Goal: Transaction & Acquisition: Purchase product/service

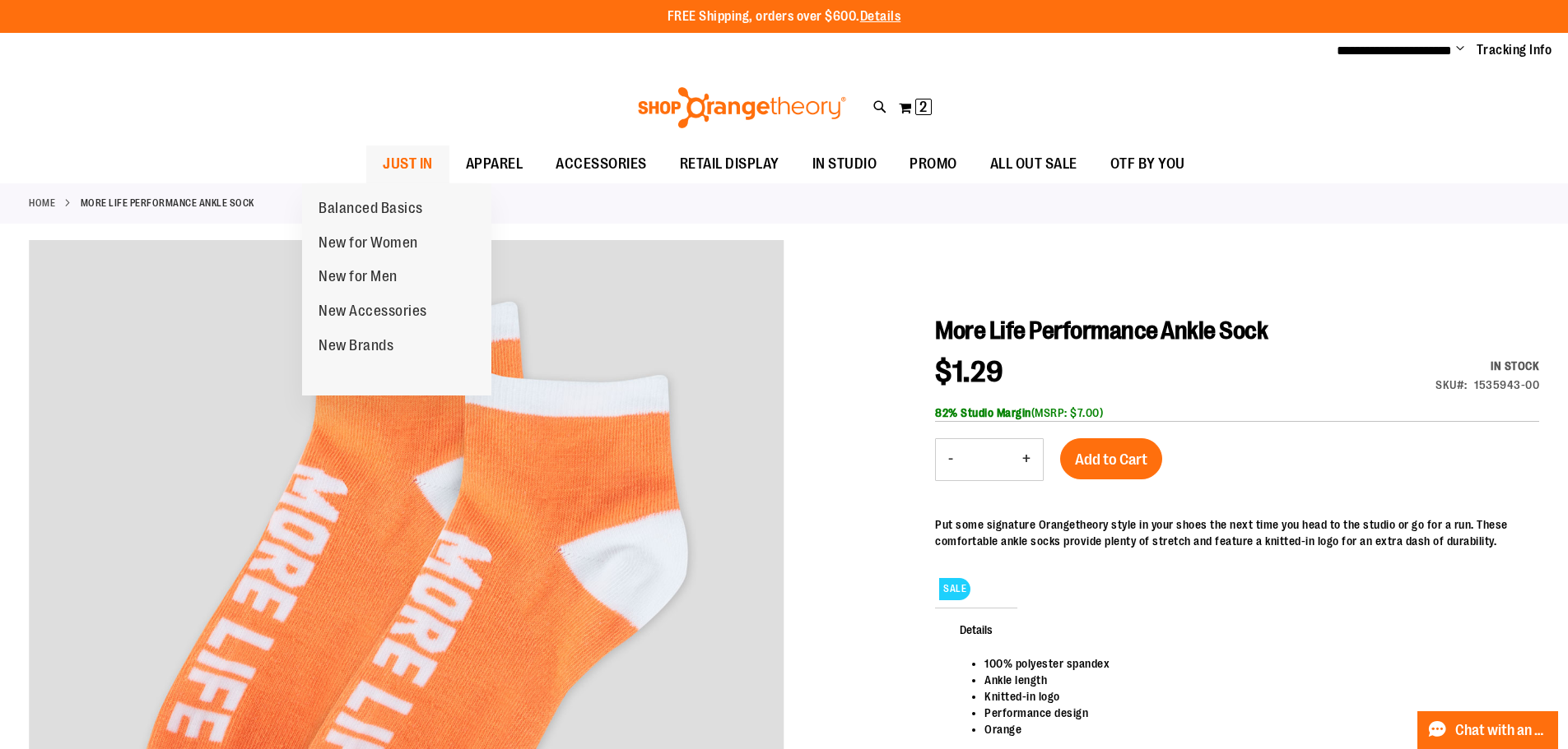
click at [382, 169] on span "JUST IN" at bounding box center [407, 164] width 50 height 37
click at [382, 163] on span "JUST IN" at bounding box center [407, 164] width 50 height 37
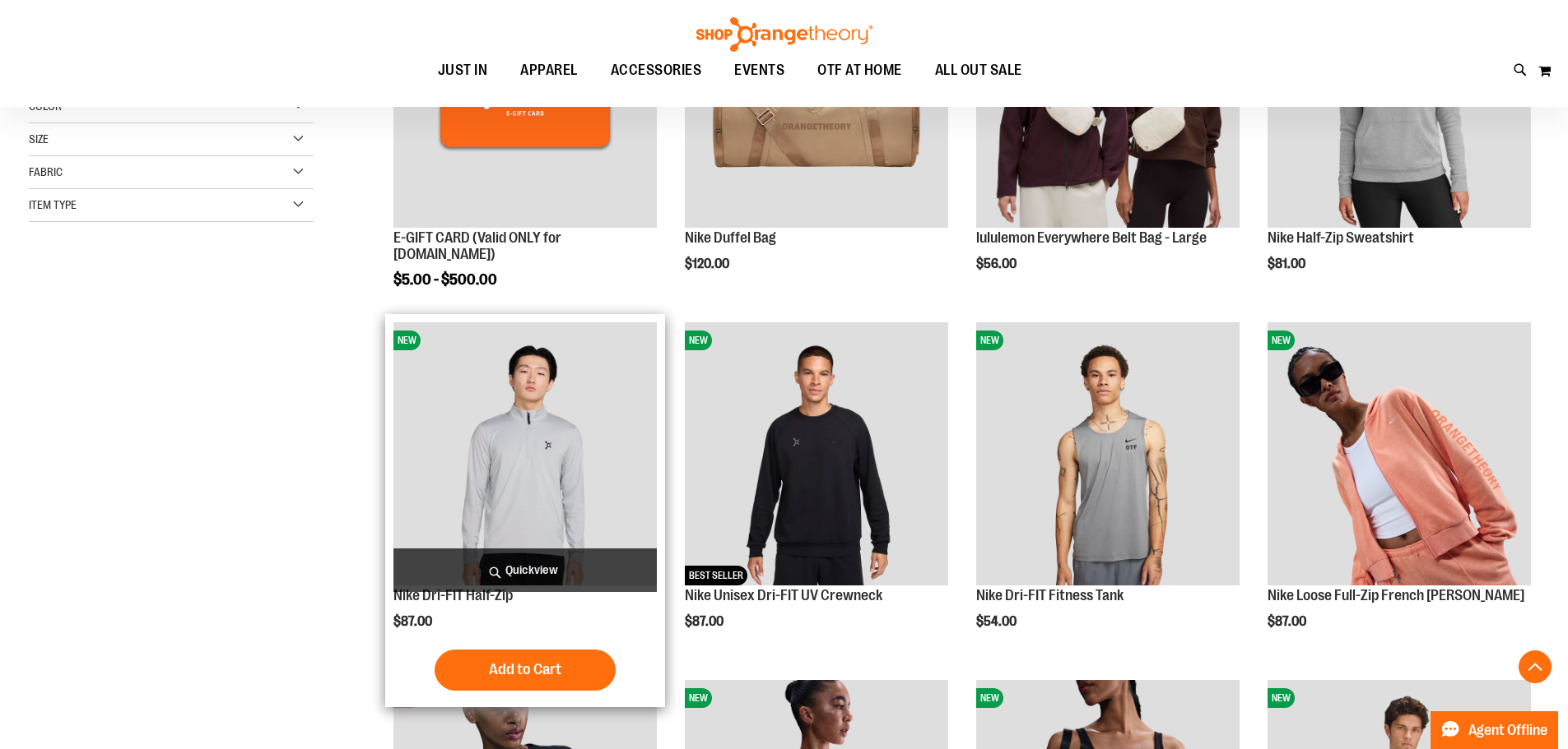
scroll to position [410, 0]
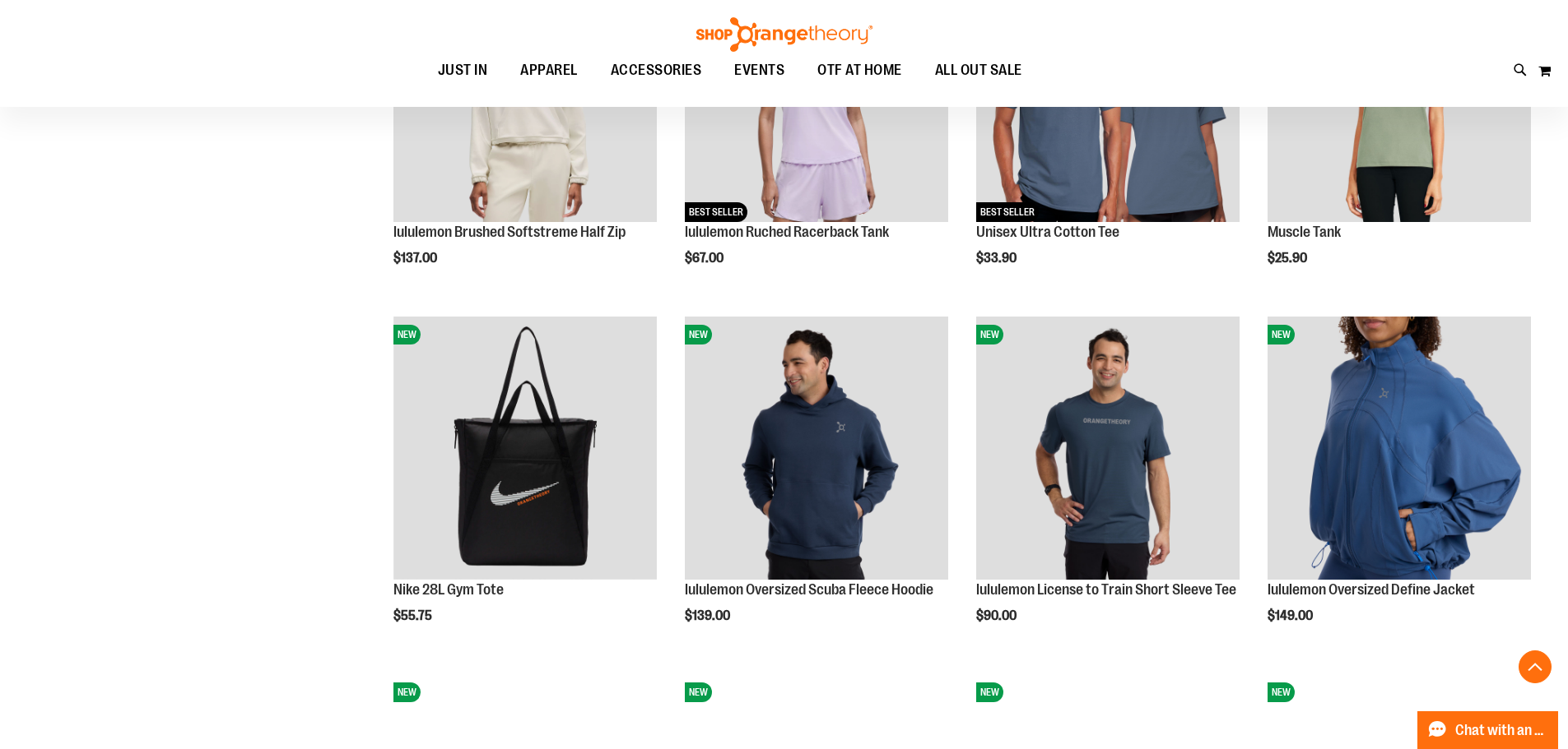
scroll to position [1480, 0]
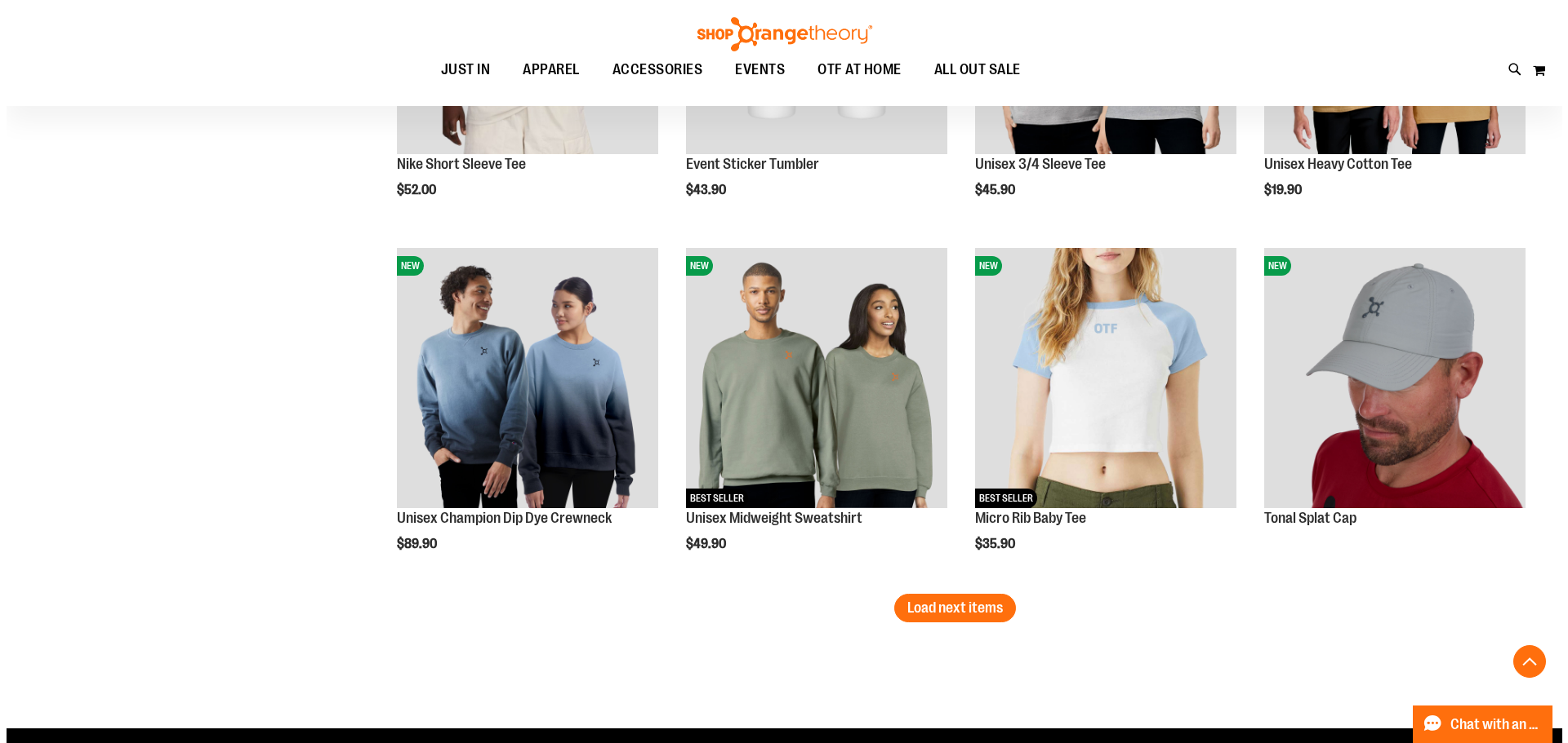
scroll to position [2937, 0]
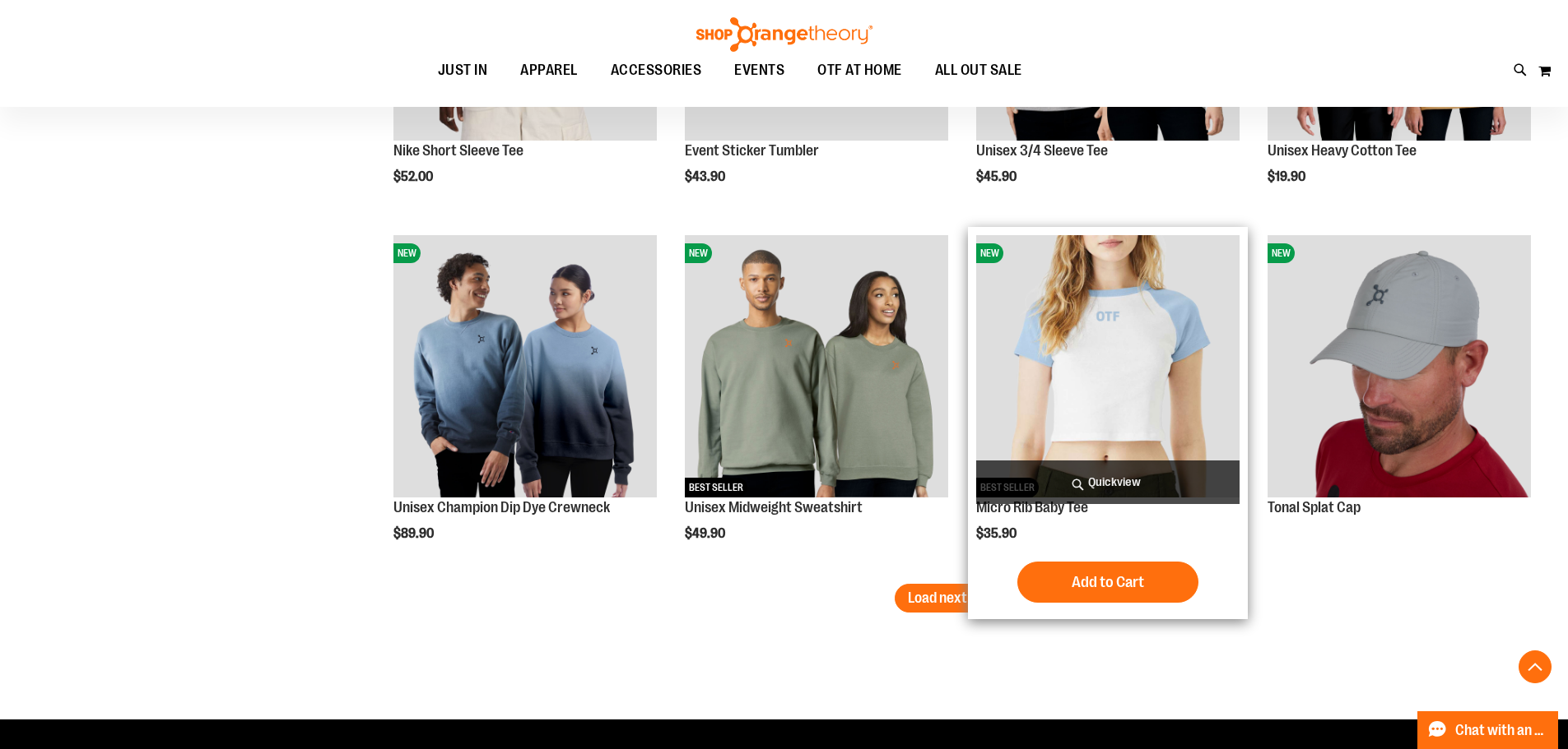
click at [1139, 482] on span "Quickview" at bounding box center [1108, 482] width 263 height 43
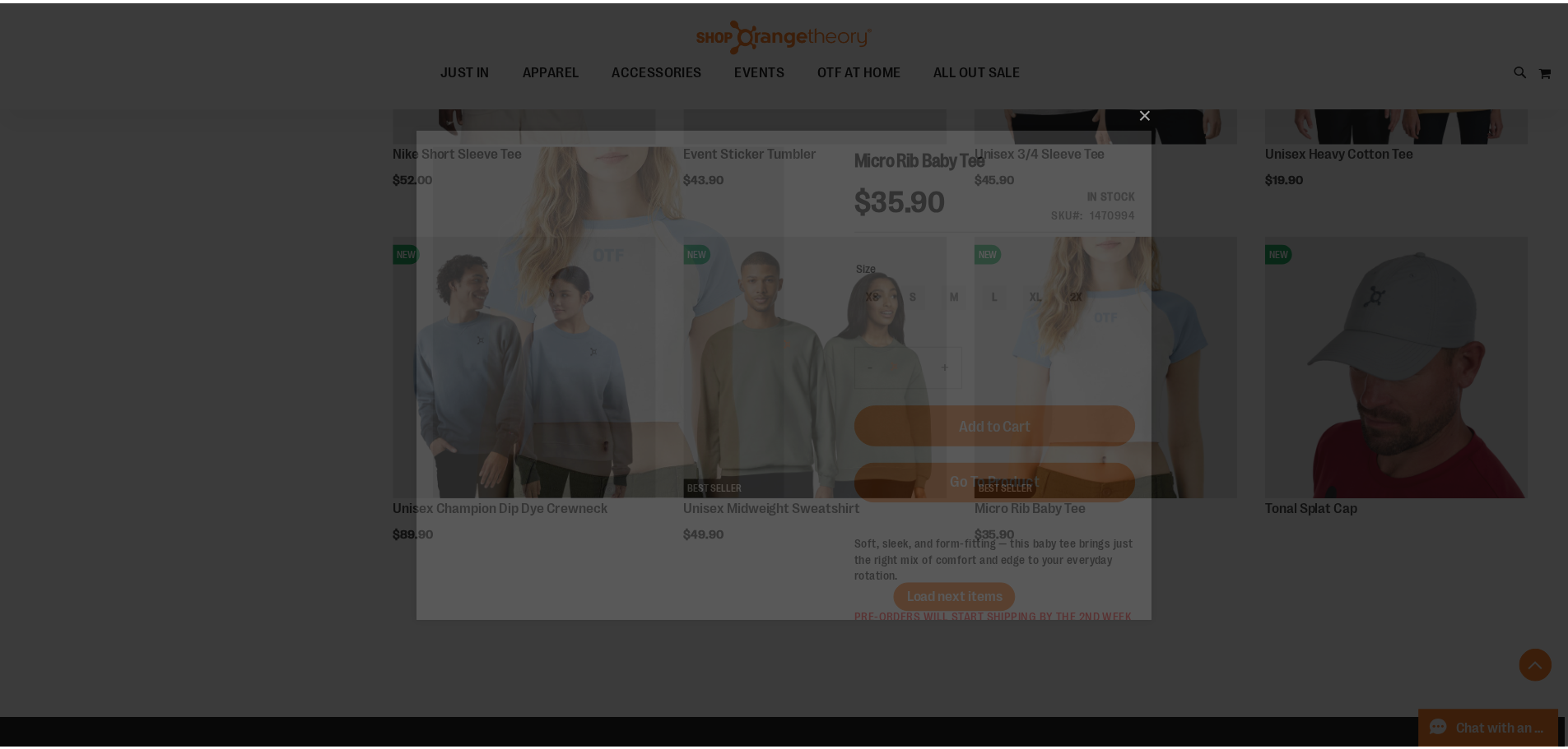
scroll to position [0, 0]
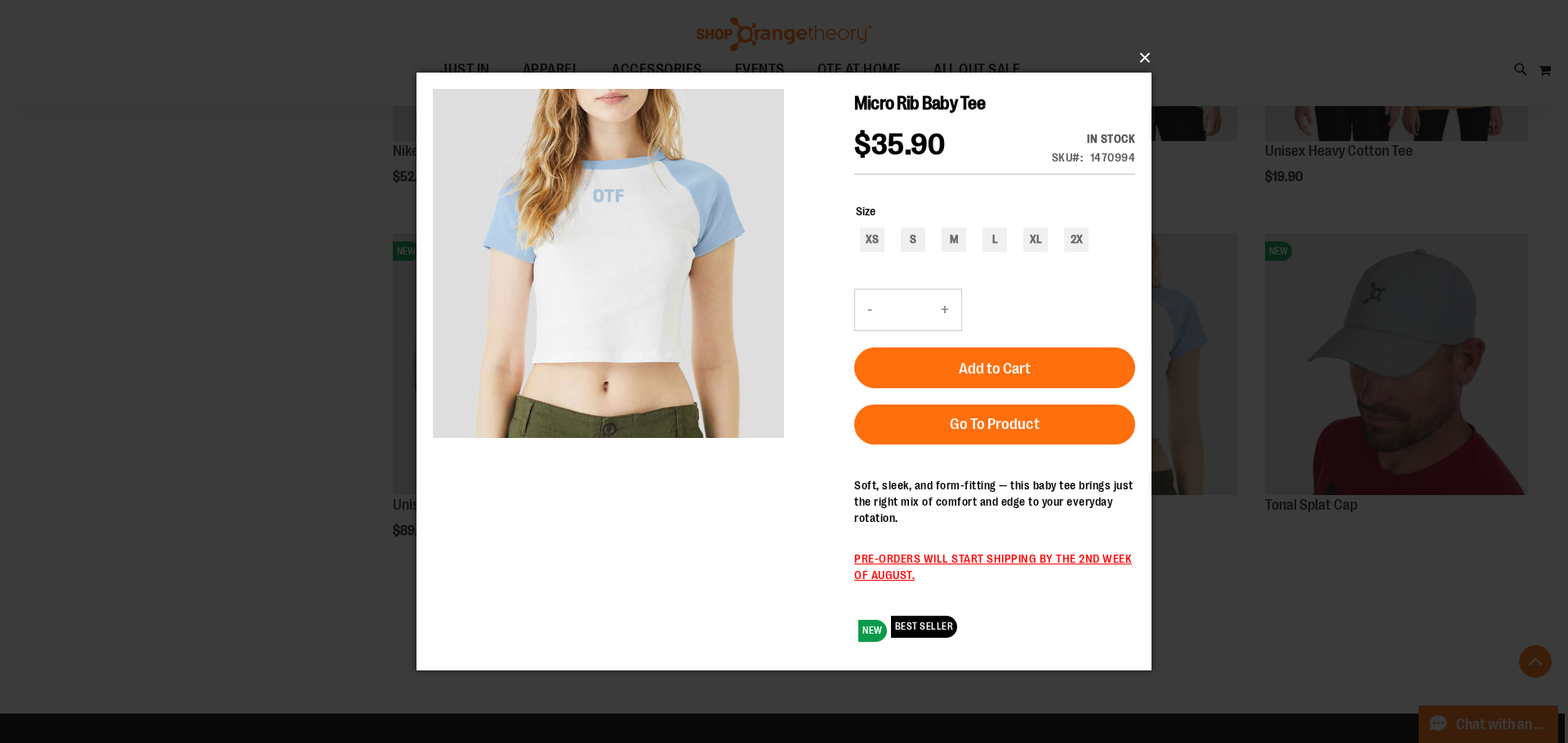
drag, startPoint x: 1557, startPoint y: 132, endPoint x: 1075, endPoint y: 264, distance: 499.7
drag, startPoint x: 1401, startPoint y: 5, endPoint x: 1335, endPoint y: 71, distance: 93.3
click at [1393, 14] on div "×" at bounding box center [784, 372] width 1568 height 743
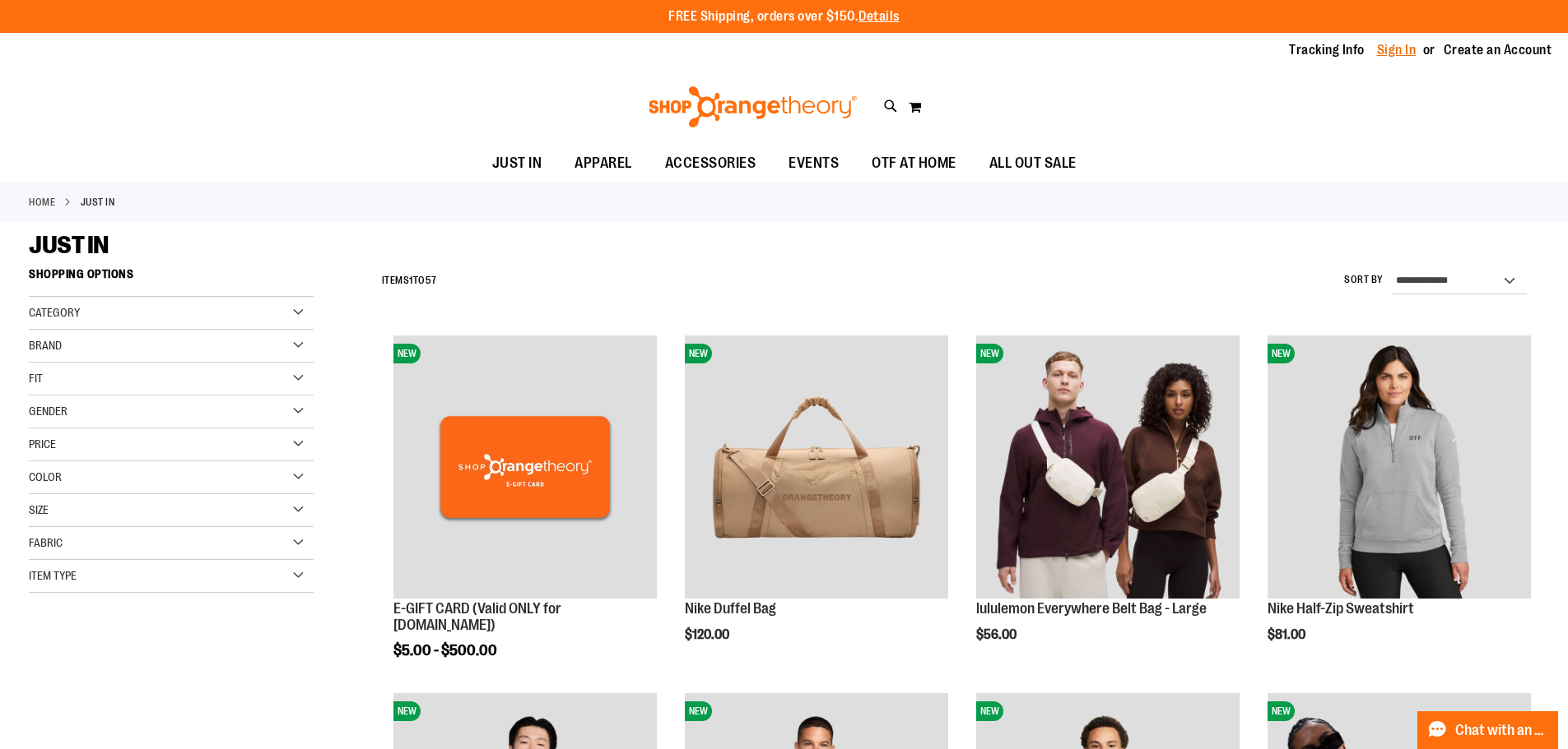
click at [1379, 53] on link "Sign In" at bounding box center [1396, 50] width 39 height 18
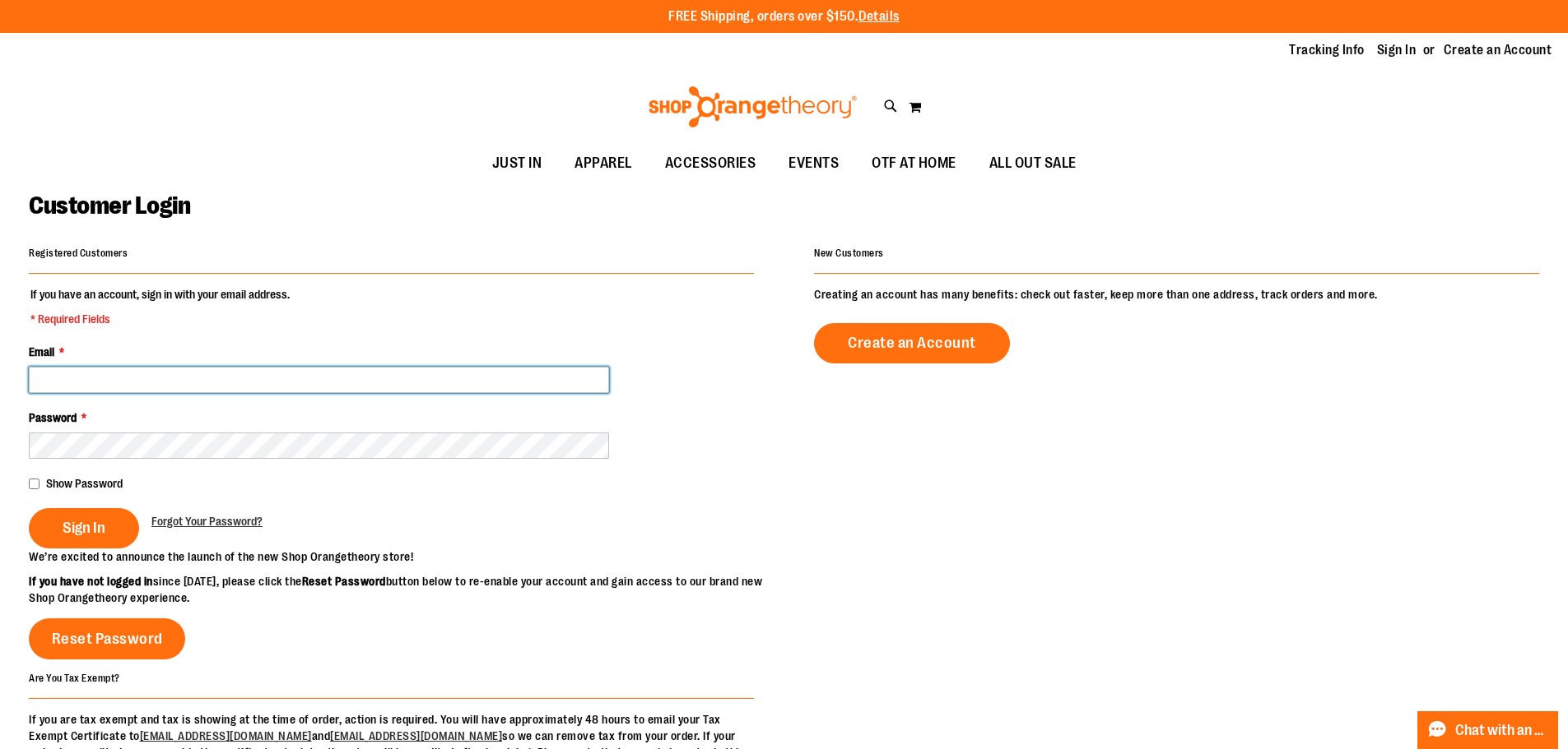
click at [263, 383] on input "Email *" at bounding box center [319, 379] width 580 height 26
type input "**********"
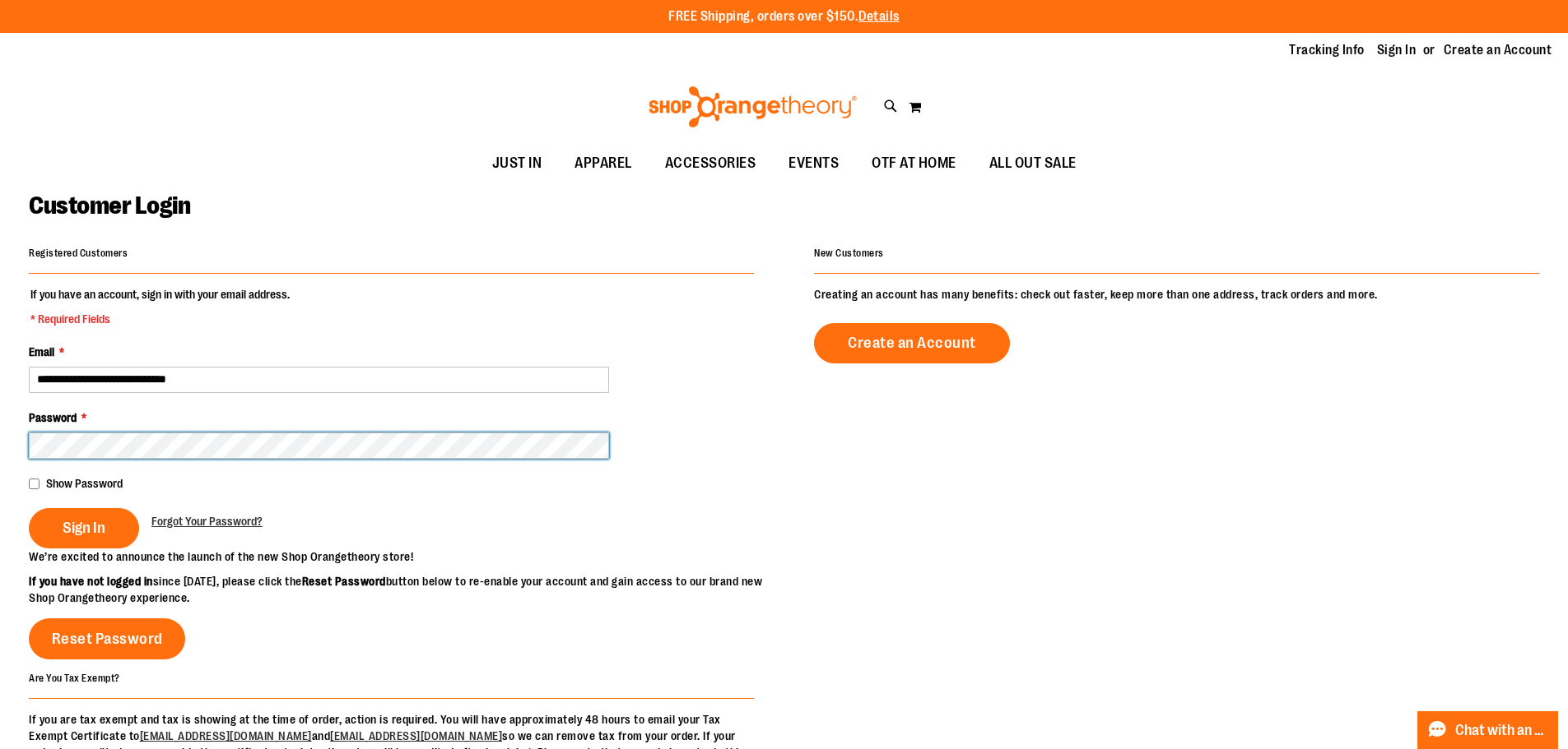
click at [29, 508] on button "Sign In" at bounding box center [84, 528] width 110 height 40
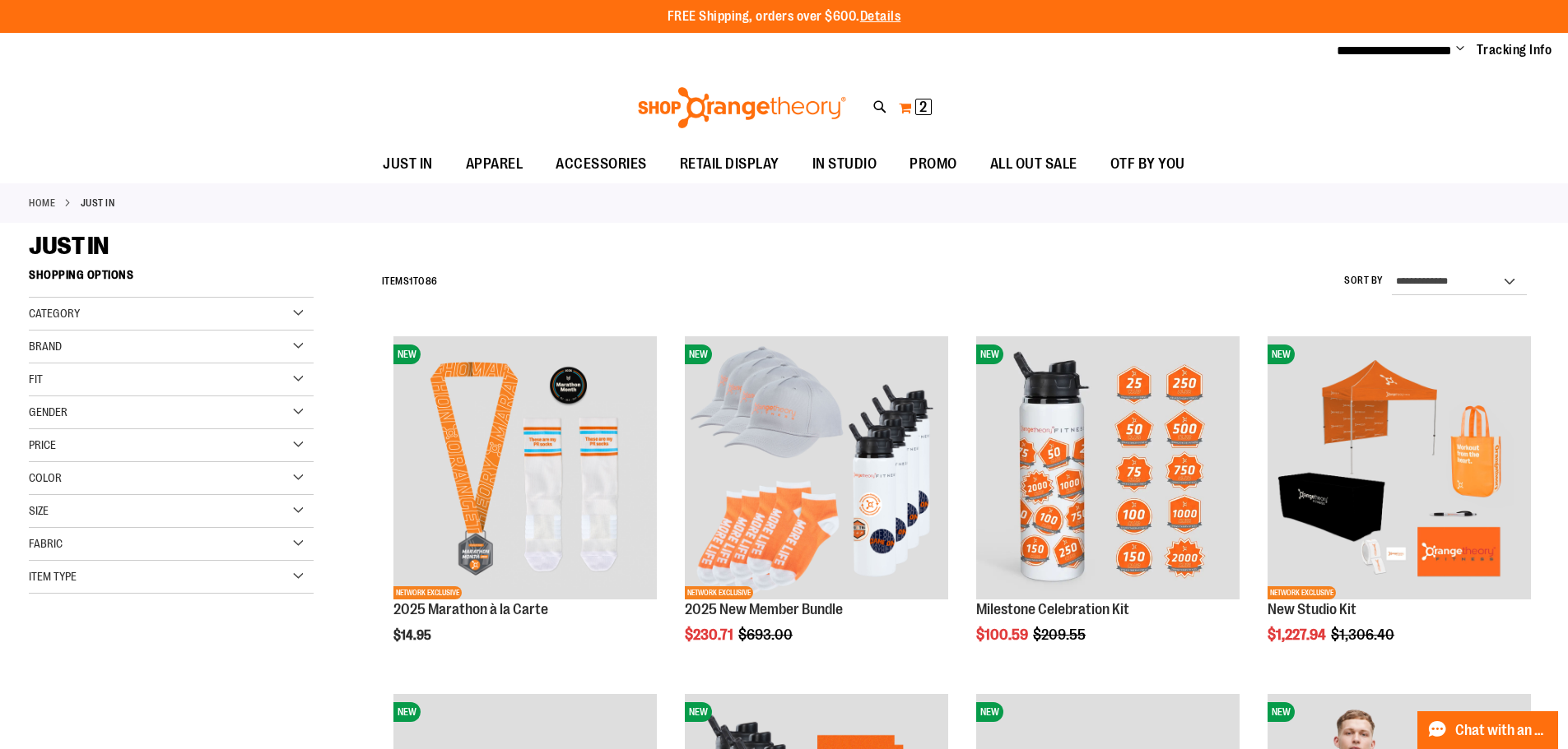
click at [915, 112] on button "My Cart 2 2 items" at bounding box center [916, 108] width 35 height 26
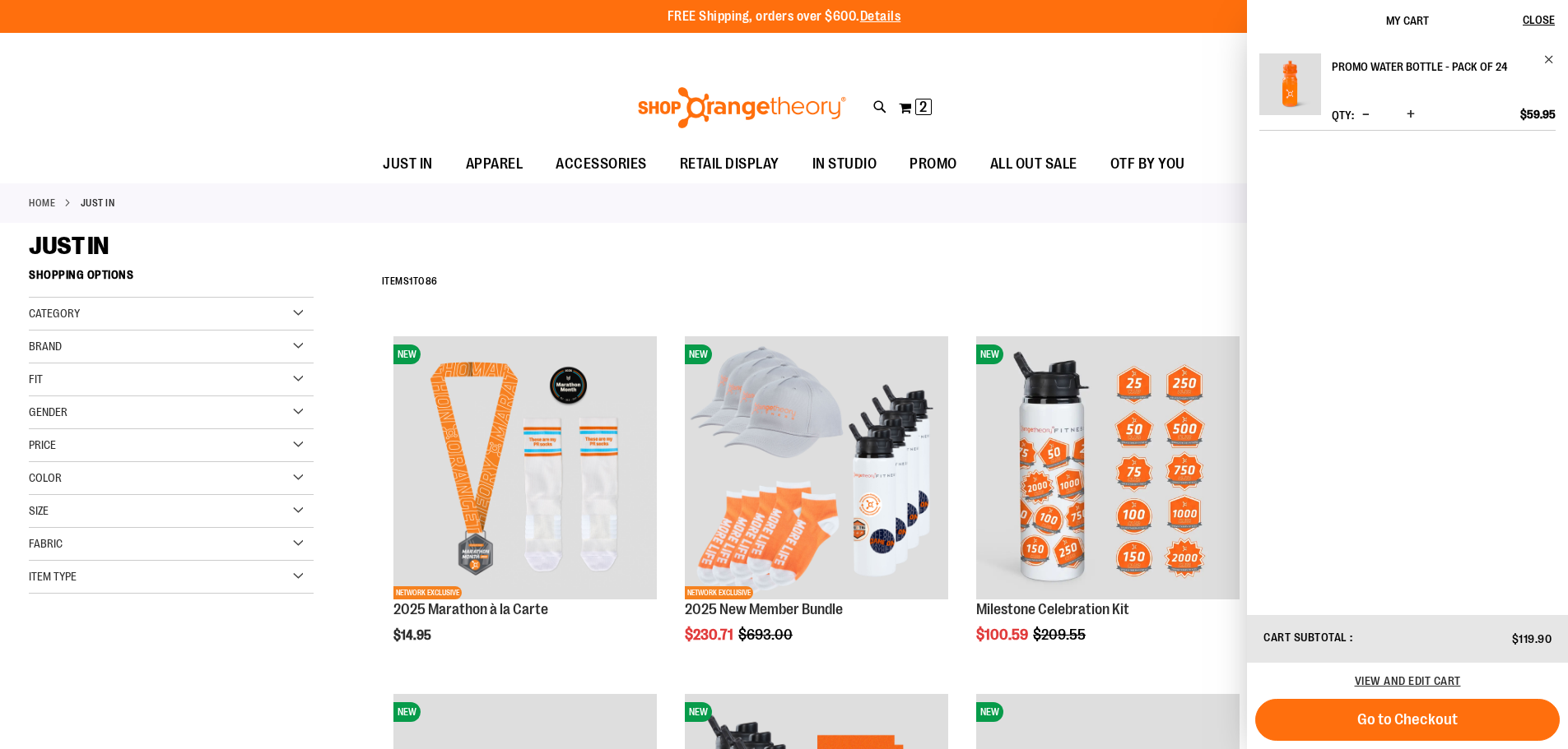
click at [1367, 72] on h2 "Promo Water Bottle - Pack of 24" at bounding box center [1433, 66] width 202 height 26
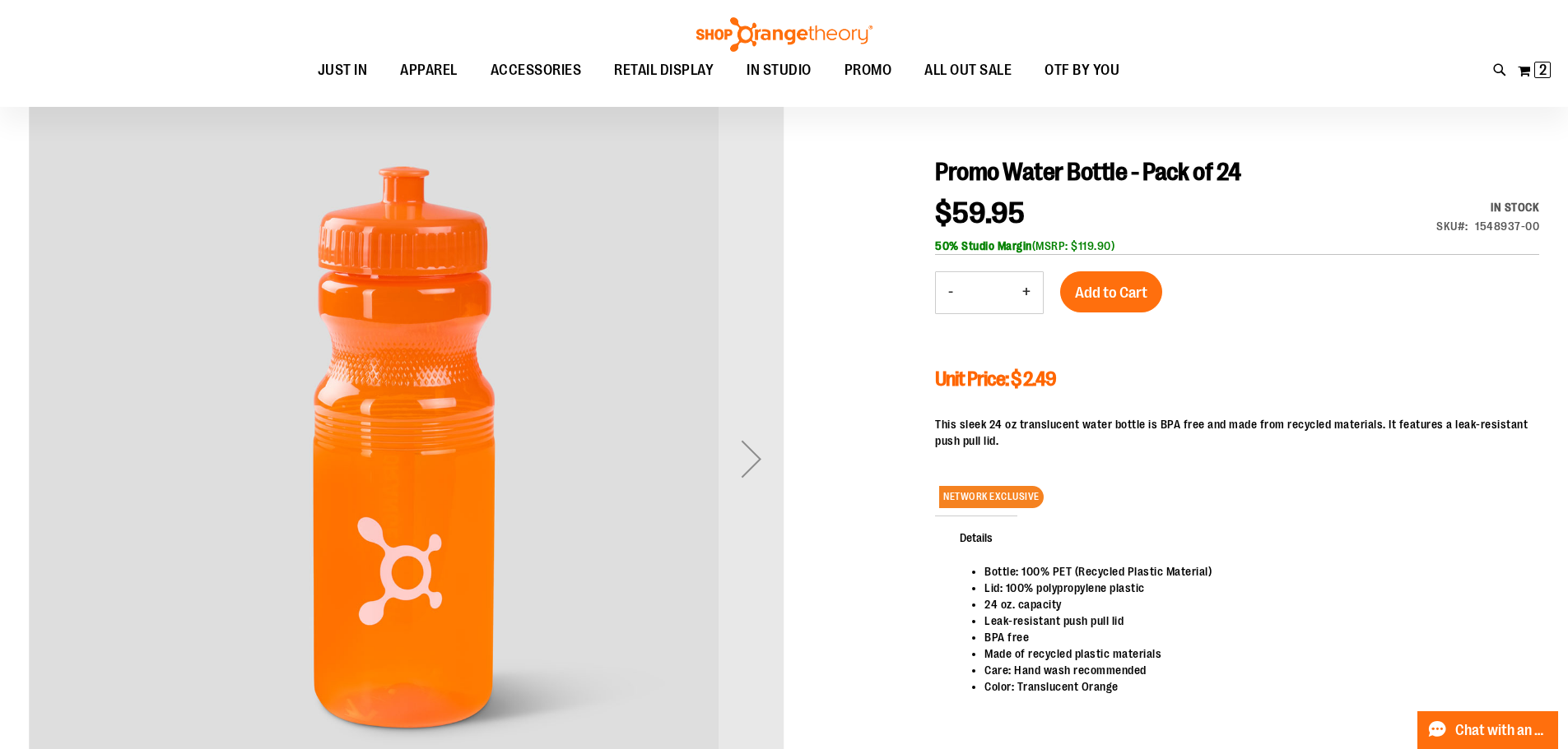
scroll to position [163, 0]
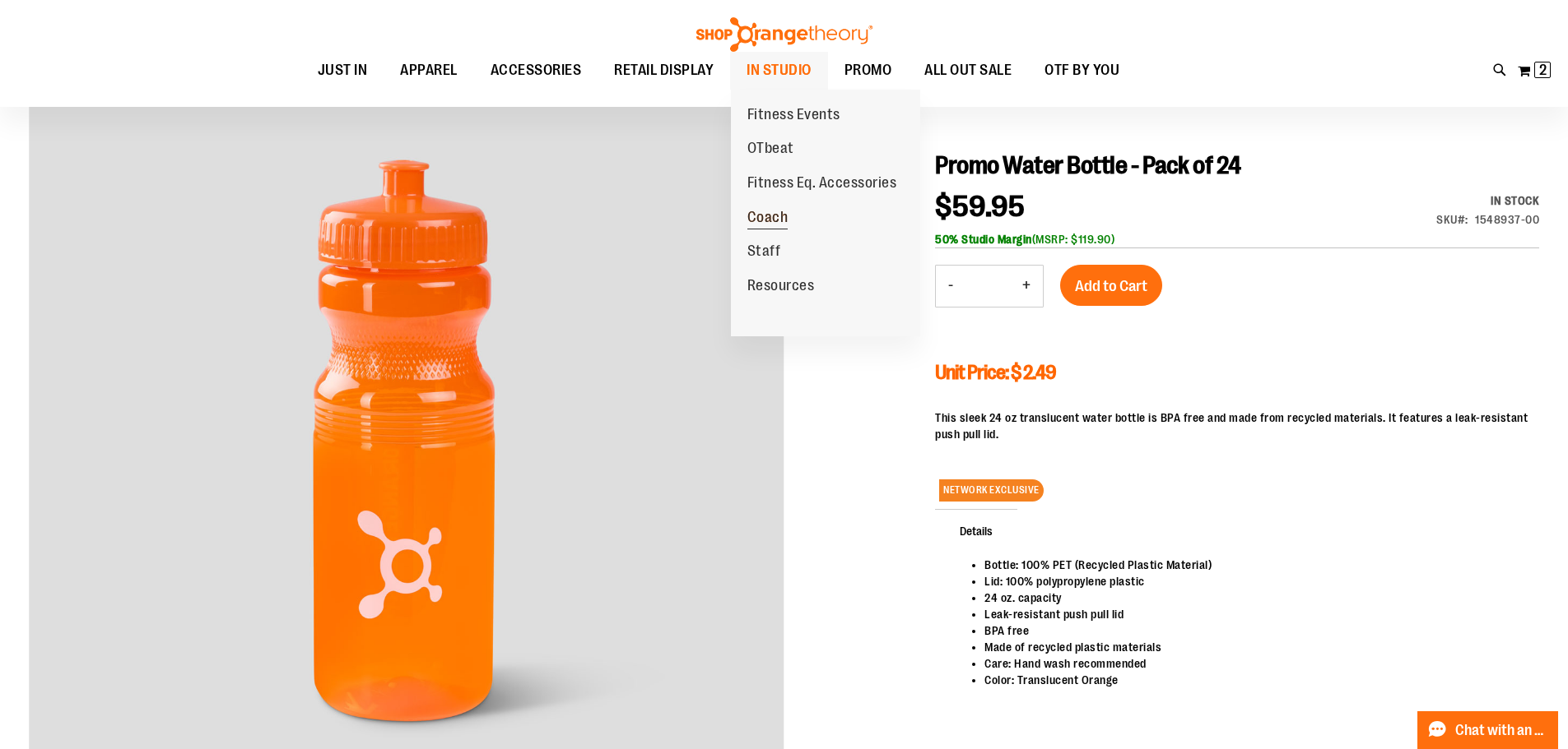
click at [767, 215] on span "Coach" at bounding box center [768, 219] width 41 height 20
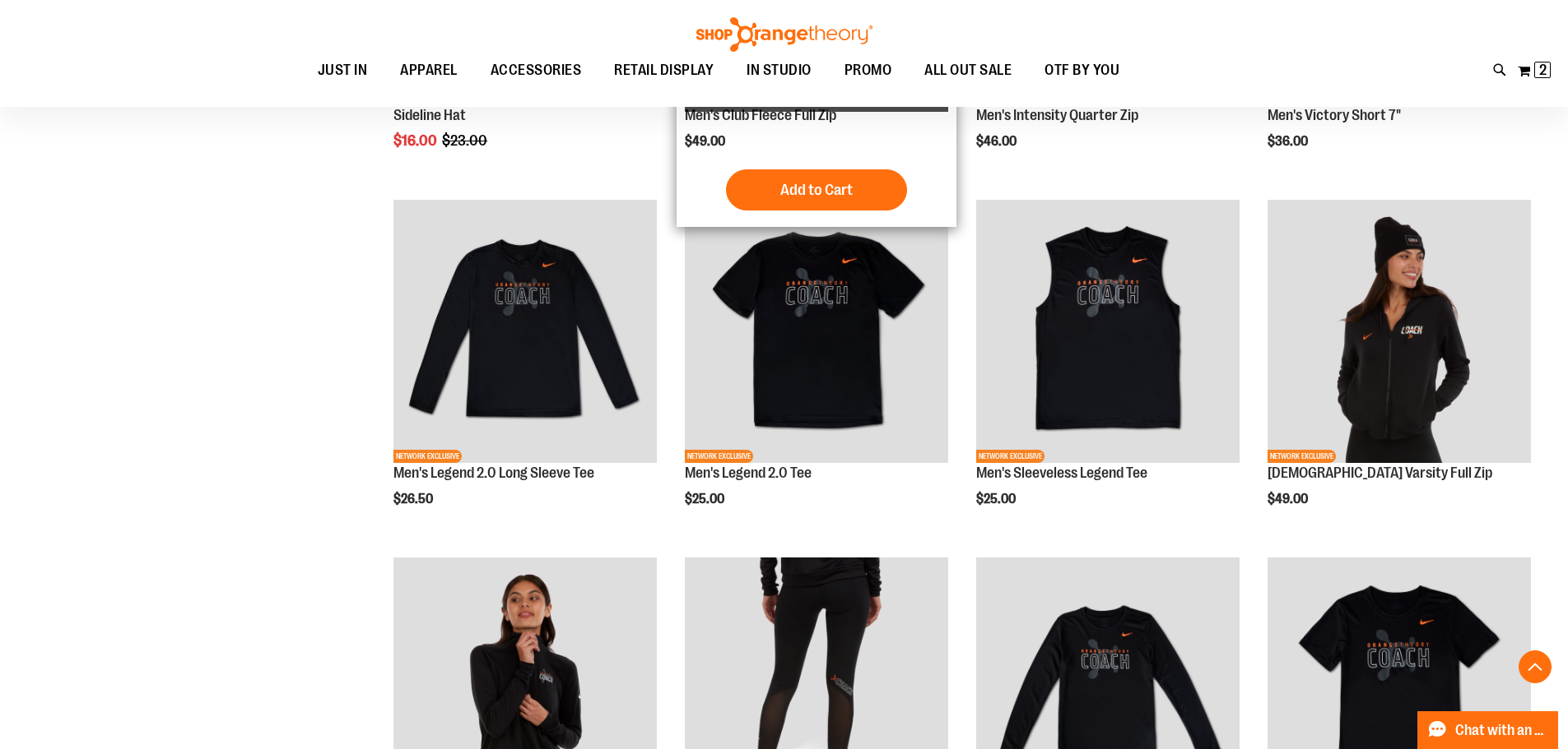
scroll to position [575, 0]
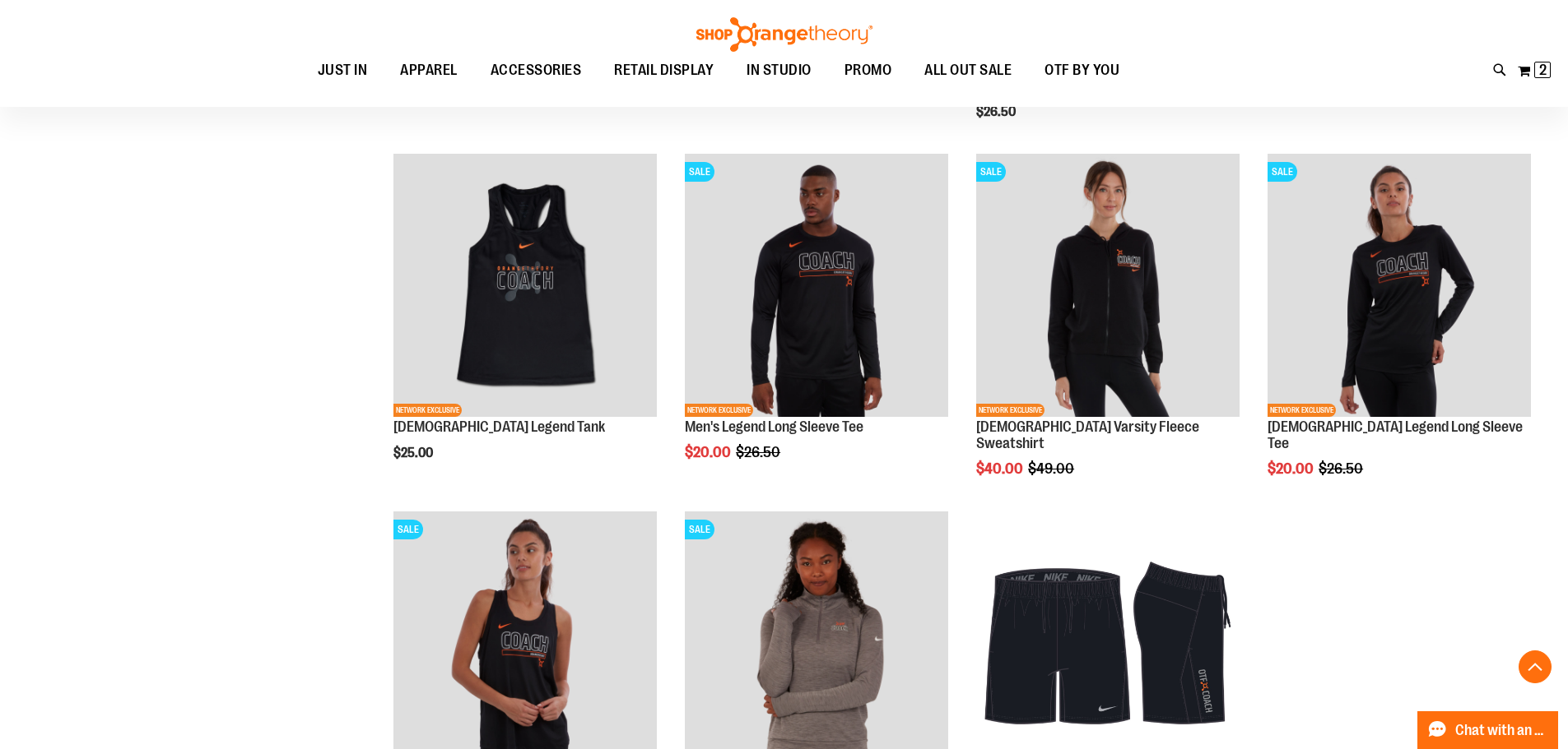
scroll to position [1233, 0]
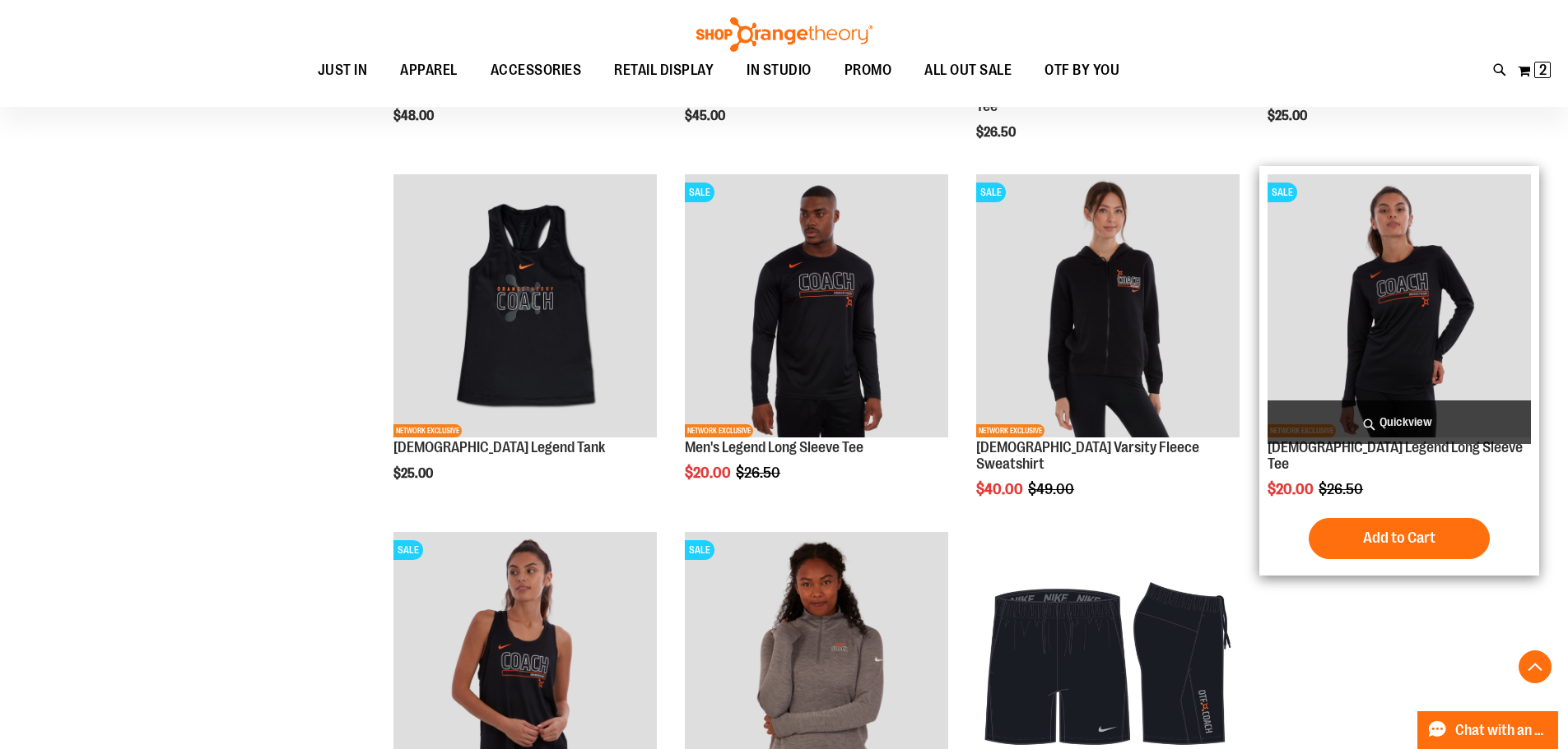
click at [1396, 258] on img "product" at bounding box center [1399, 306] width 263 height 263
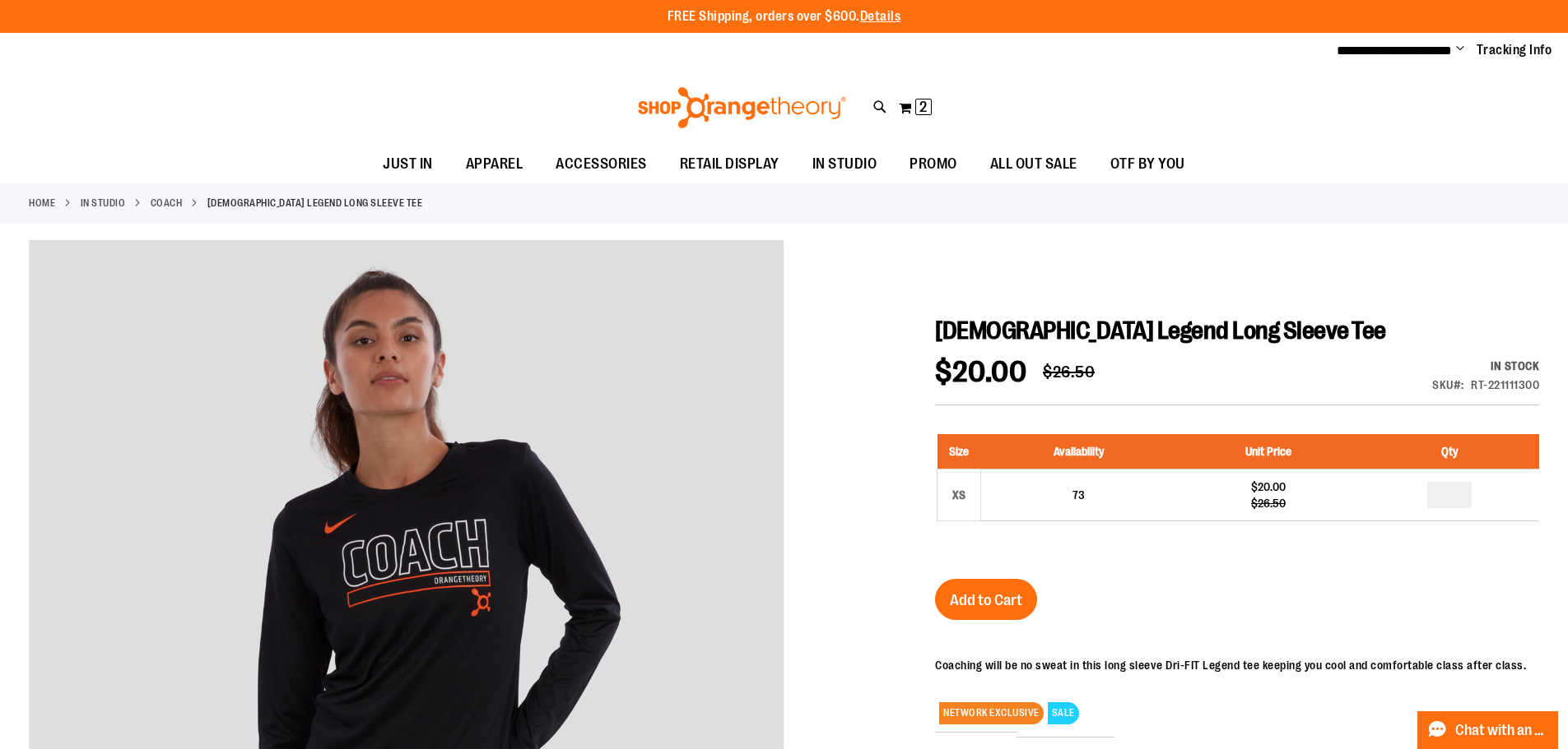
click at [178, 203] on link "Coach" at bounding box center [166, 203] width 32 height 14
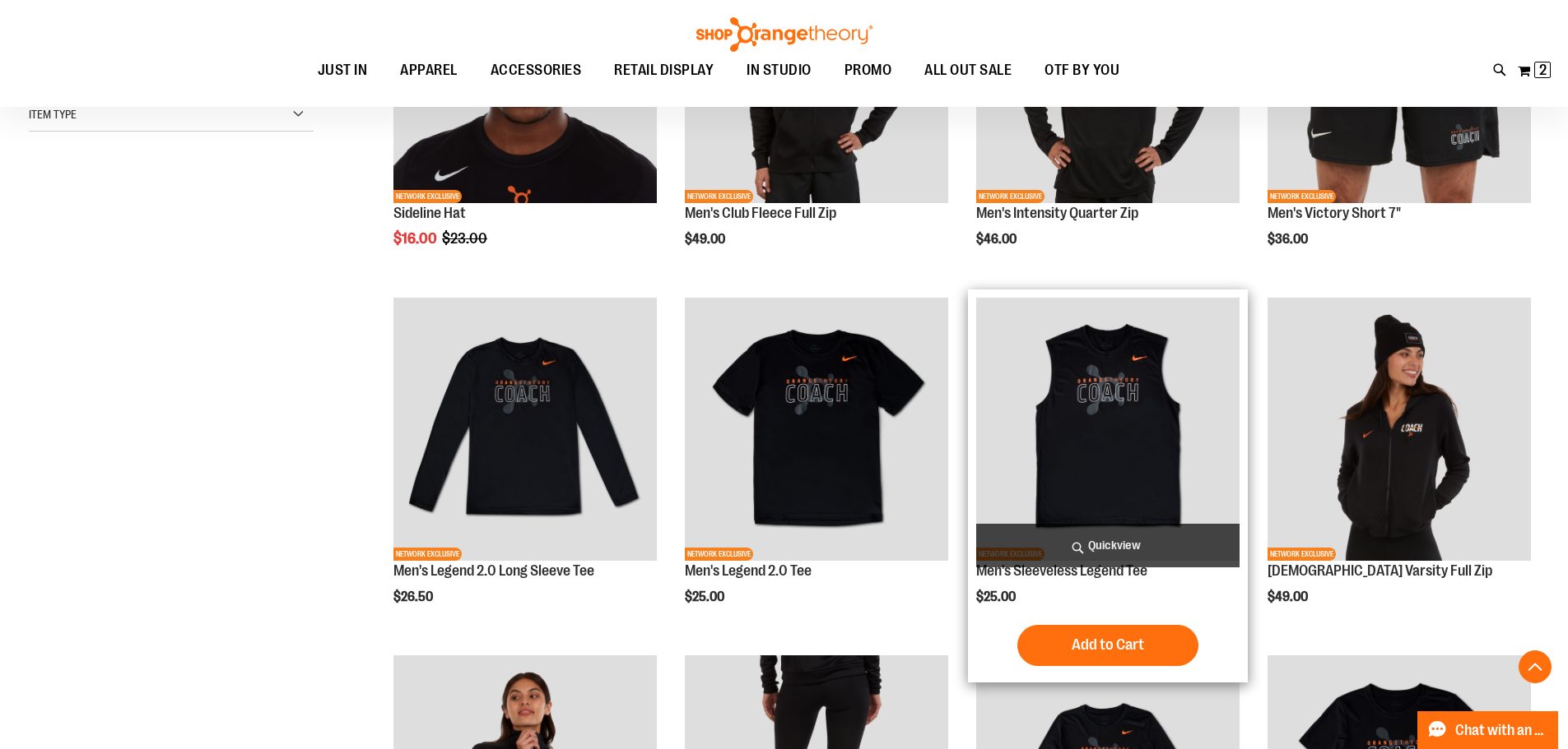
scroll to position [657, 0]
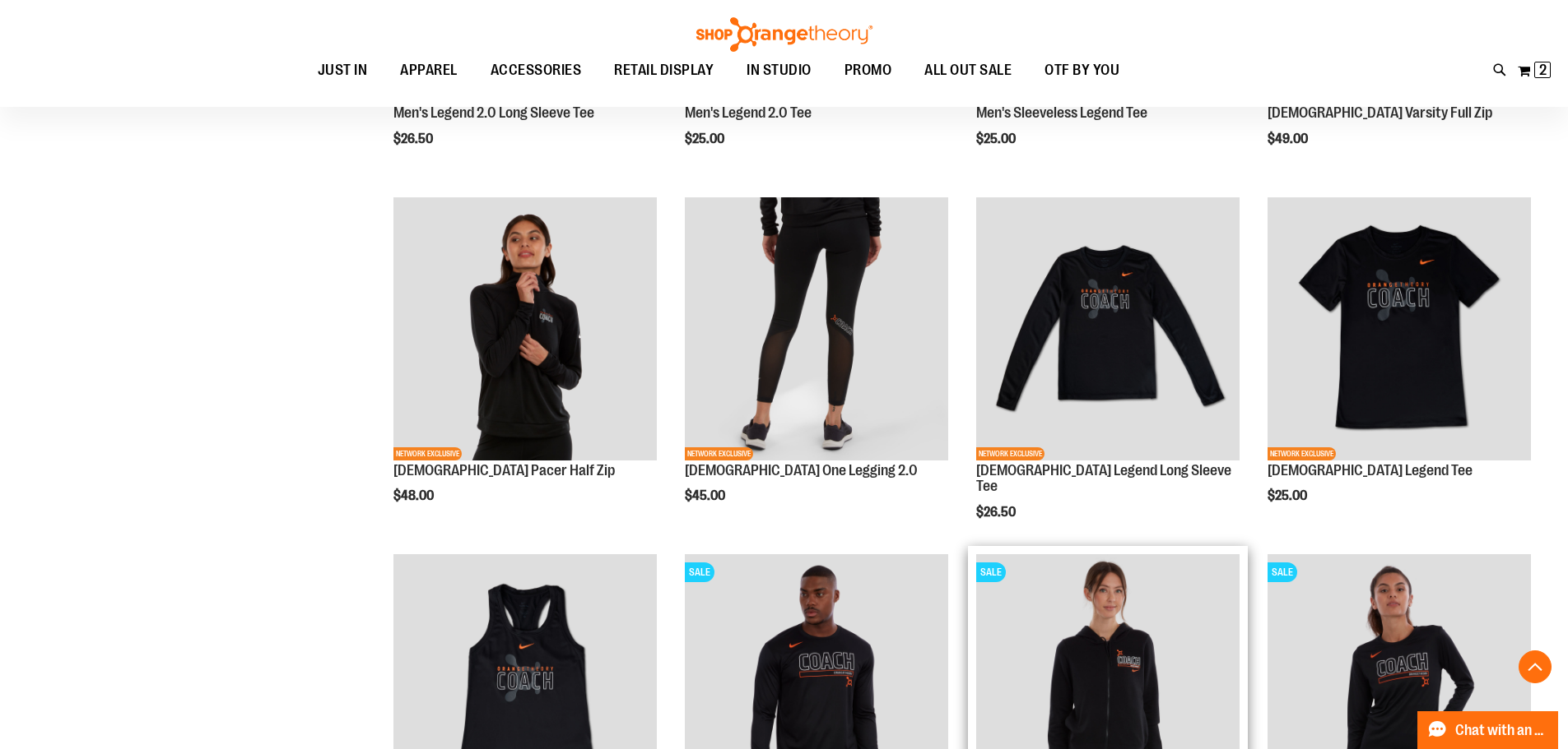
scroll to position [657, 0]
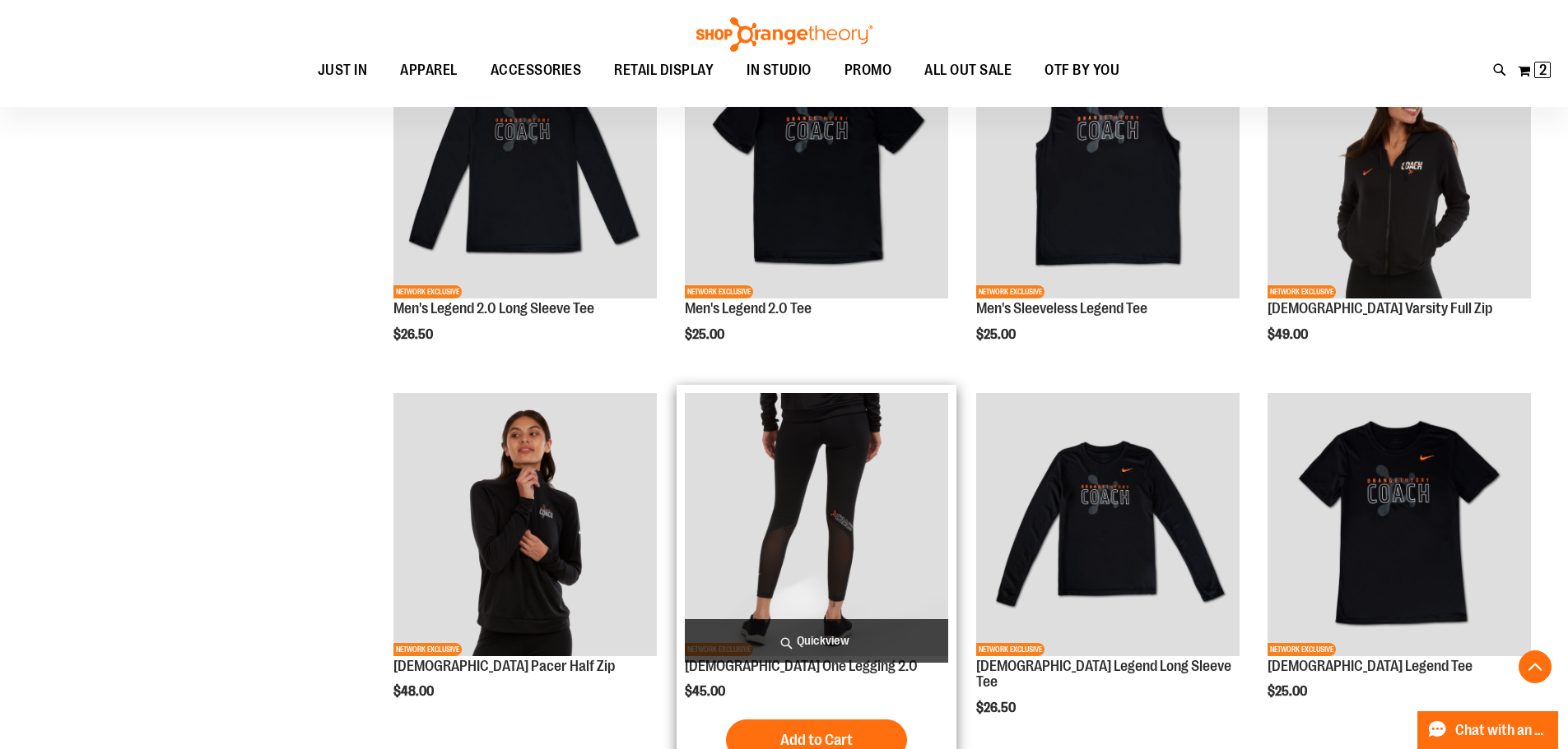
click at [838, 495] on img "product" at bounding box center [817, 524] width 263 height 263
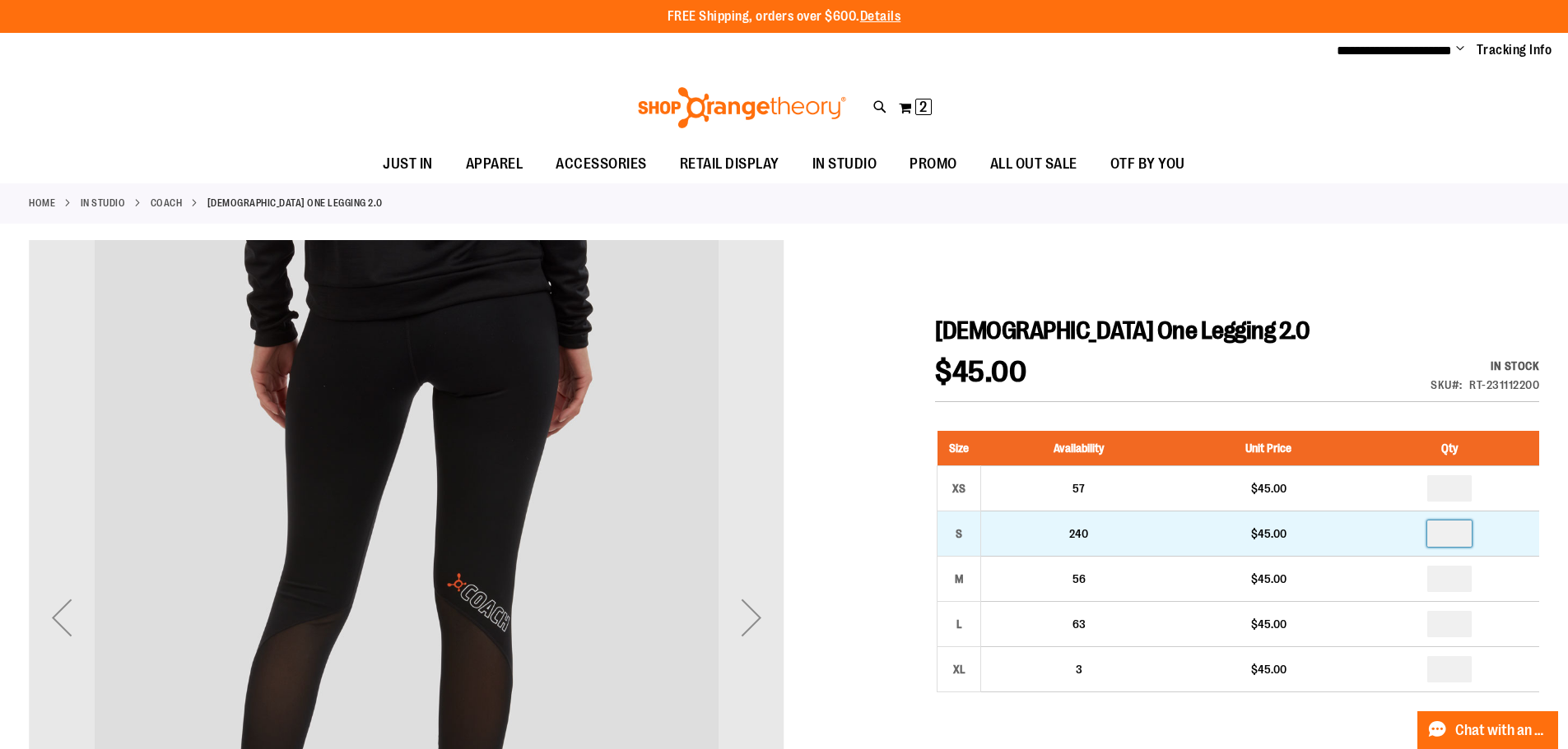
click at [1465, 533] on input "number" at bounding box center [1449, 533] width 44 height 26
type input "*"
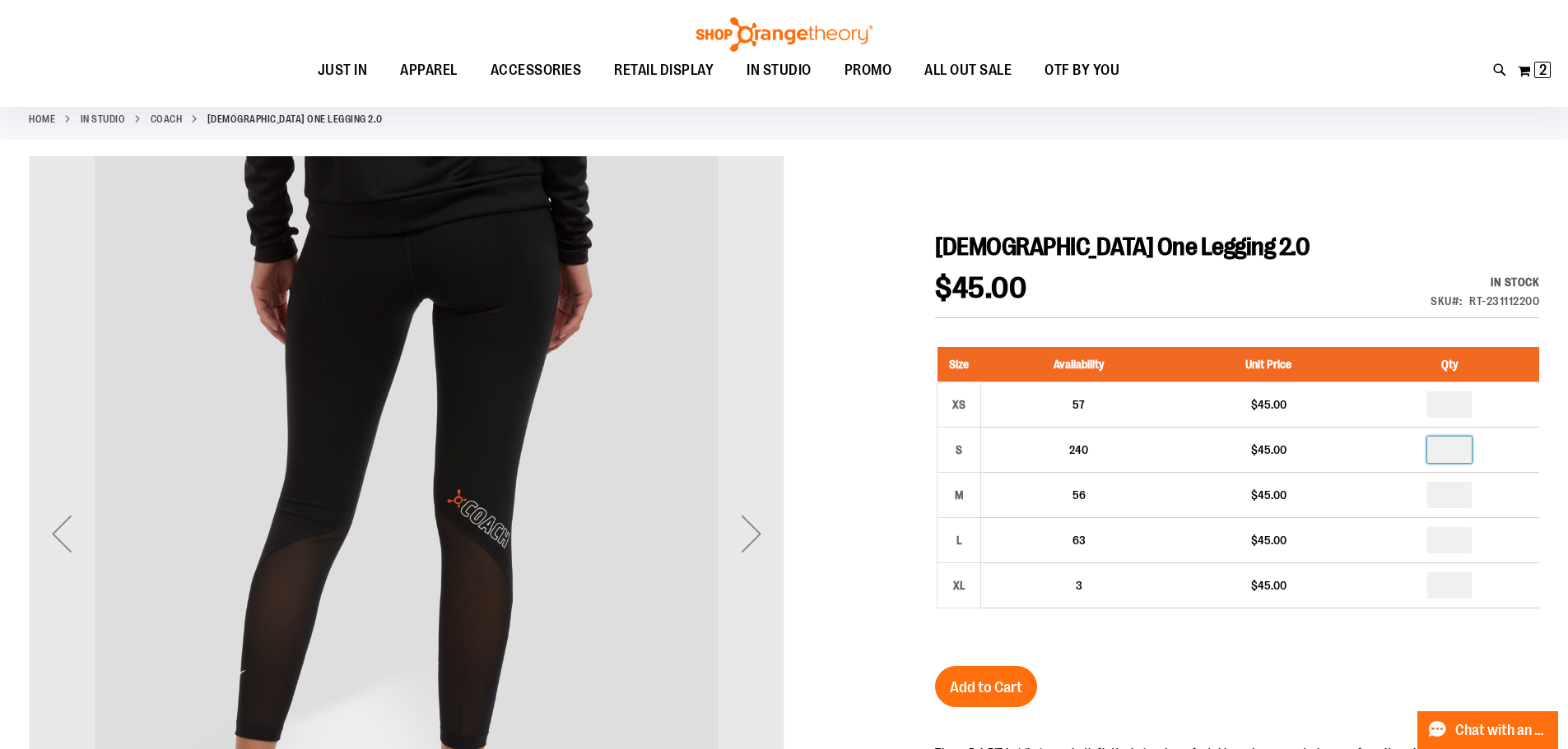
scroll to position [246, 0]
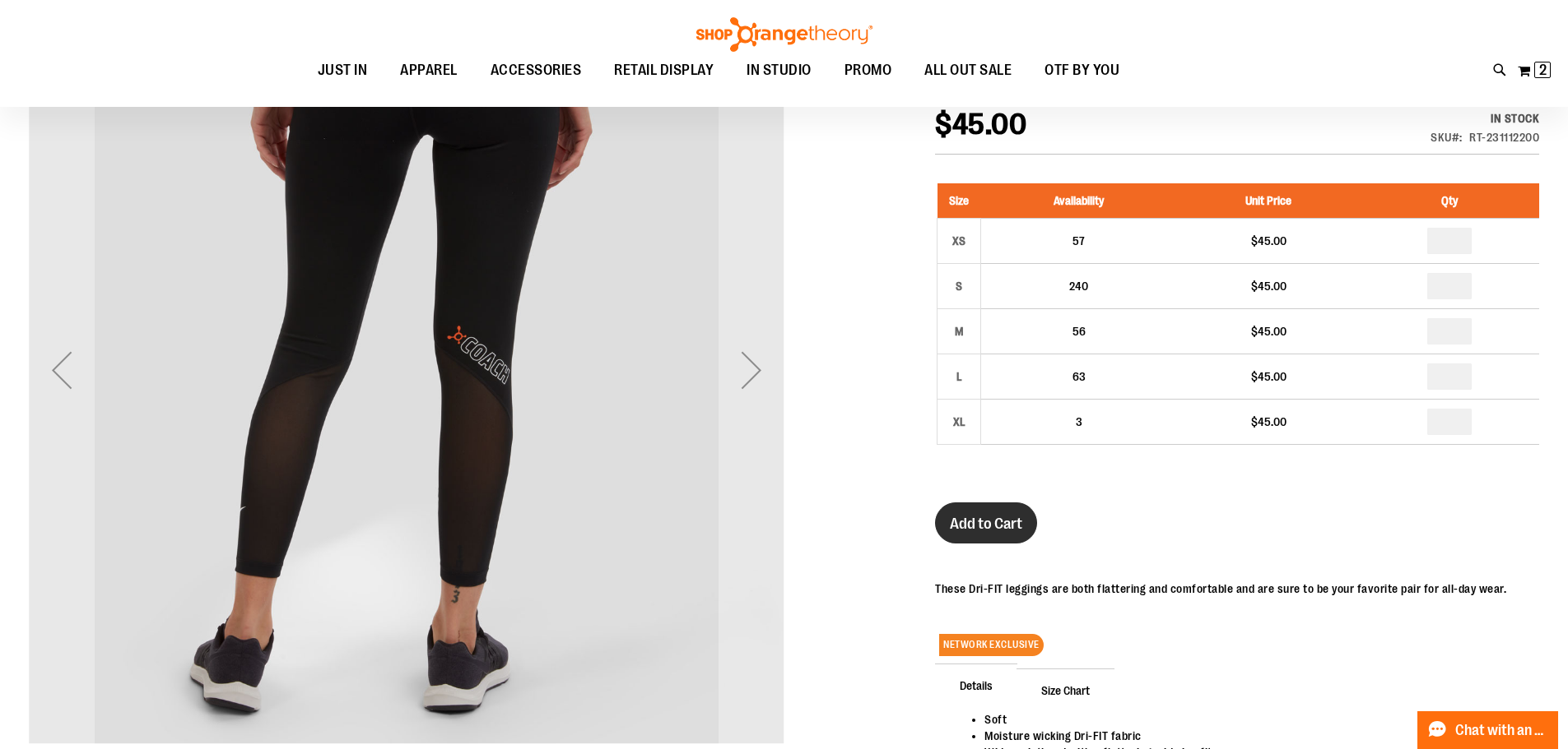
click at [995, 532] on button "Add to Cart" at bounding box center [986, 522] width 102 height 41
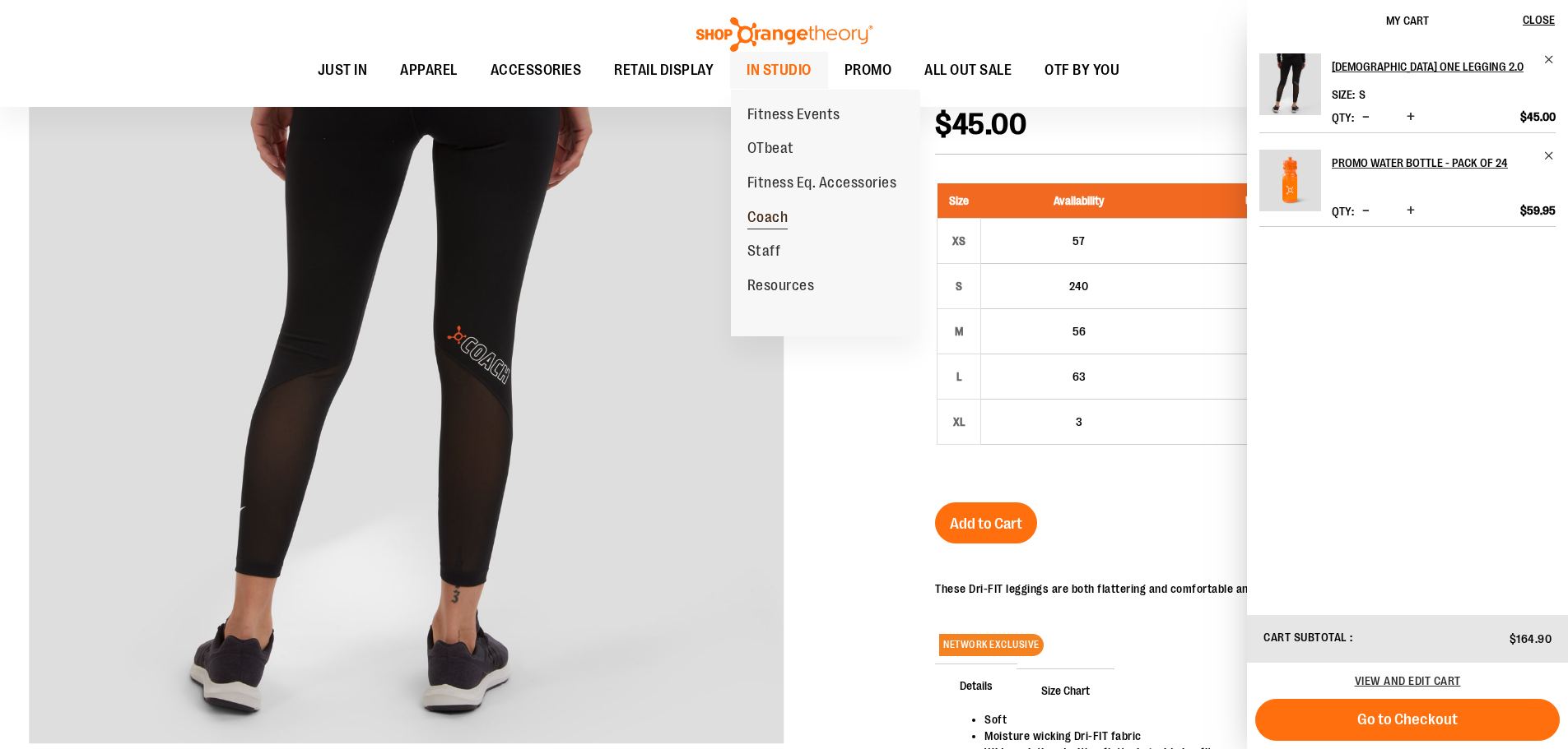
click at [766, 219] on span "Coach" at bounding box center [768, 219] width 41 height 20
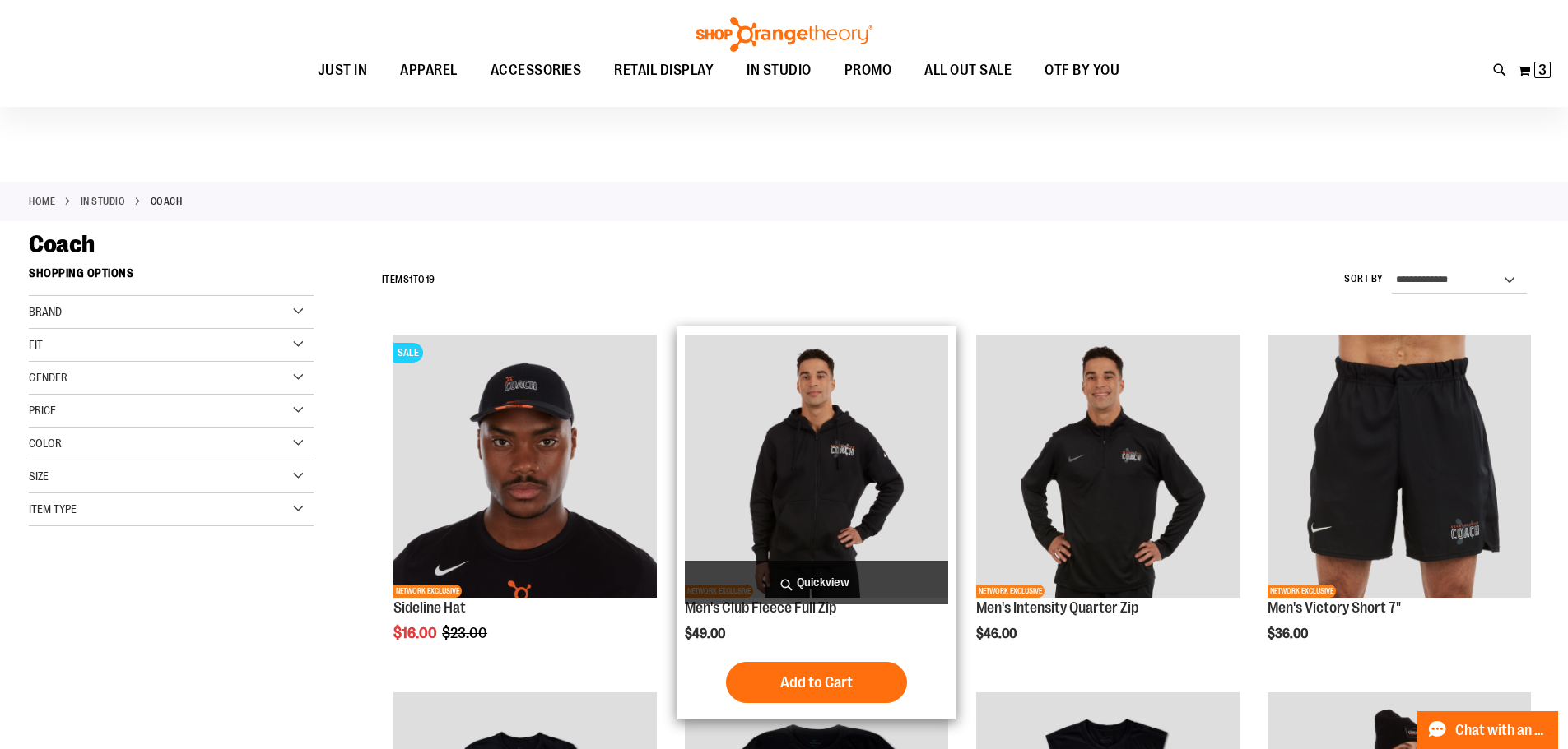
scroll to position [328, 0]
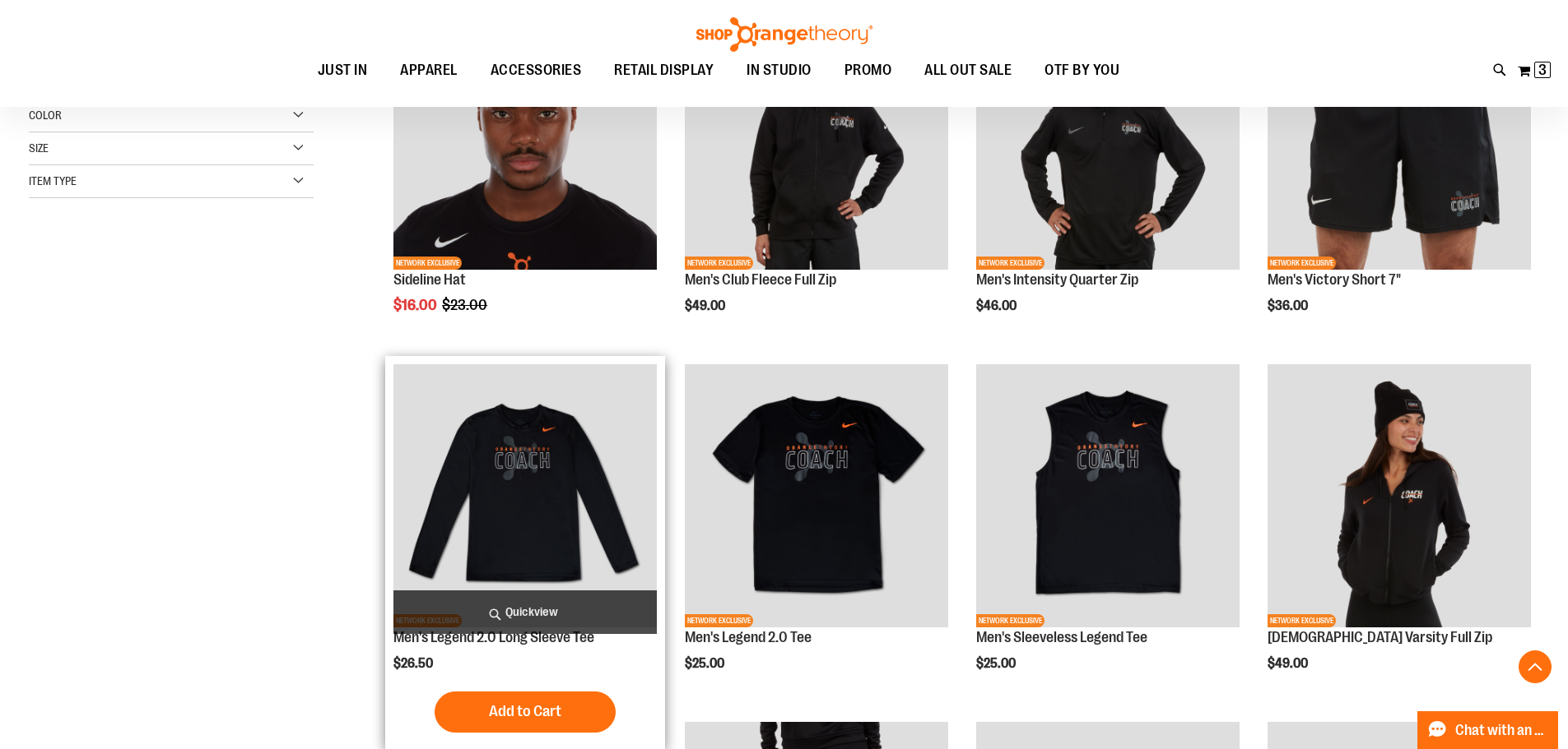
click at [514, 470] on img "product" at bounding box center [525, 495] width 263 height 263
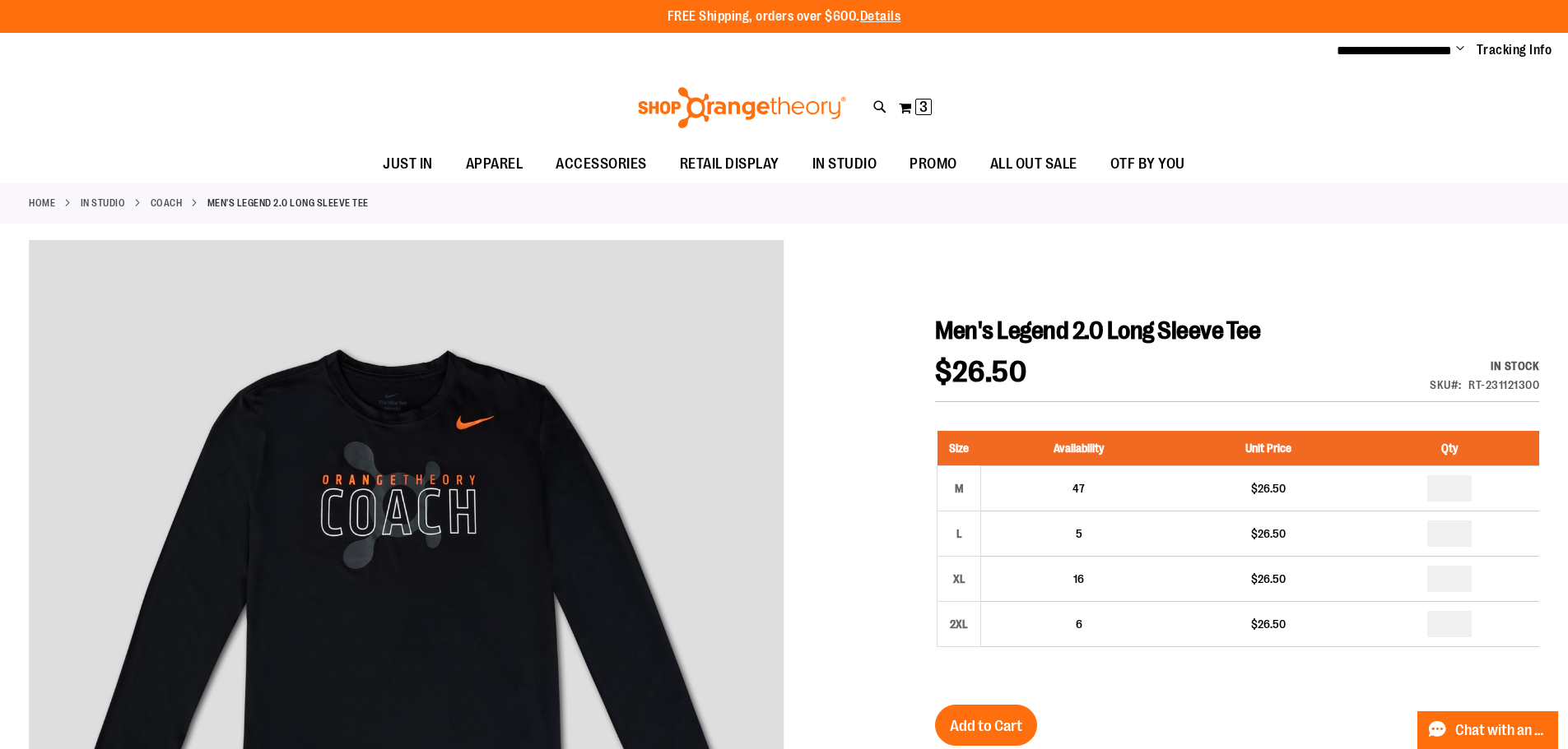
click at [183, 200] on link "Coach" at bounding box center [166, 203] width 32 height 14
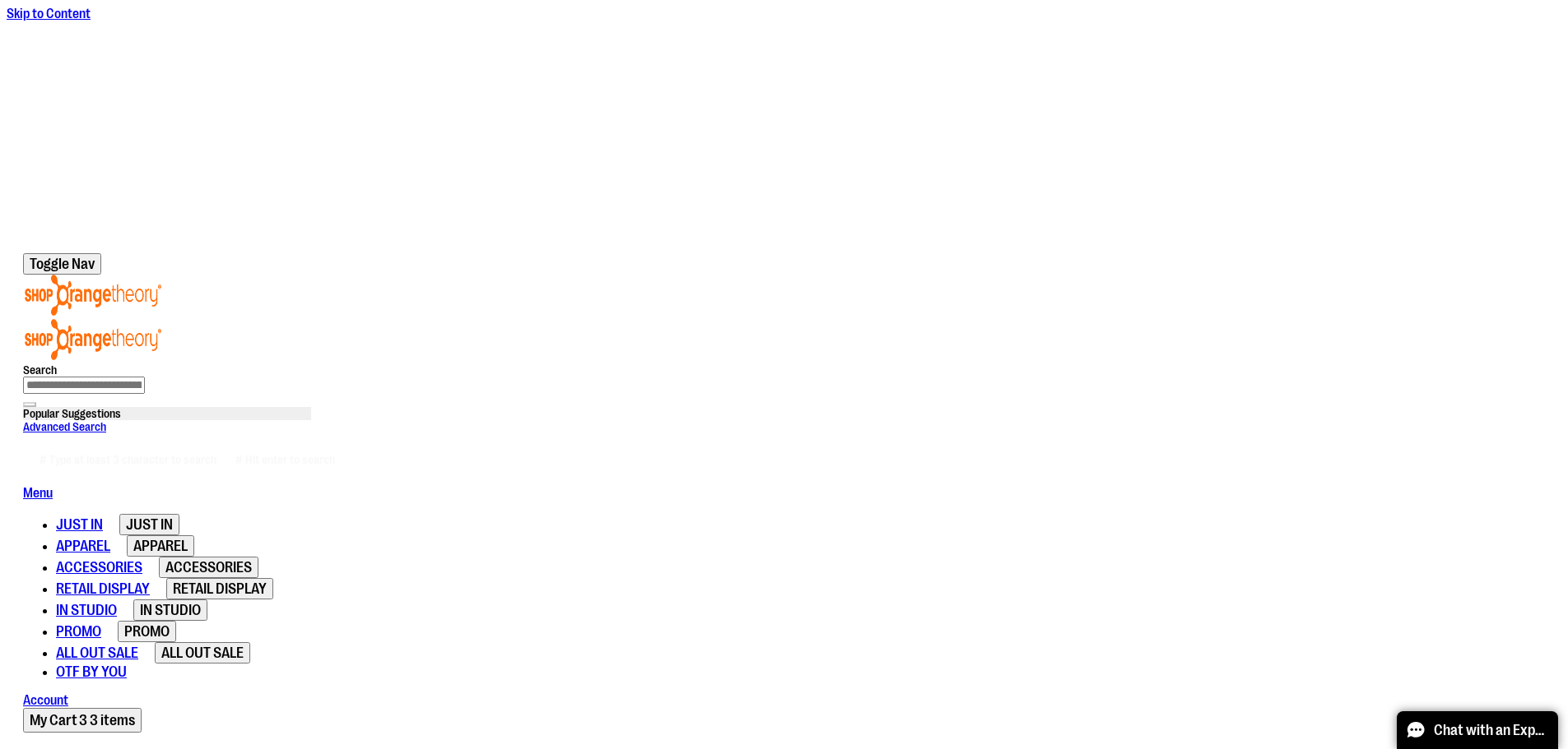
scroll to position [246, 0]
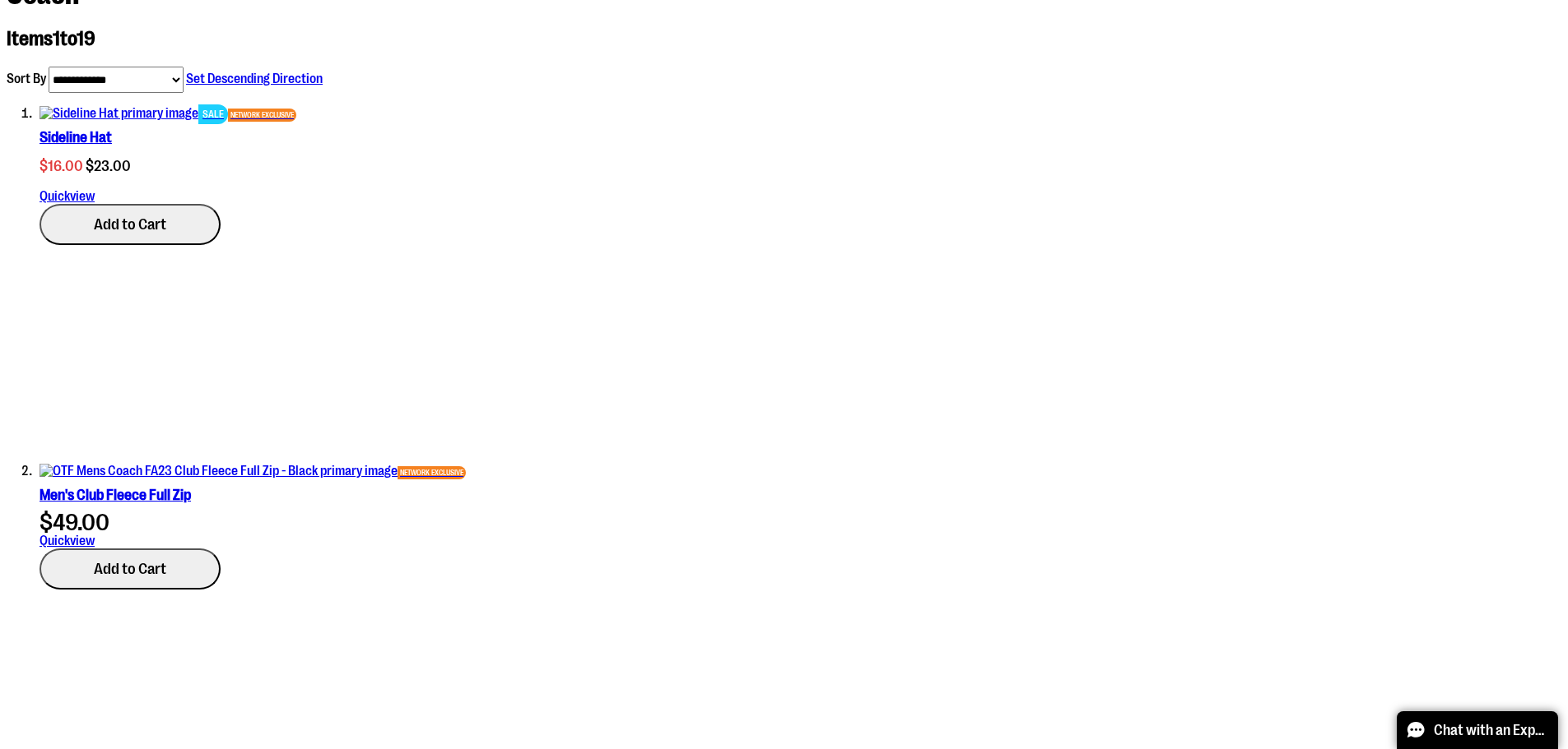
scroll to position [822, 0]
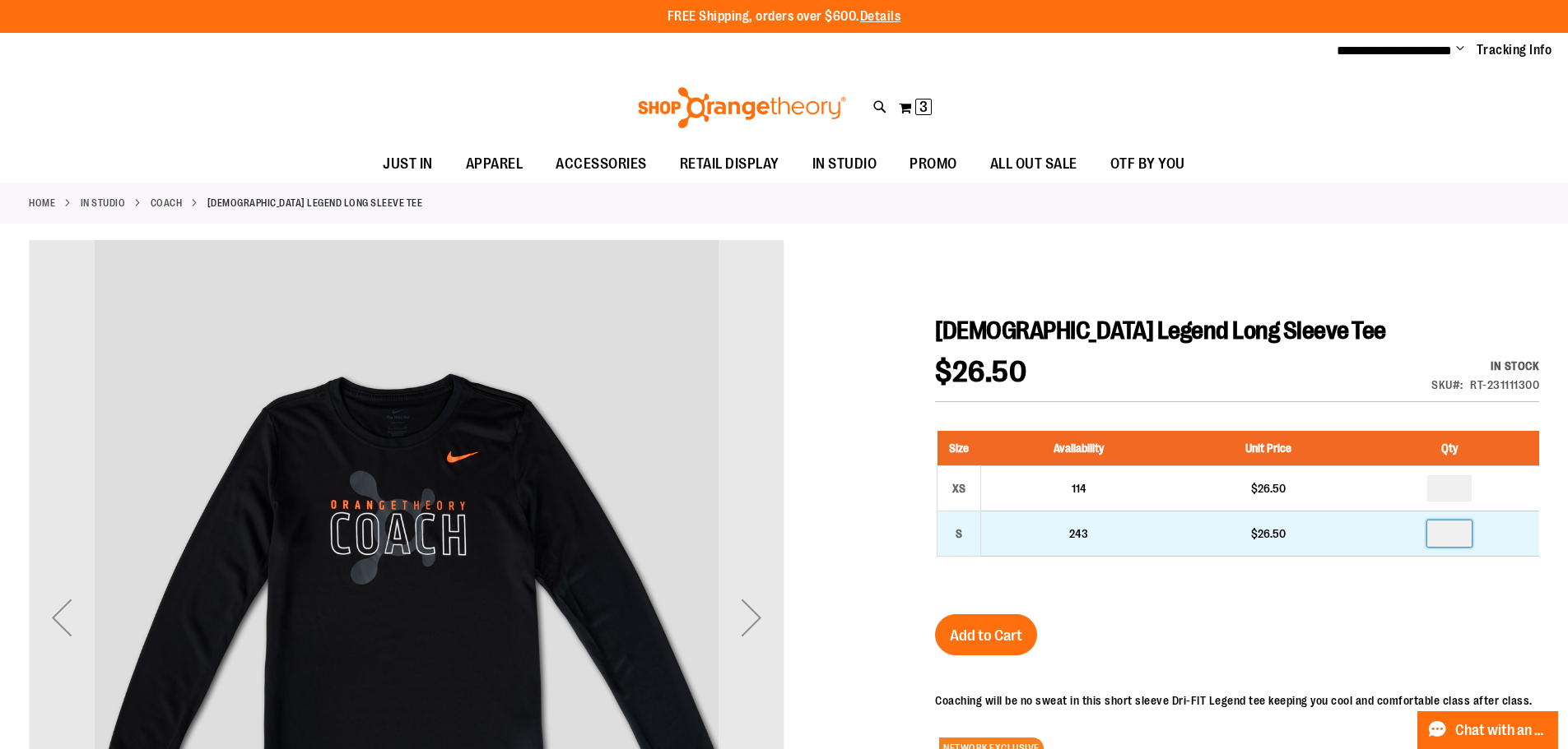
click at [1463, 528] on input "number" at bounding box center [1449, 533] width 44 height 26
type input "*"
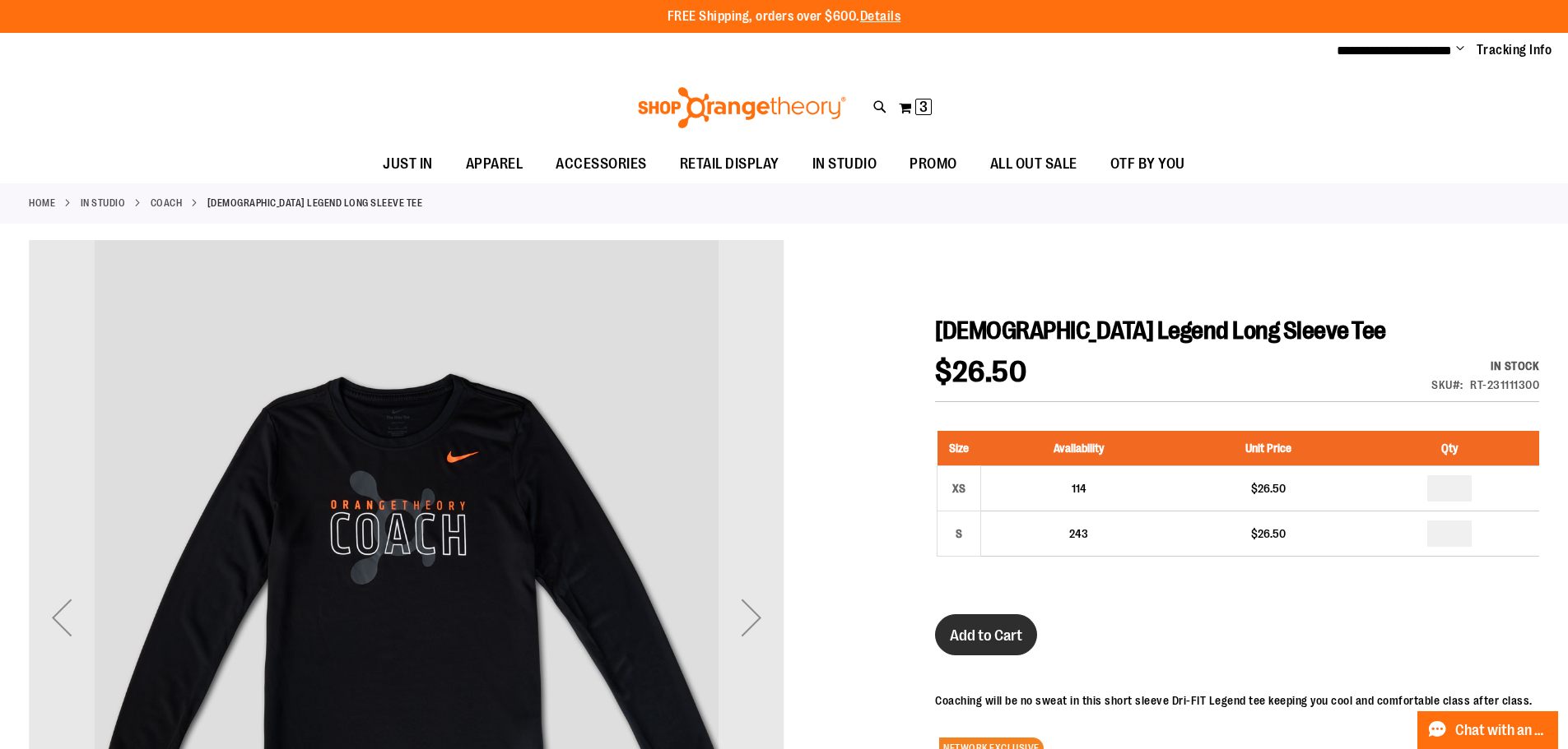
click at [1010, 634] on span "Add to Cart" at bounding box center [986, 636] width 72 height 18
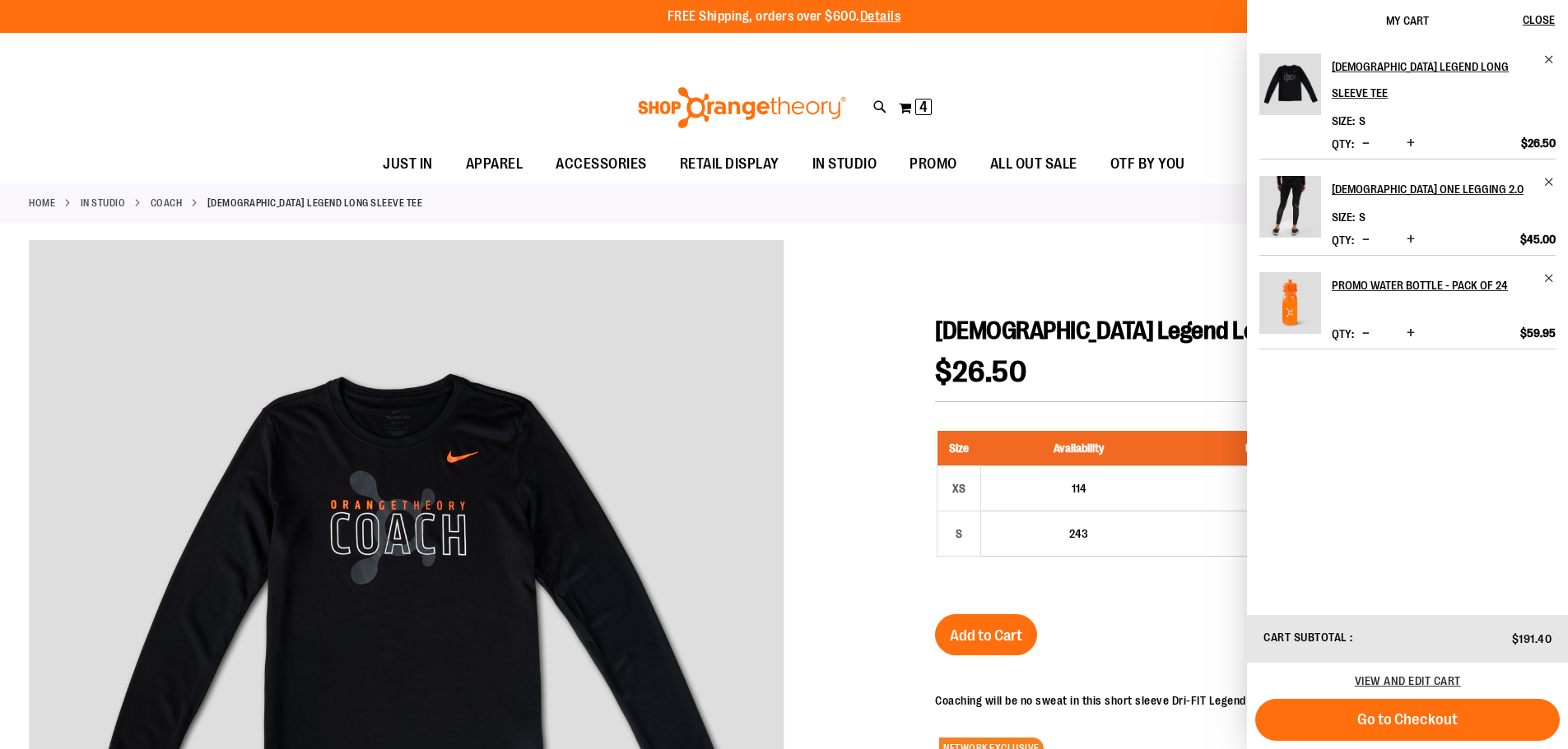
click at [1084, 109] on div "Toggle Nav Search Popular Suggestions Advanced Search" at bounding box center [784, 108] width 1568 height 76
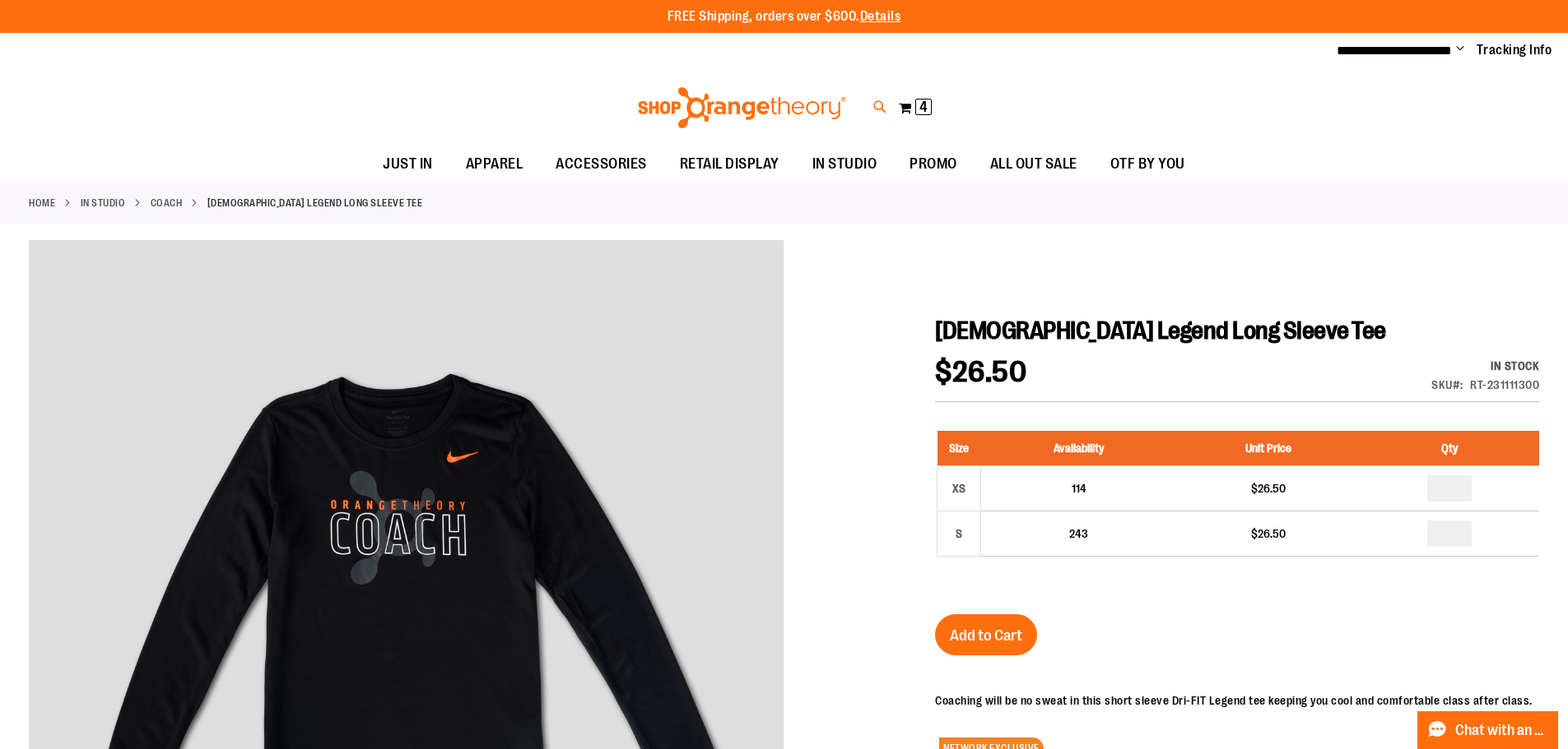
click at [875, 107] on icon at bounding box center [880, 108] width 14 height 19
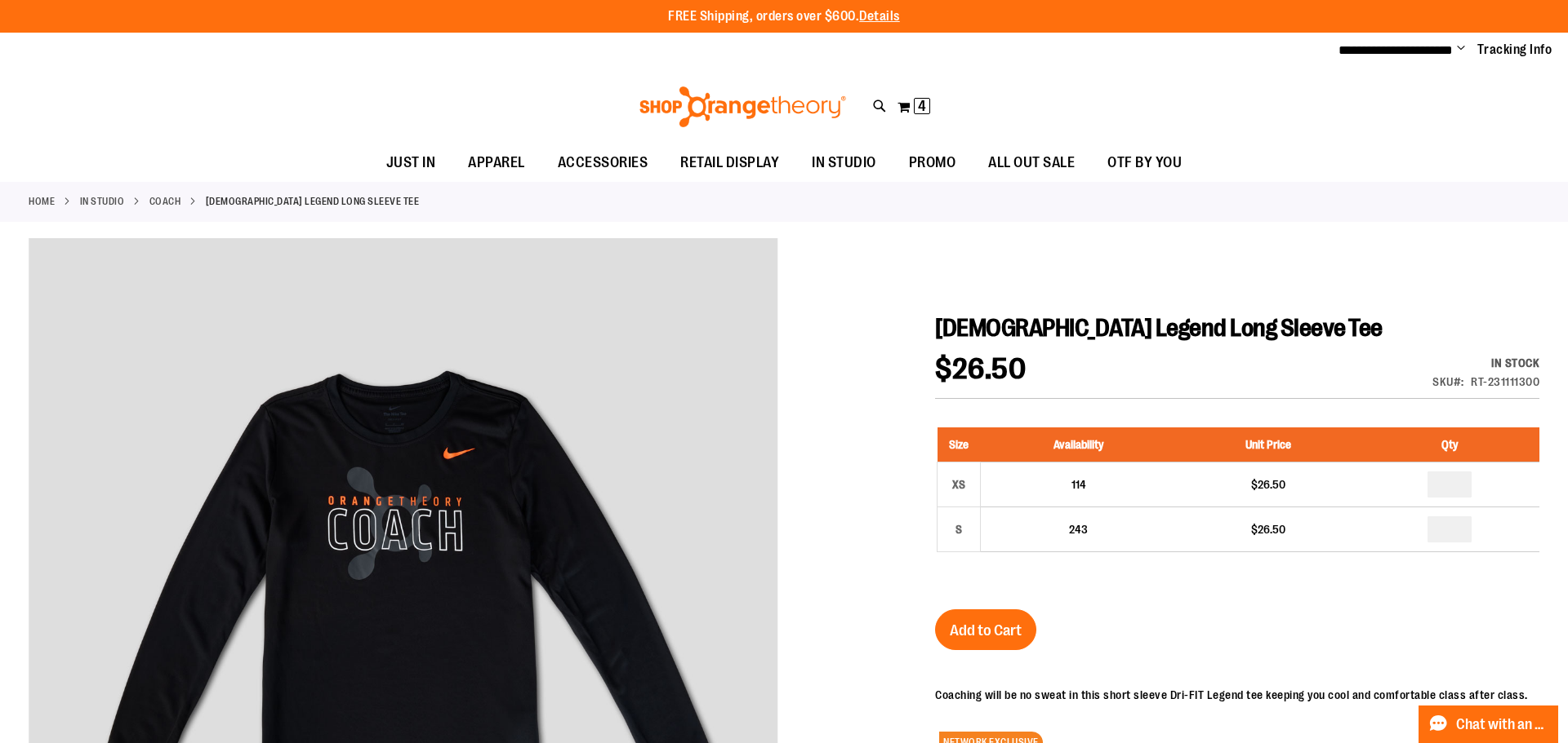
click at [671, 100] on input "Search" at bounding box center [784, 92] width 1244 height 54
type input "****"
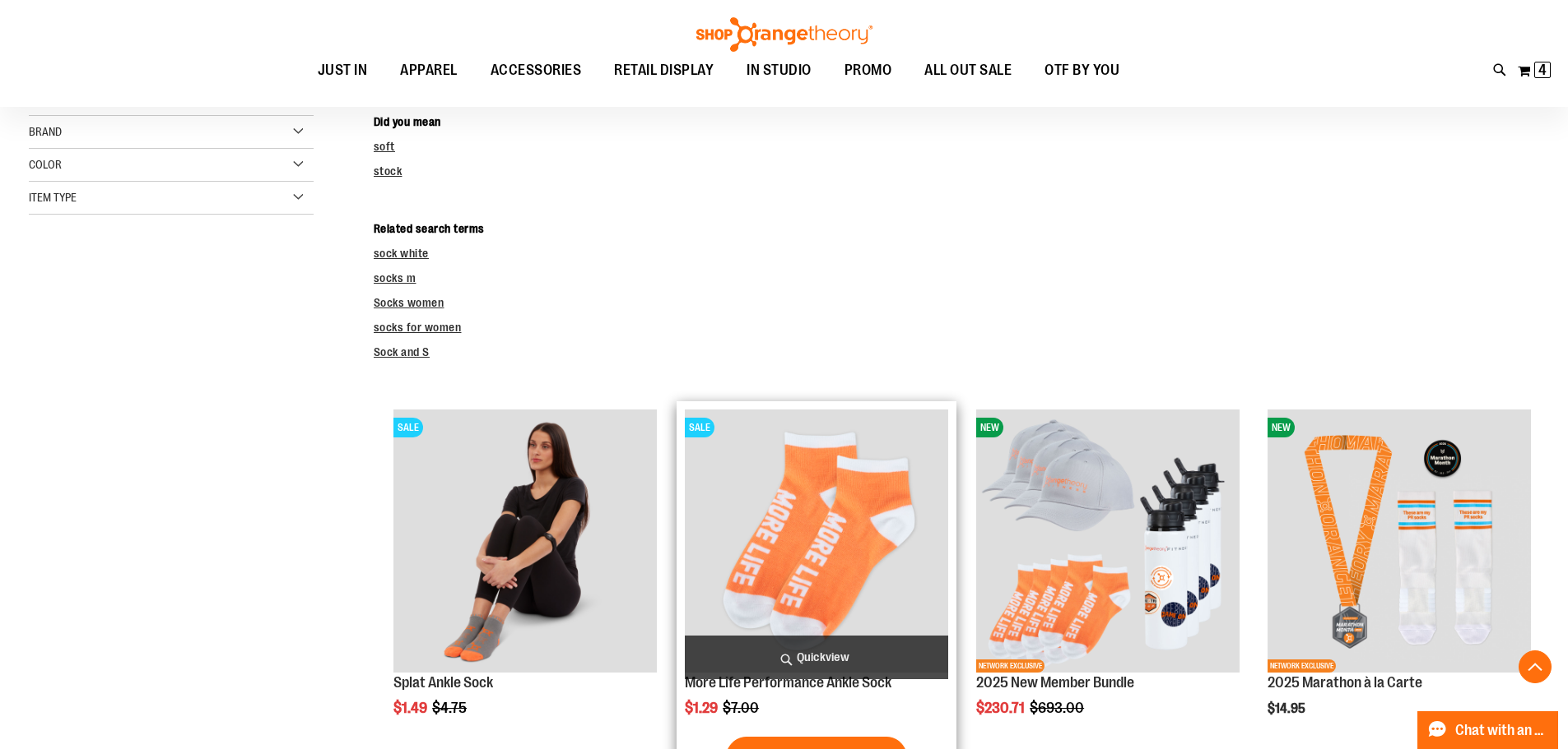
scroll to position [328, 0]
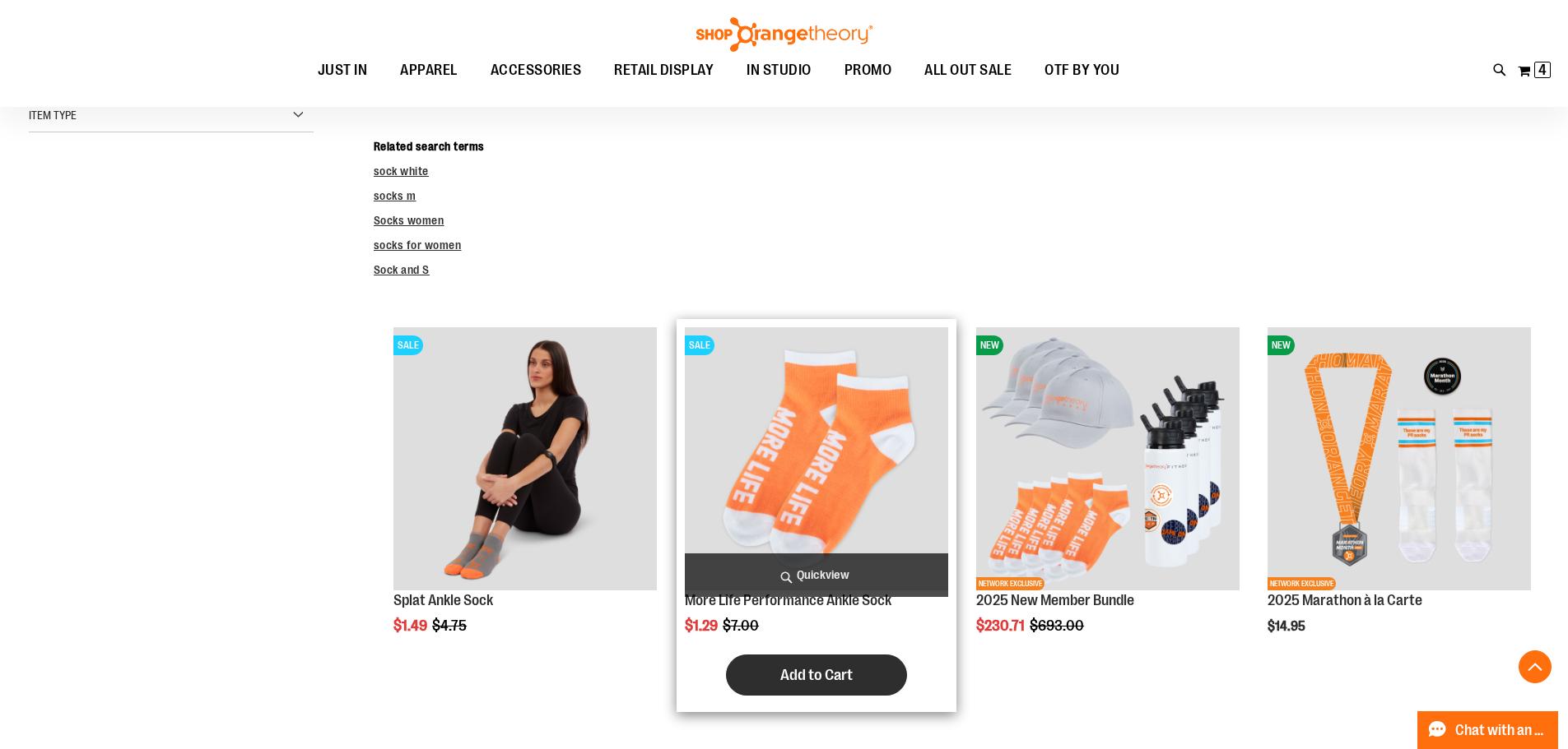
click at [816, 671] on span "Add to Cart" at bounding box center [816, 675] width 72 height 18
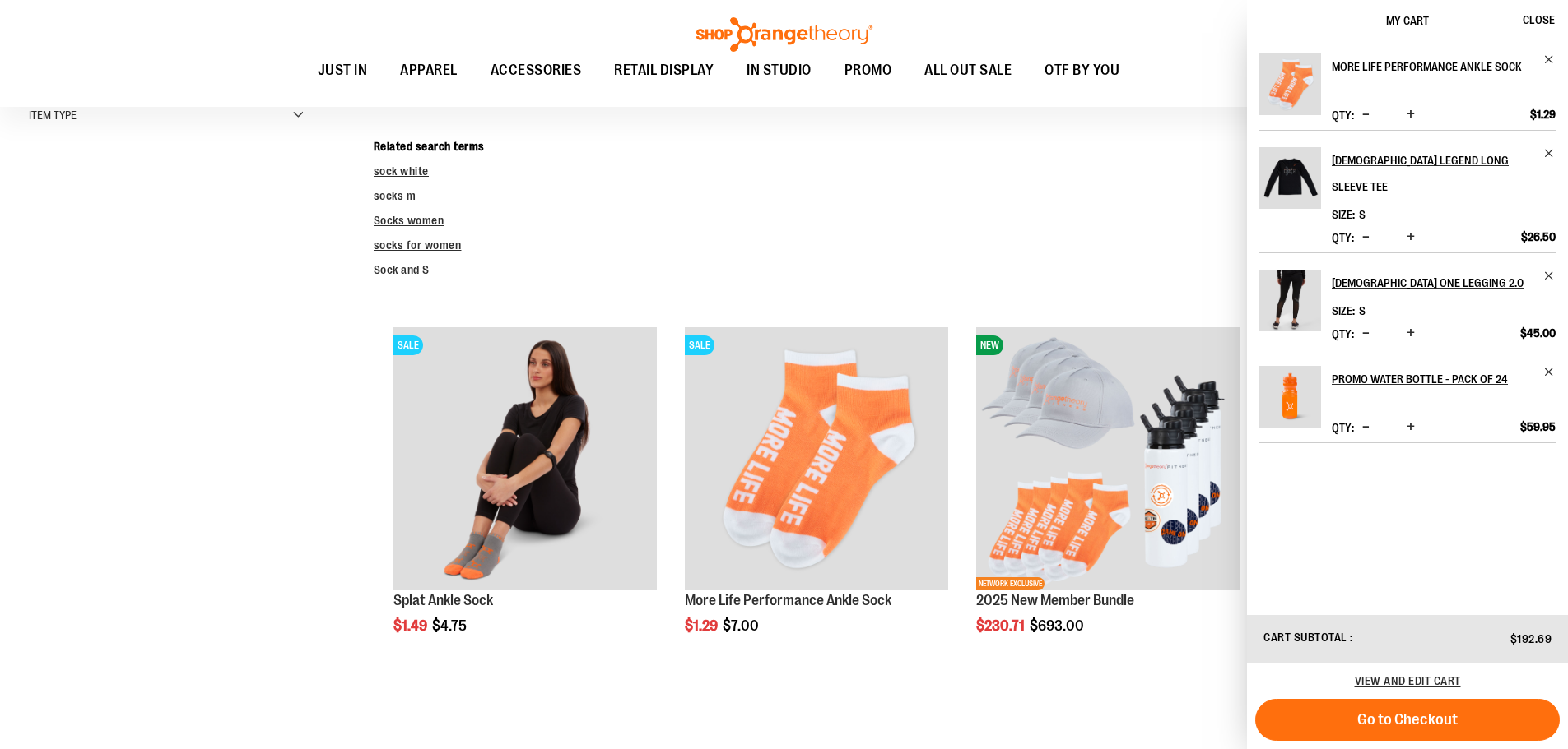
click at [1142, 237] on dl "Related search terms sock white socks m Socks women socks for women Sock and S" at bounding box center [956, 208] width 1165 height 140
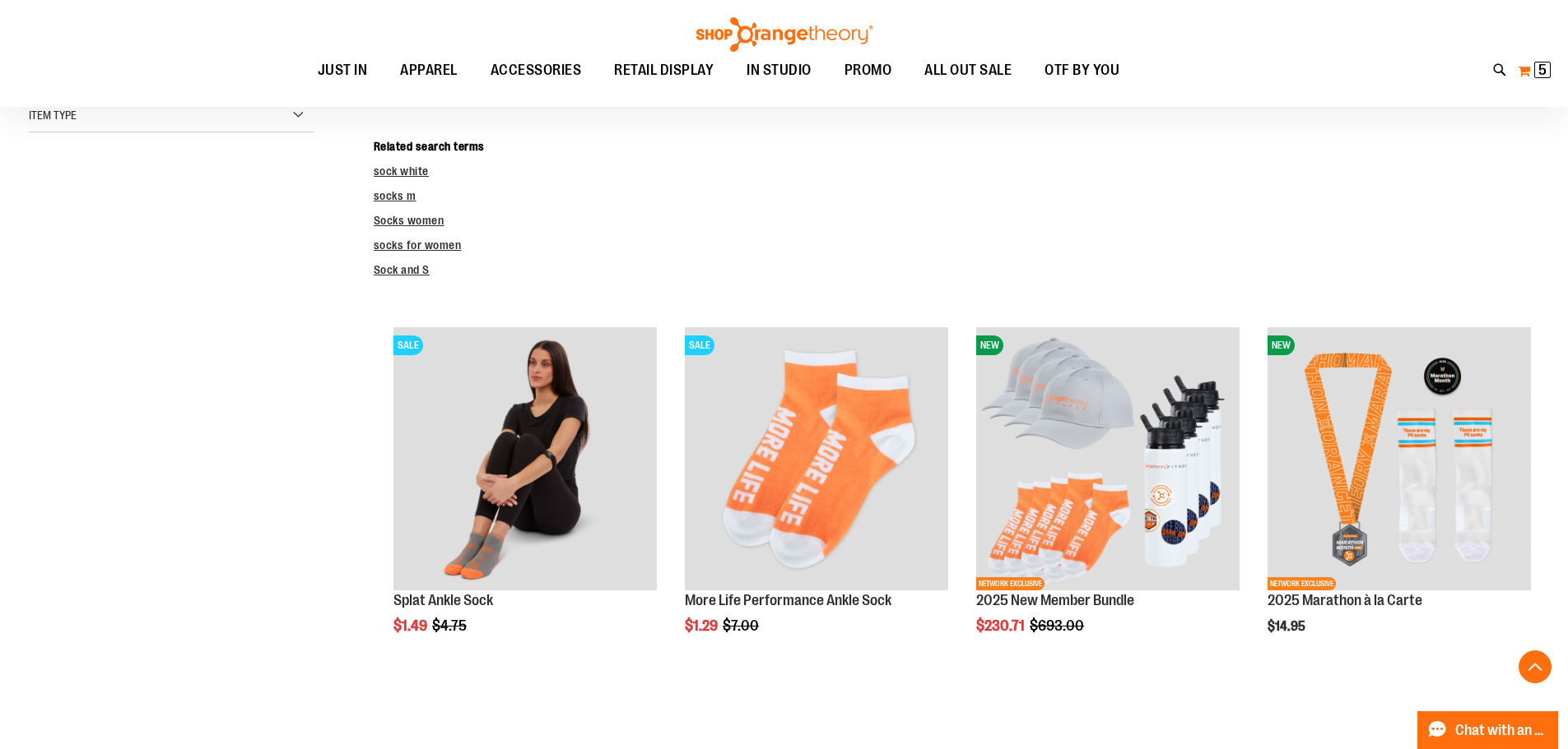
click at [1520, 72] on button "My Cart 5 5 items" at bounding box center [1534, 70] width 35 height 26
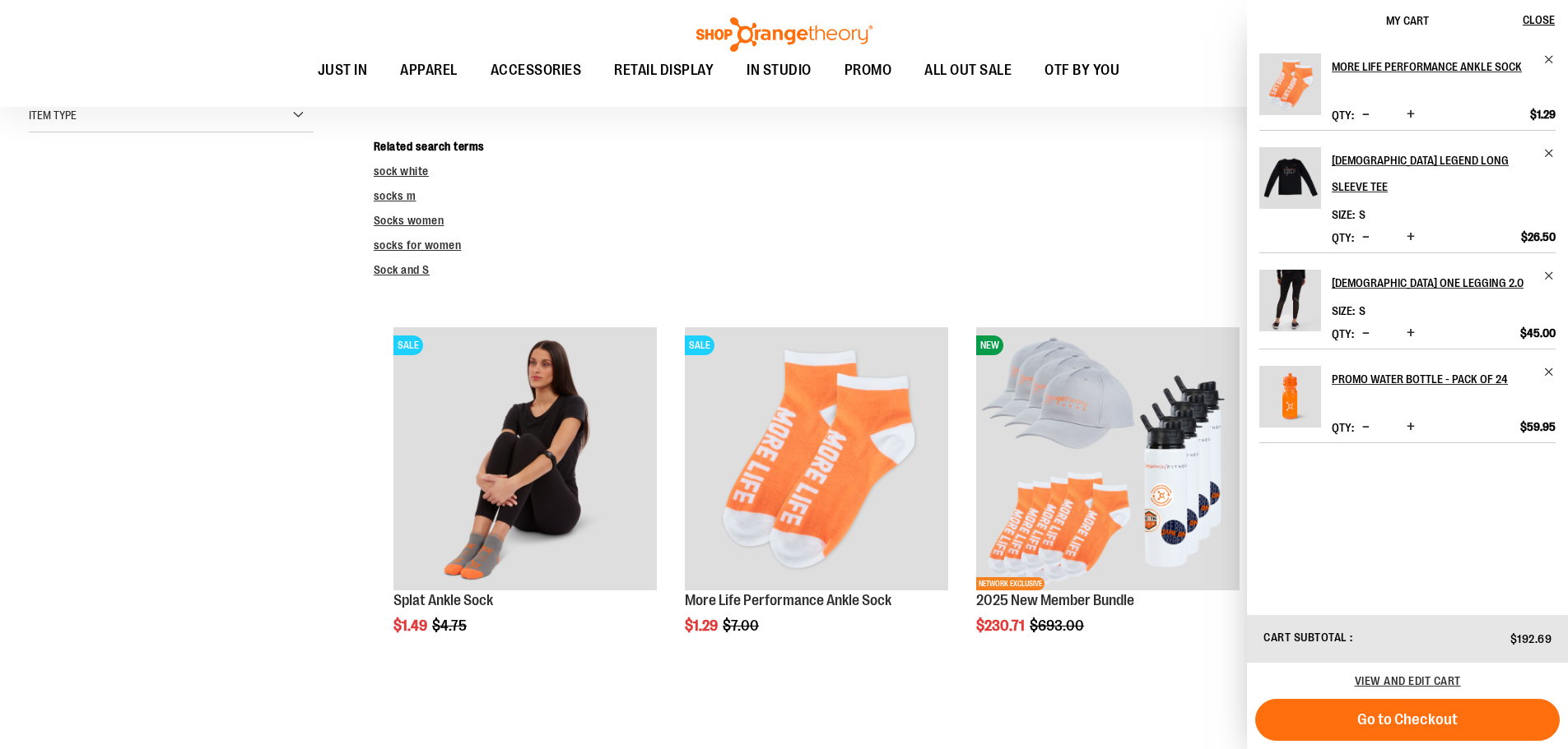
click at [1050, 271] on dd "Sock and S" at bounding box center [956, 269] width 1165 height 16
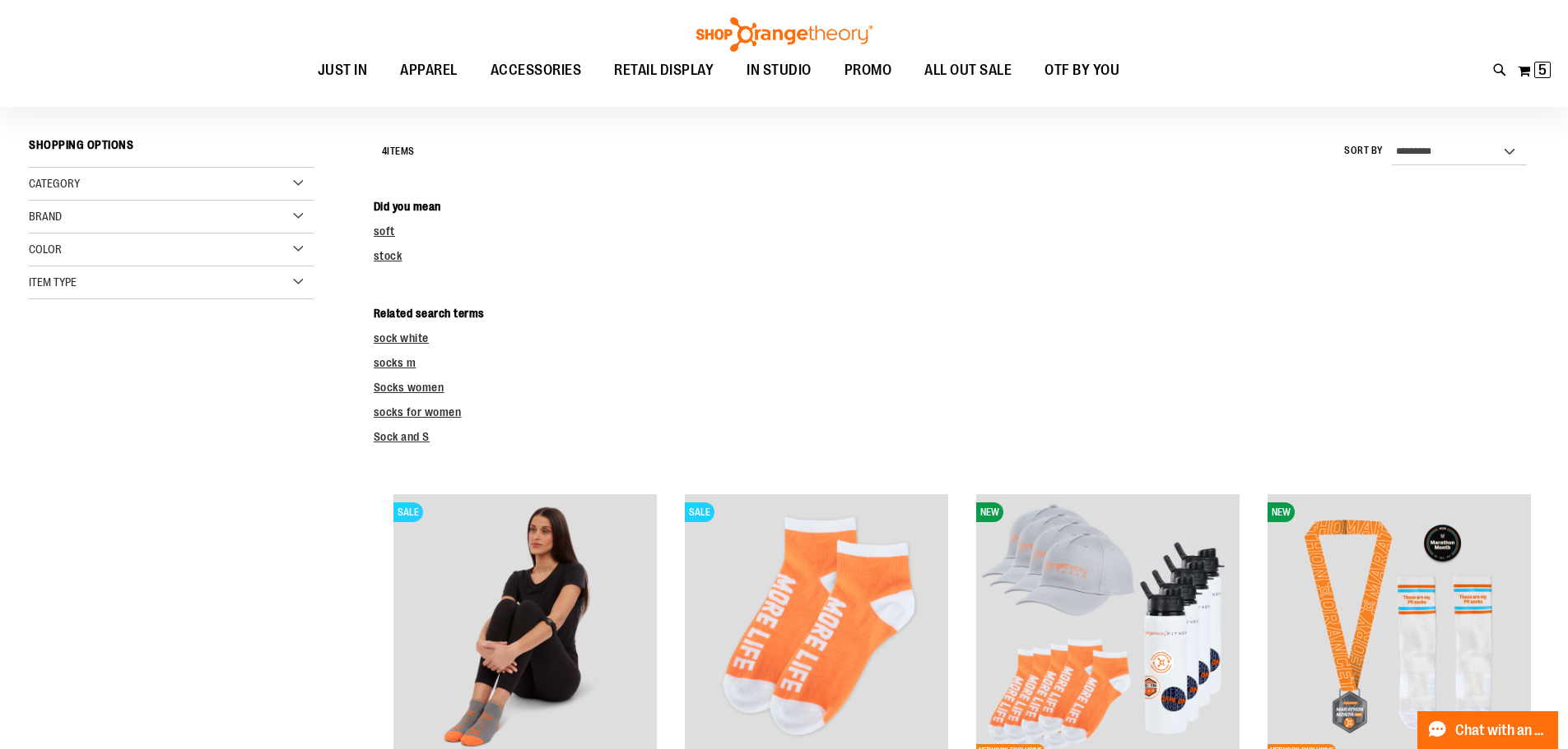
scroll to position [0, 0]
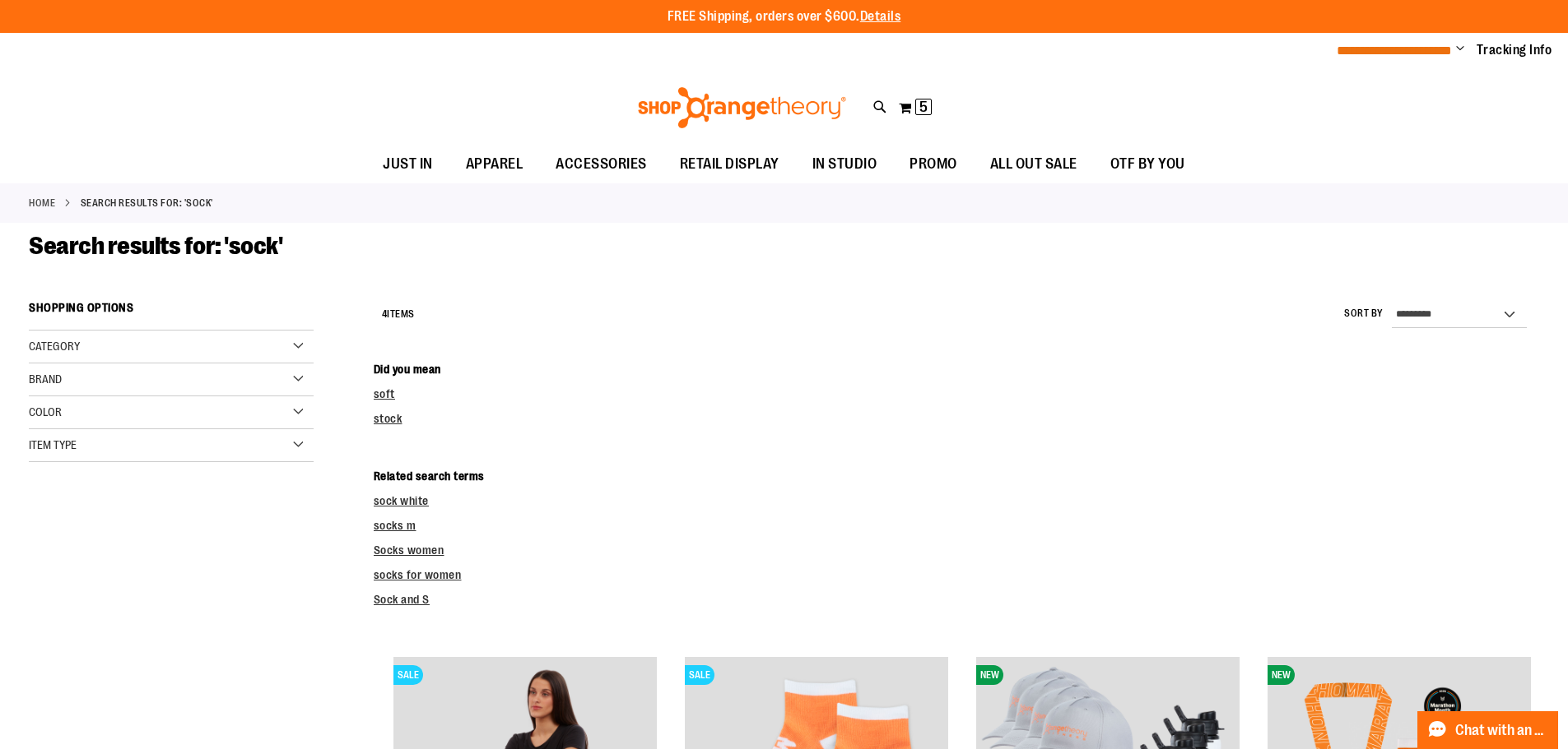
click at [1438, 53] on span "**********" at bounding box center [1394, 50] width 115 height 12
click at [1456, 55] on span "Change" at bounding box center [1459, 50] width 9 height 15
click at [1385, 110] on link "Sign Out" at bounding box center [1401, 110] width 144 height 32
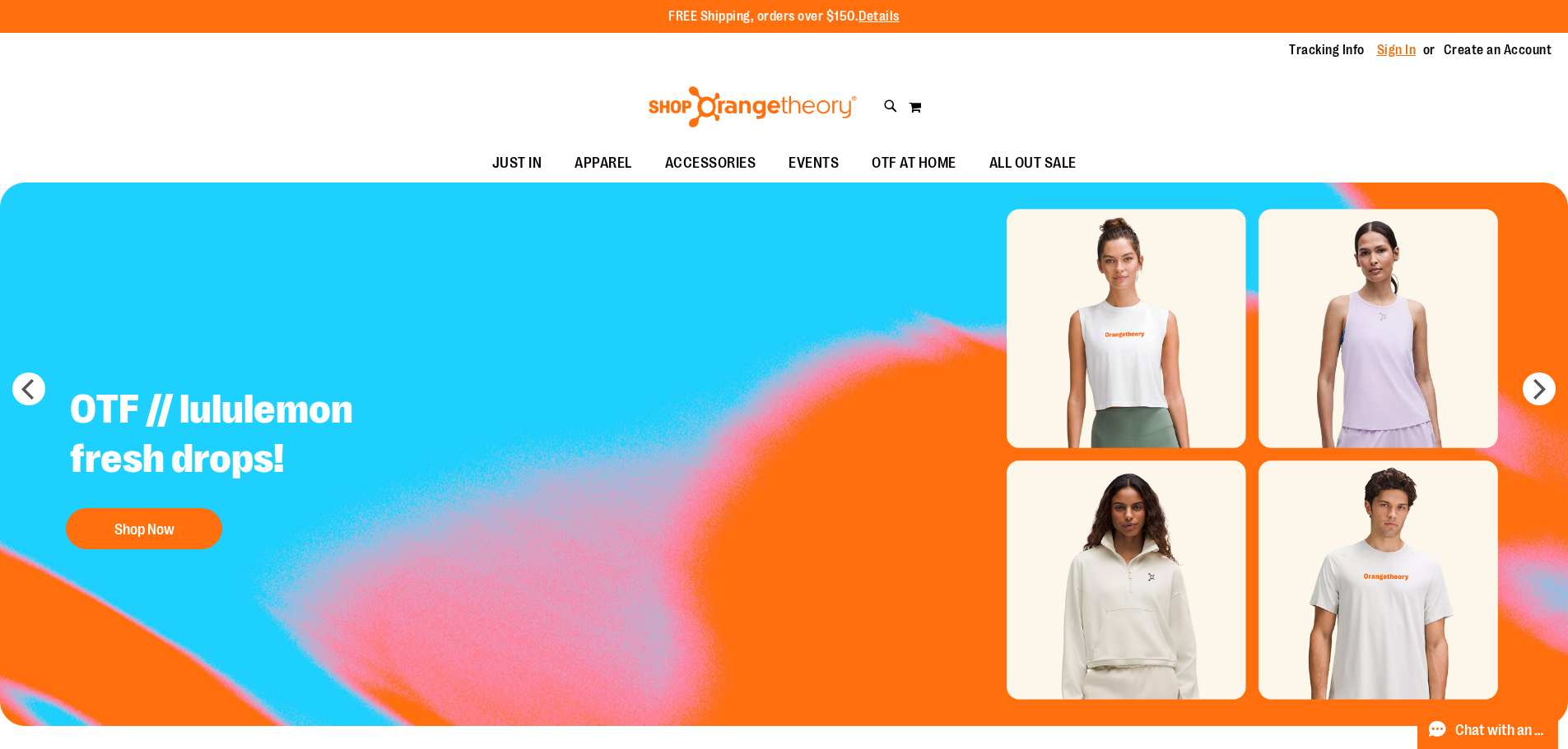
click at [1382, 48] on link "Sign In" at bounding box center [1396, 50] width 39 height 18
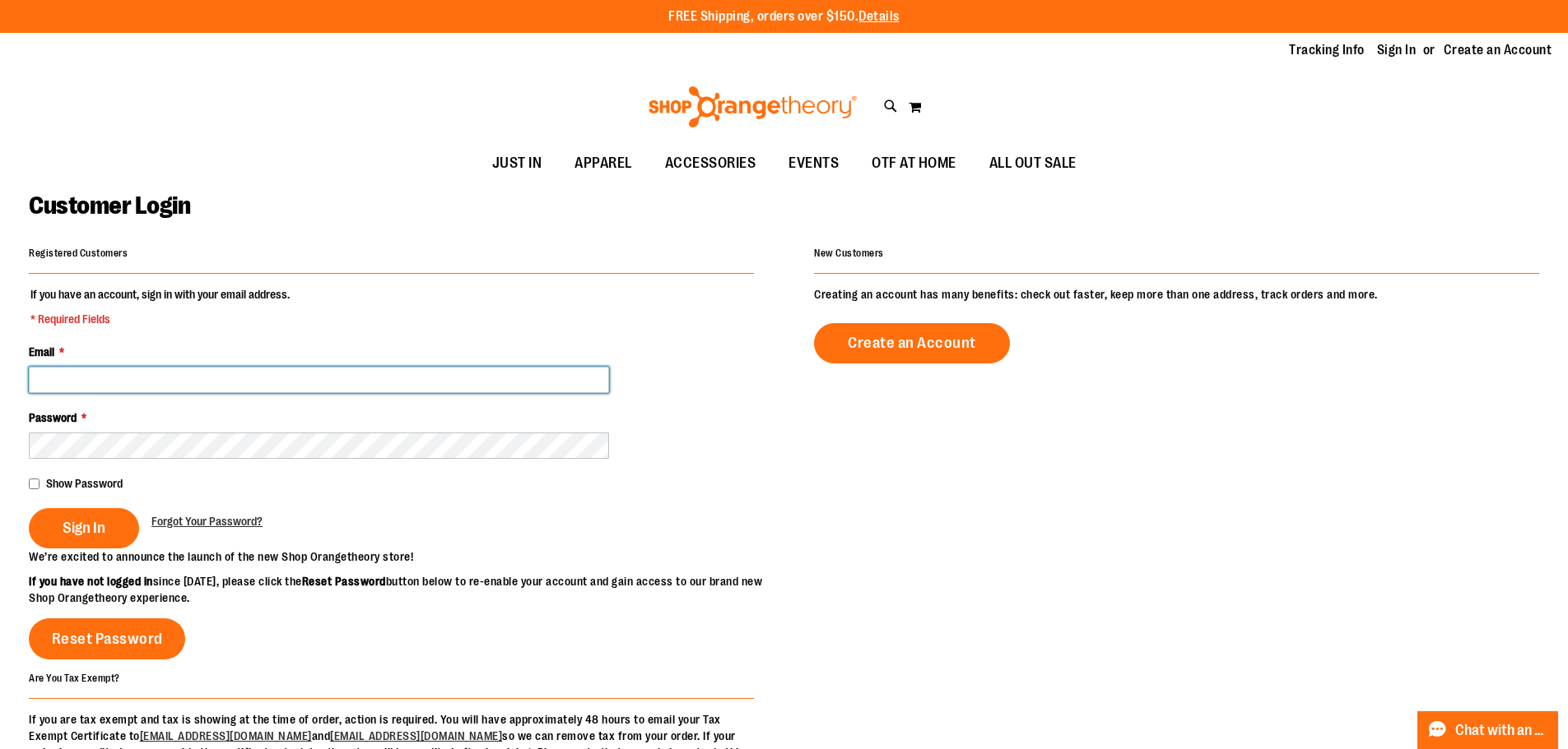
drag, startPoint x: 388, startPoint y: 389, endPoint x: 384, endPoint y: 367, distance: 22.4
click at [384, 367] on input "Email *" at bounding box center [319, 379] width 580 height 26
type input "**********"
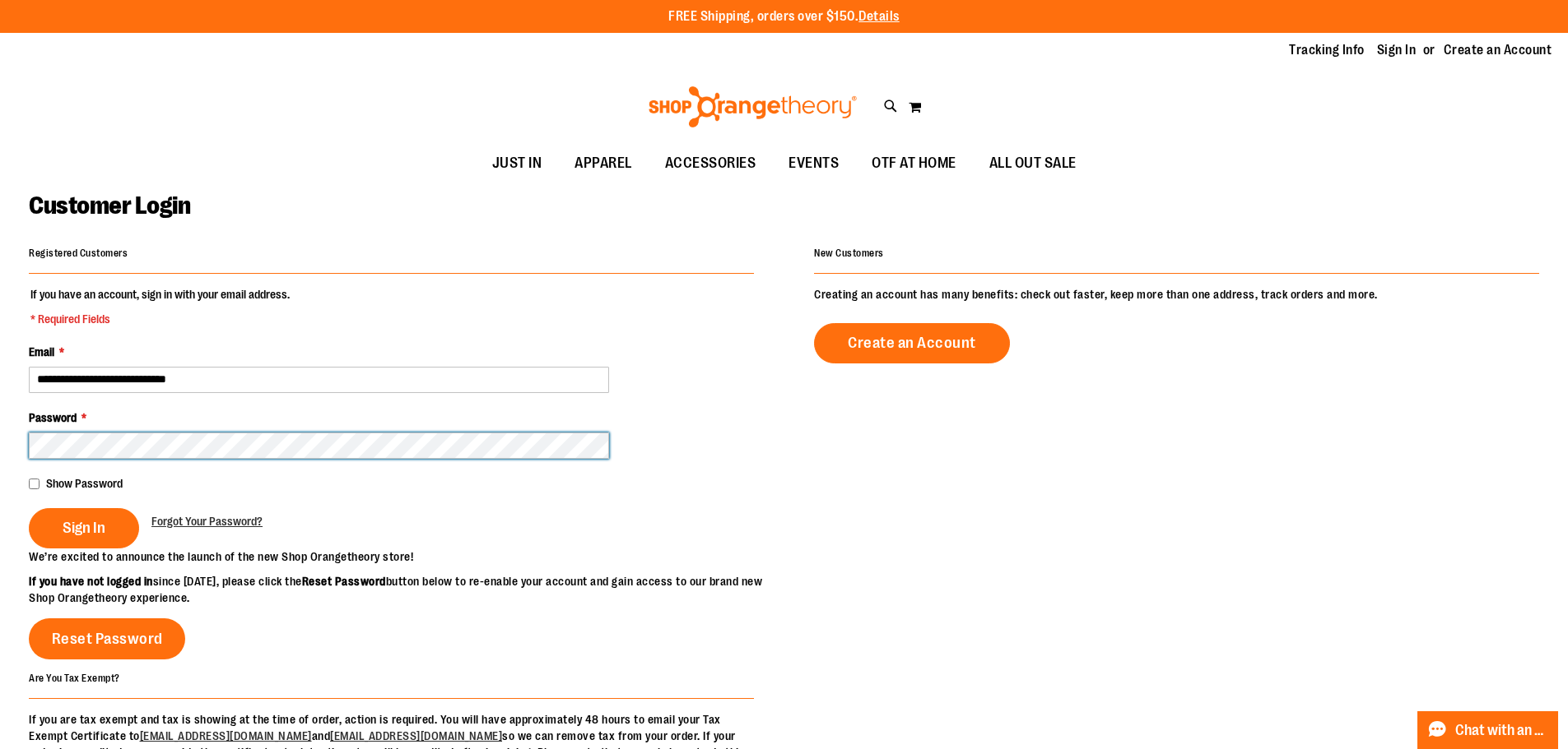
click at [29, 508] on button "Sign In" at bounding box center [84, 528] width 110 height 40
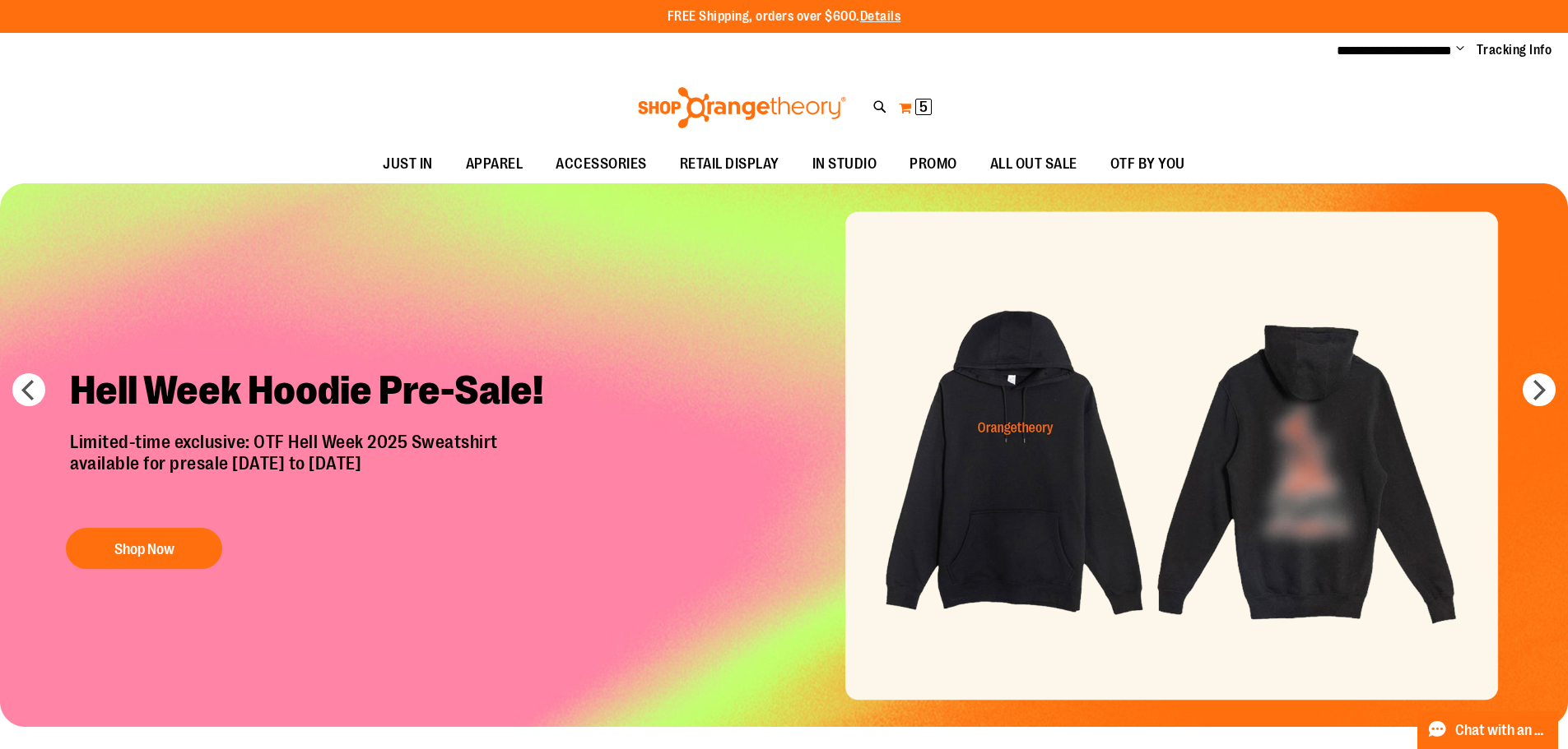
click at [906, 106] on button "My Cart 5 5 items" at bounding box center [916, 108] width 35 height 26
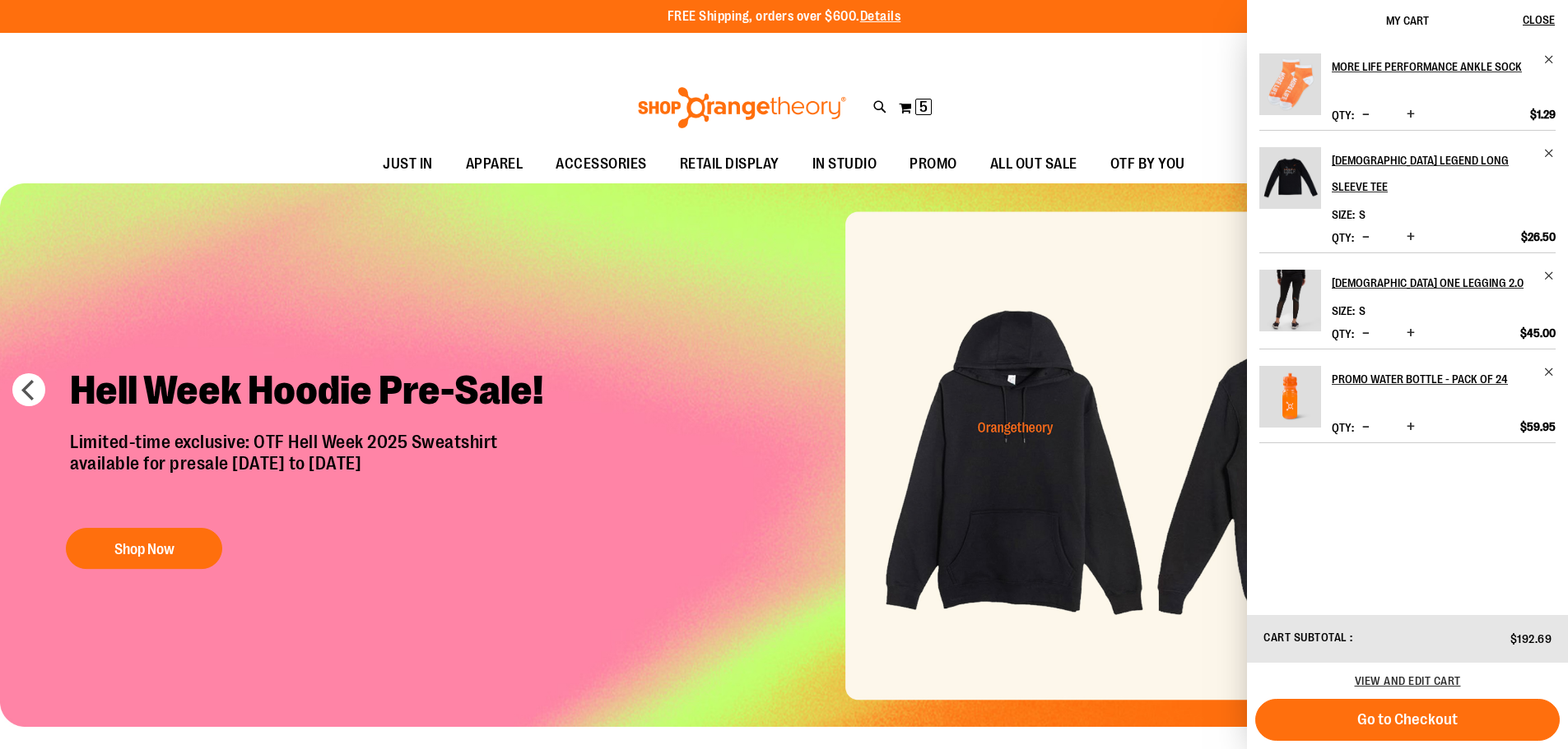
click at [1035, 117] on div "Toggle Nav Search Popular Suggestions Advanced Search" at bounding box center [784, 108] width 1568 height 76
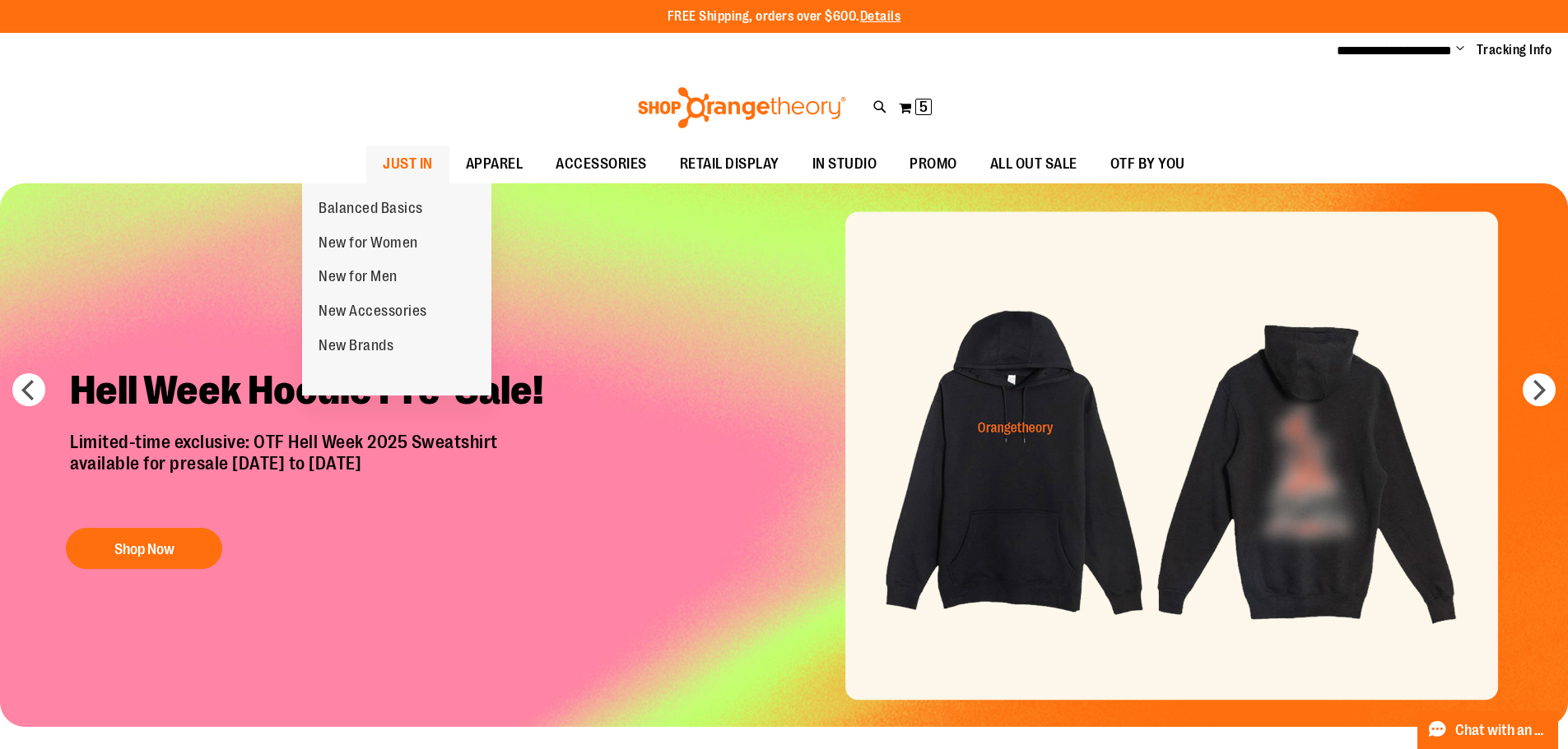
click at [382, 158] on span "JUST IN" at bounding box center [407, 164] width 50 height 37
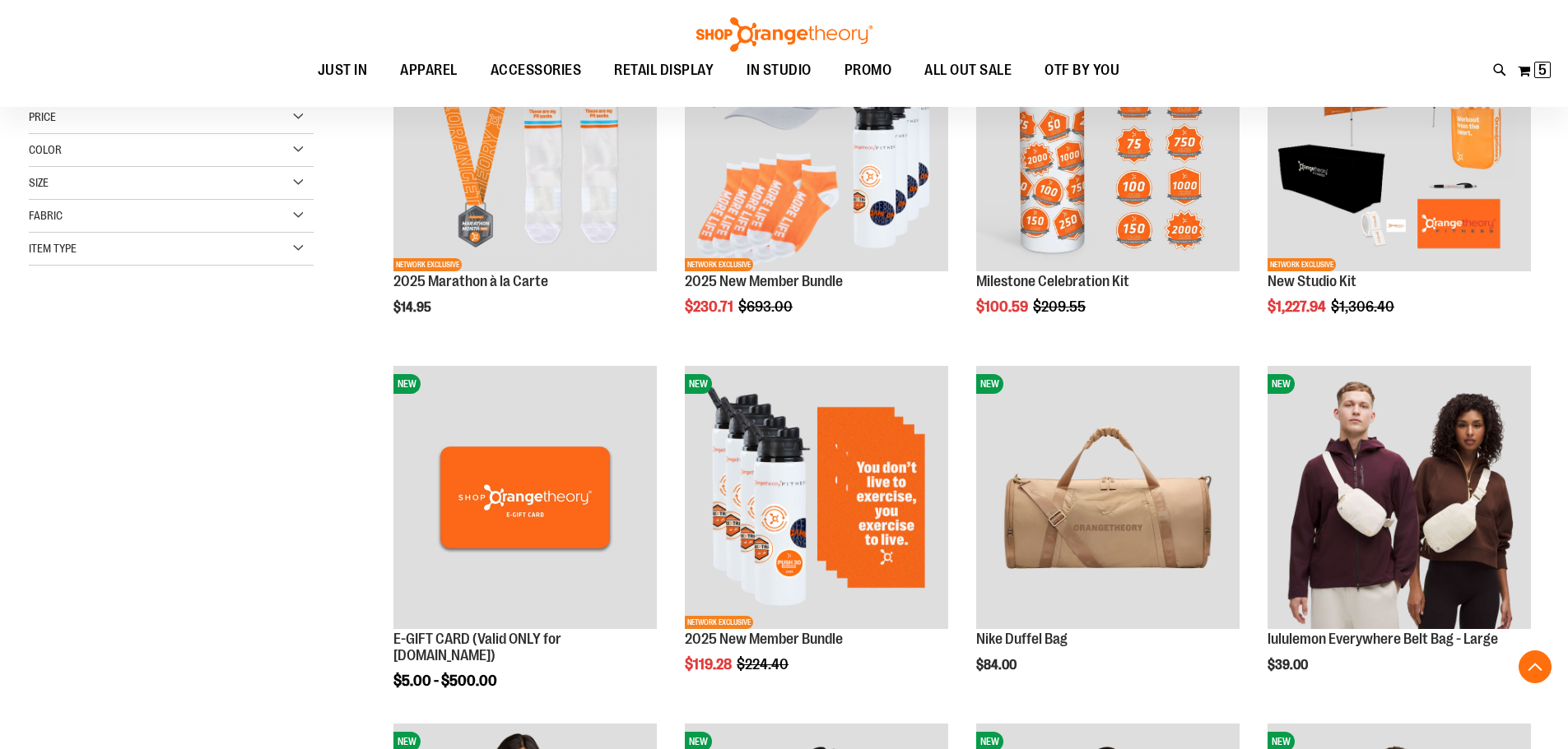
scroll to position [328, 0]
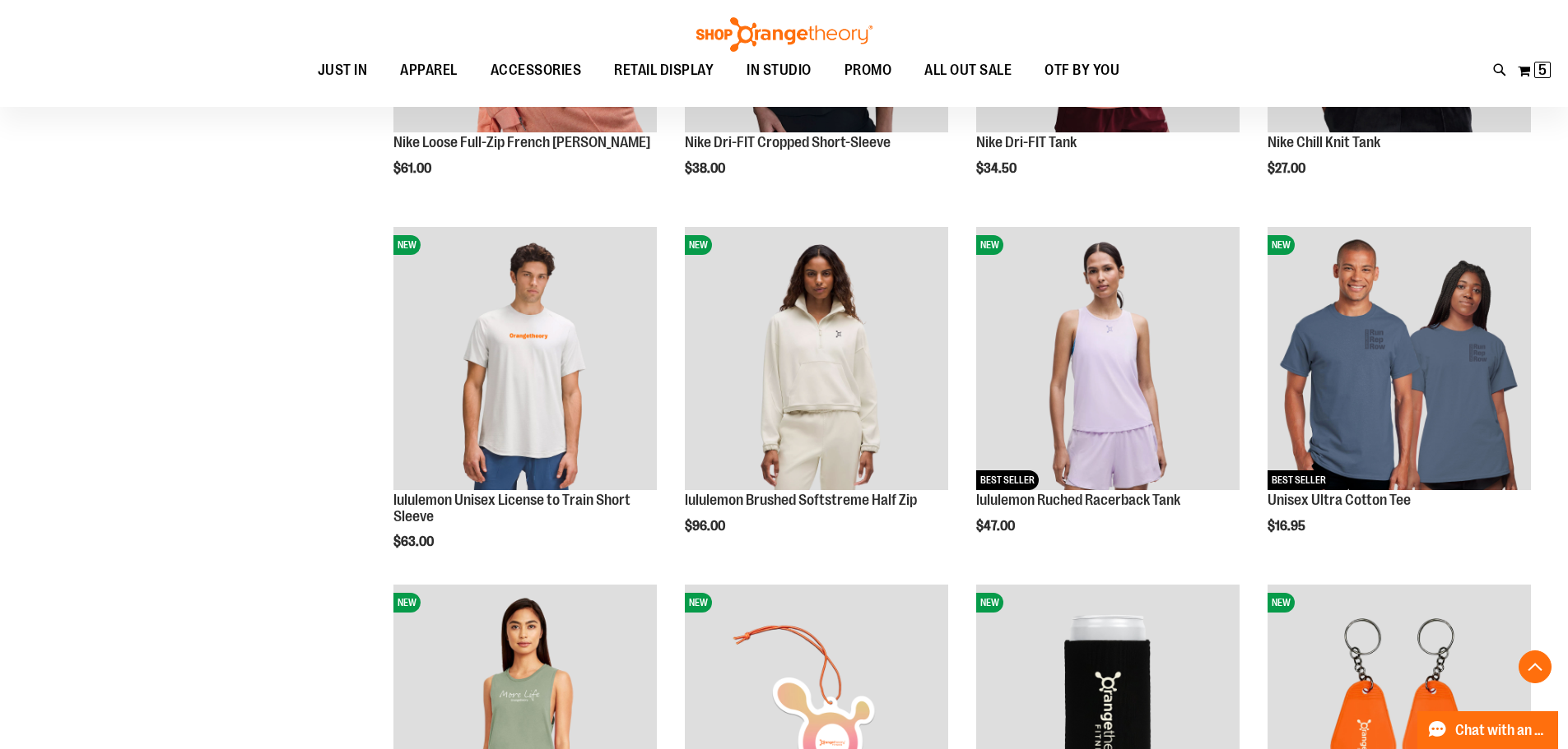
scroll to position [1727, 0]
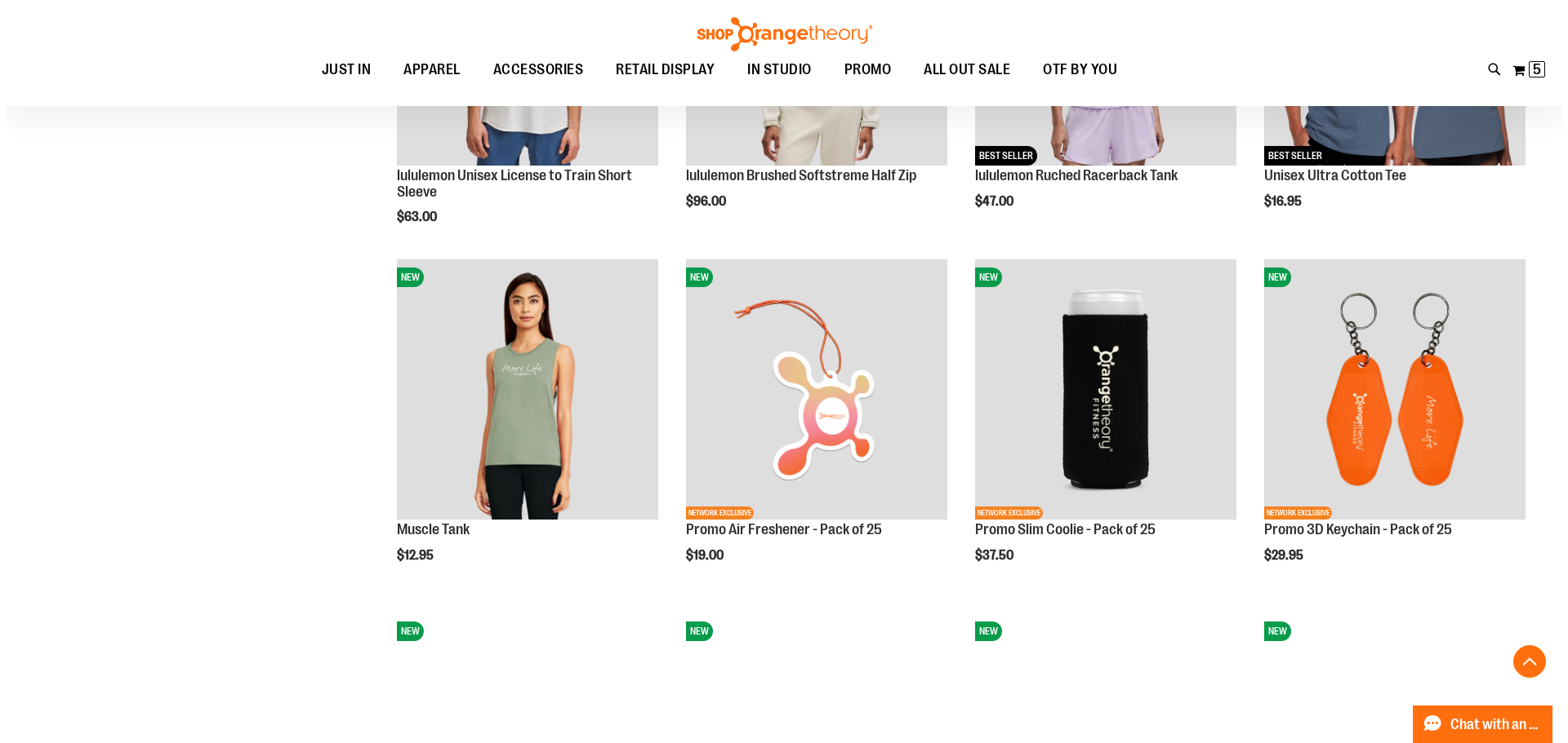
scroll to position [1876, 0]
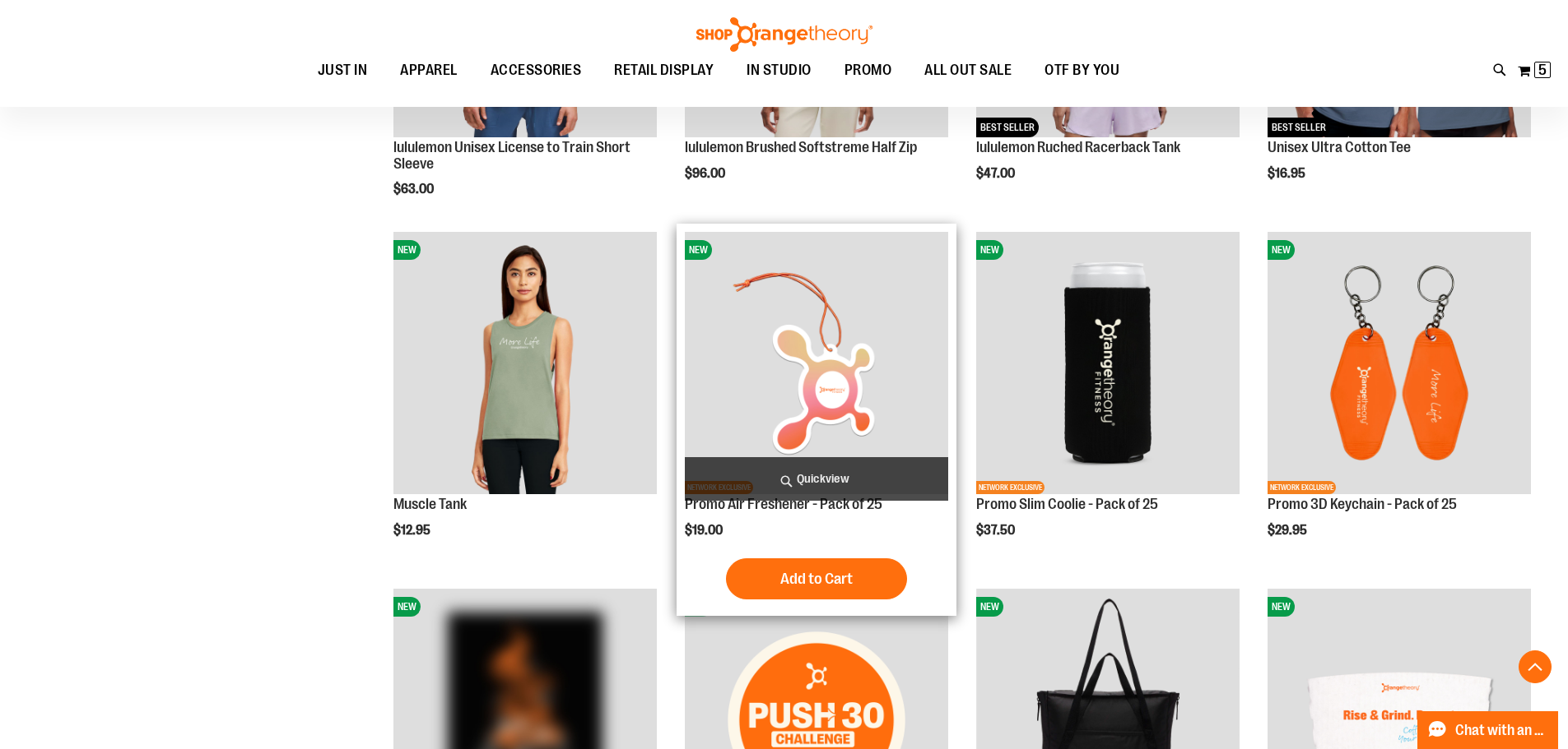
click at [887, 480] on span "Quickview" at bounding box center [817, 478] width 263 height 43
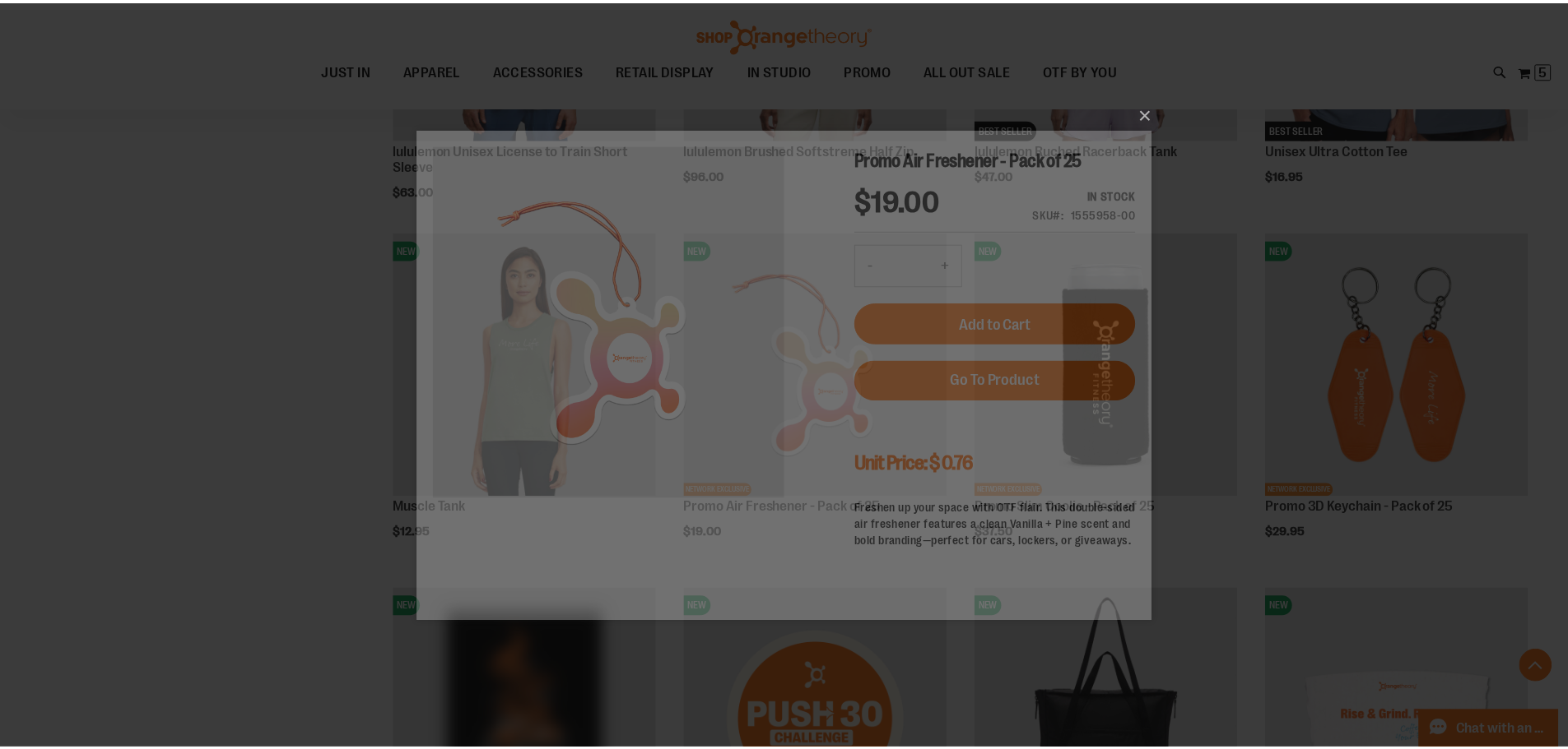
scroll to position [0, 0]
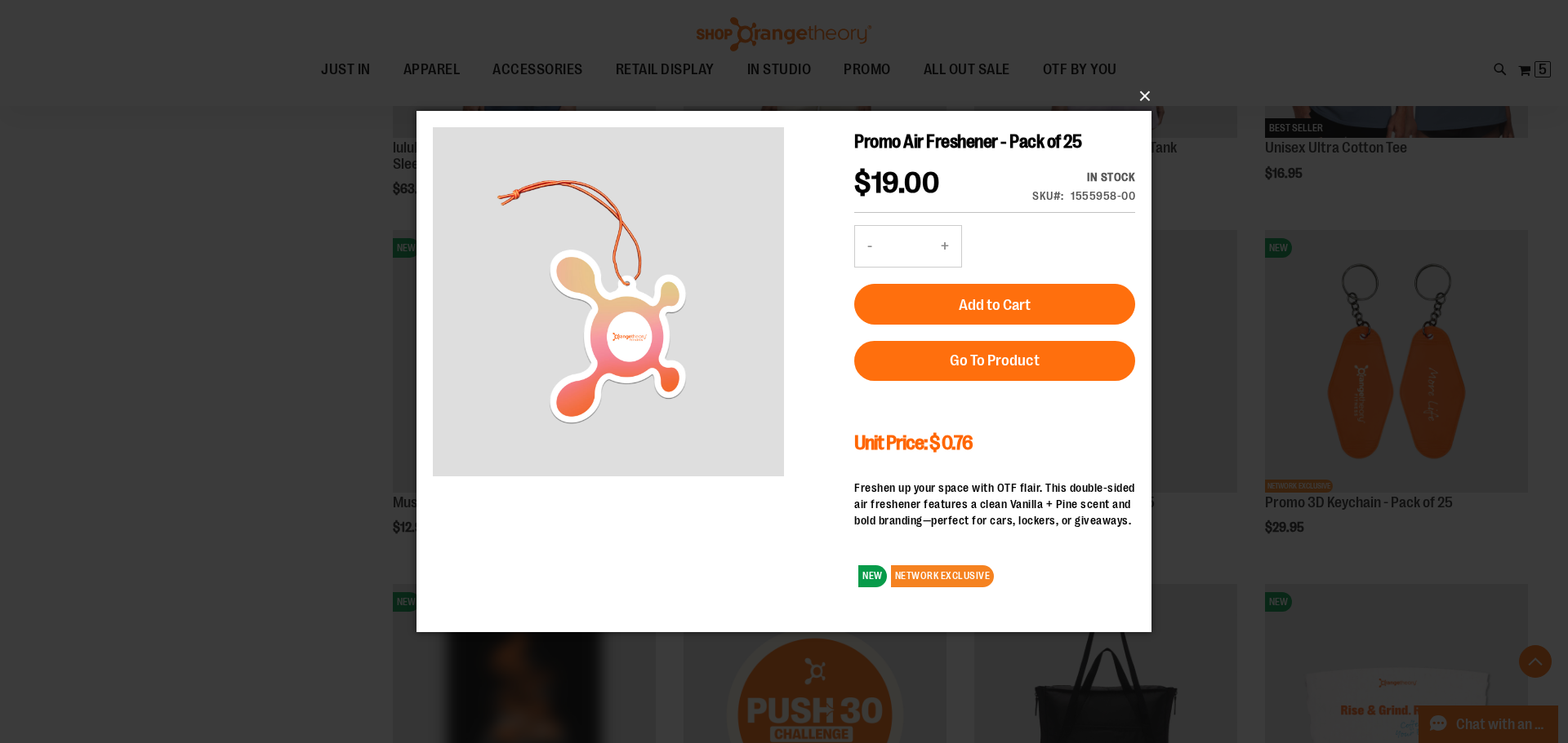
click at [1140, 101] on button "×" at bounding box center [788, 96] width 735 height 36
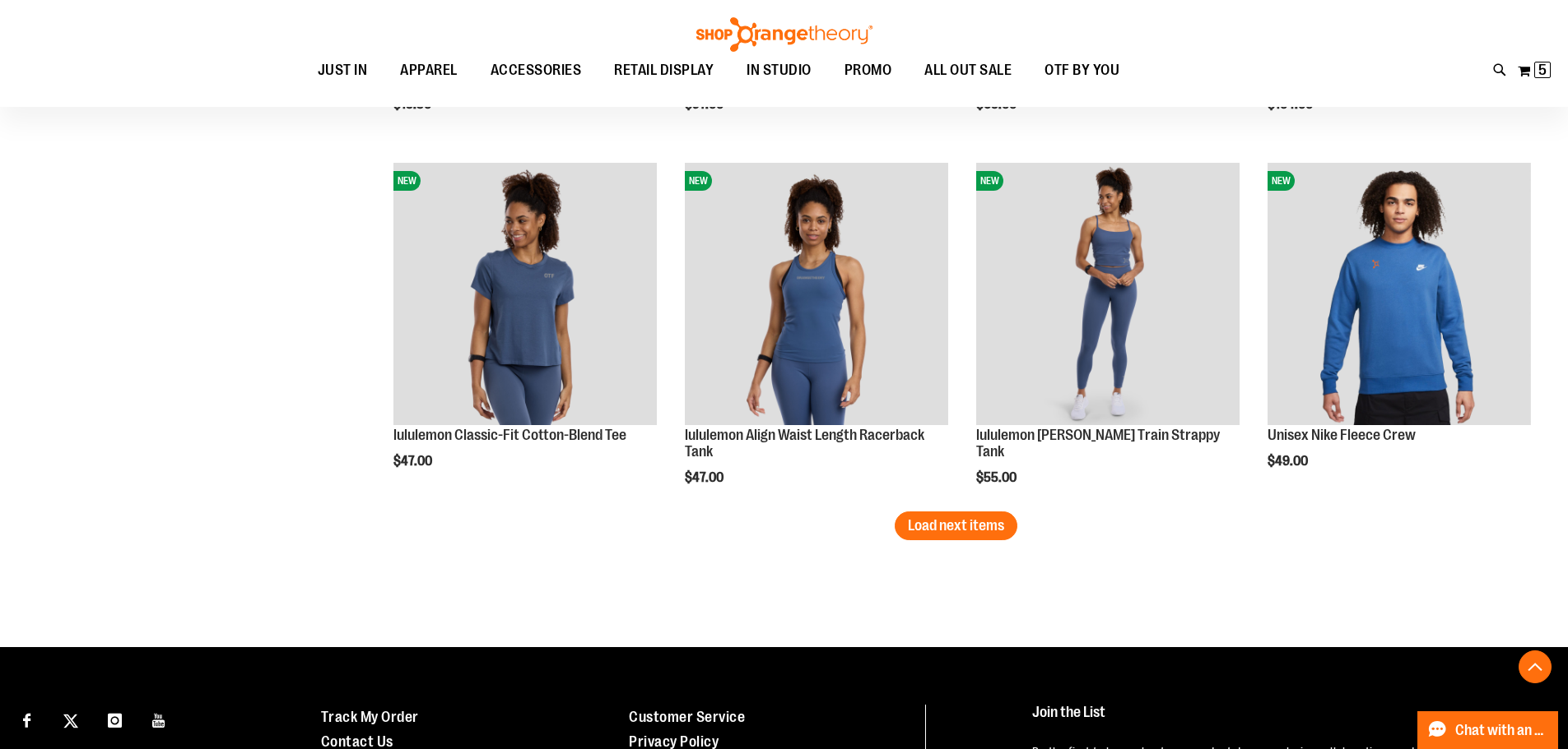
scroll to position [3043, 0]
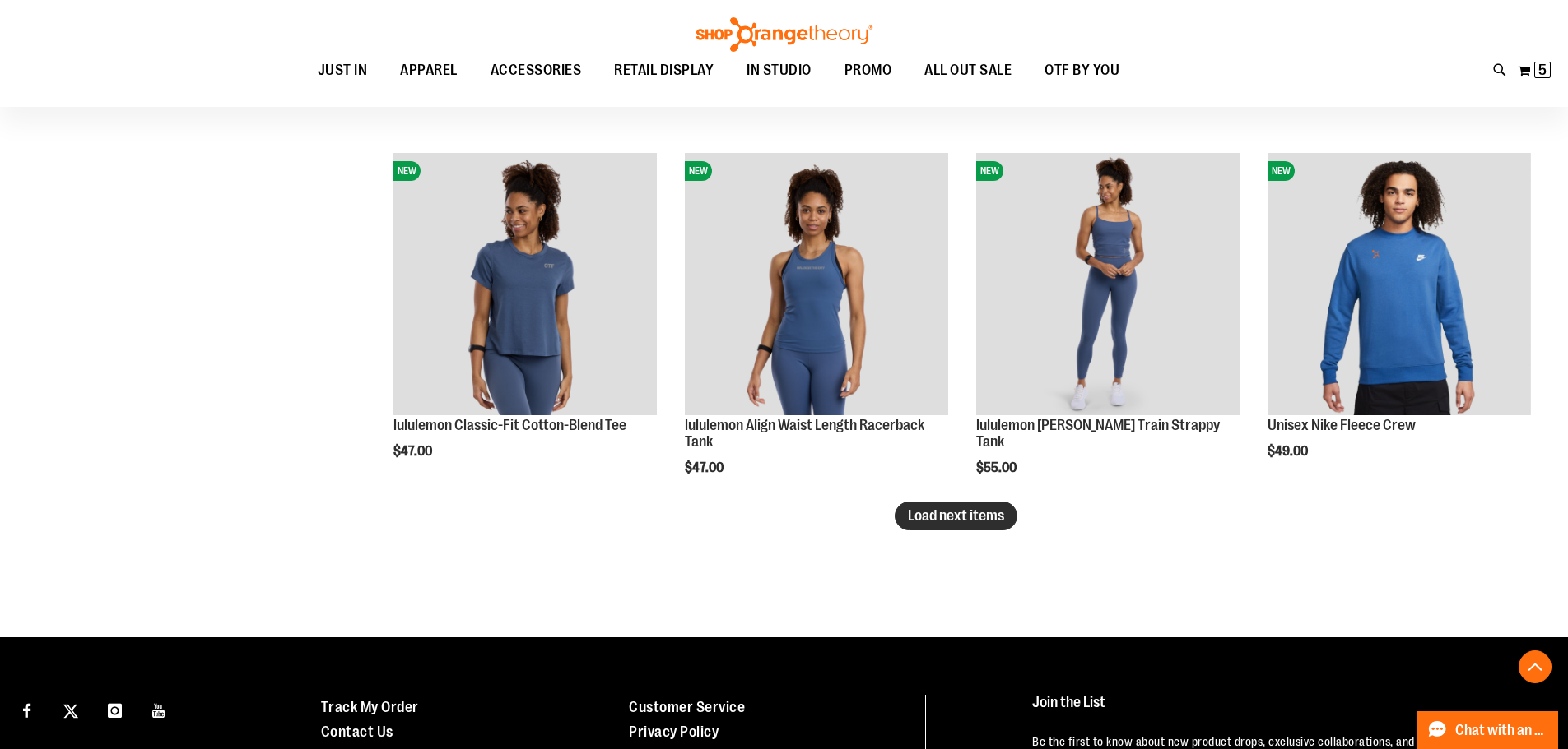
click at [952, 517] on span "Load next items" at bounding box center [956, 516] width 96 height 16
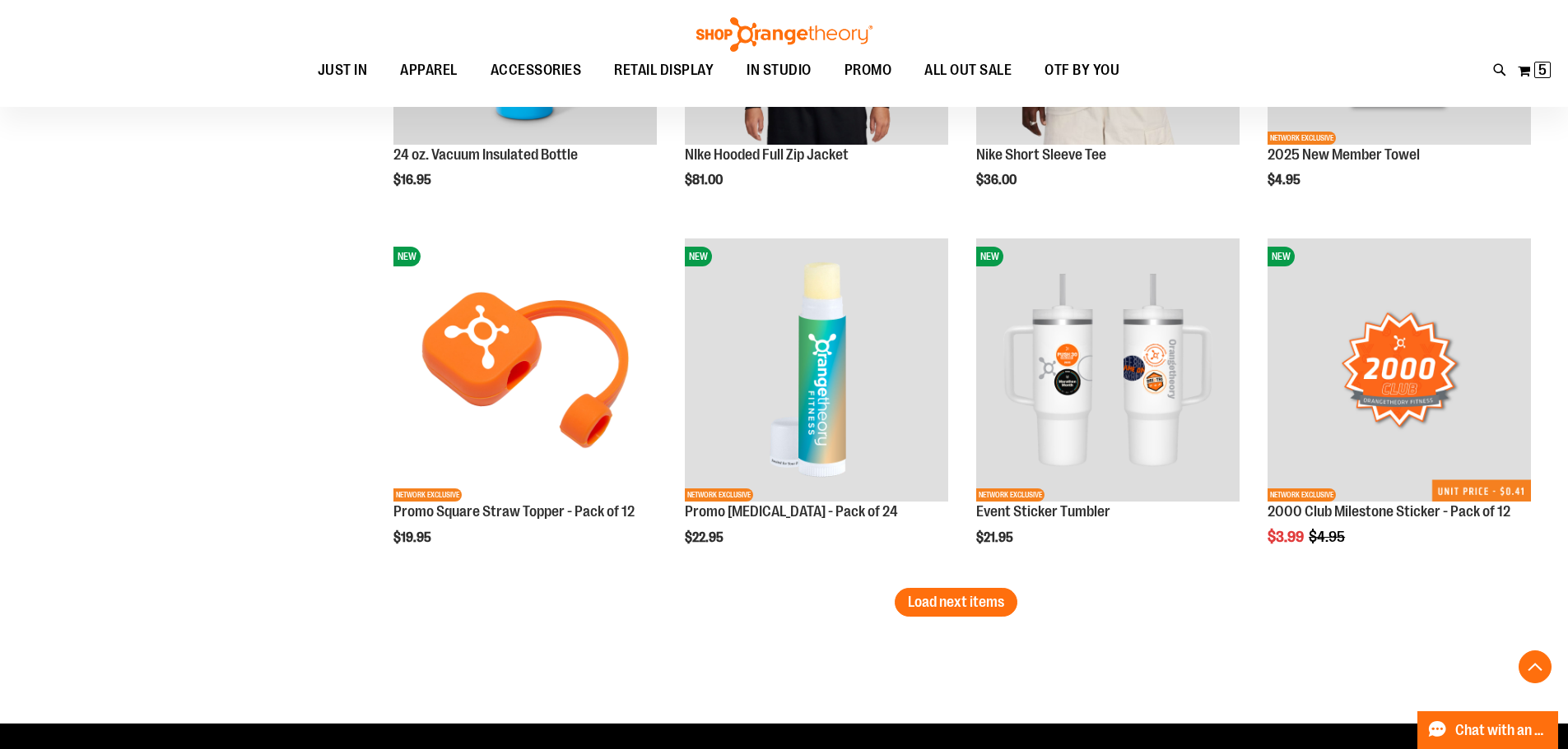
scroll to position [4030, 0]
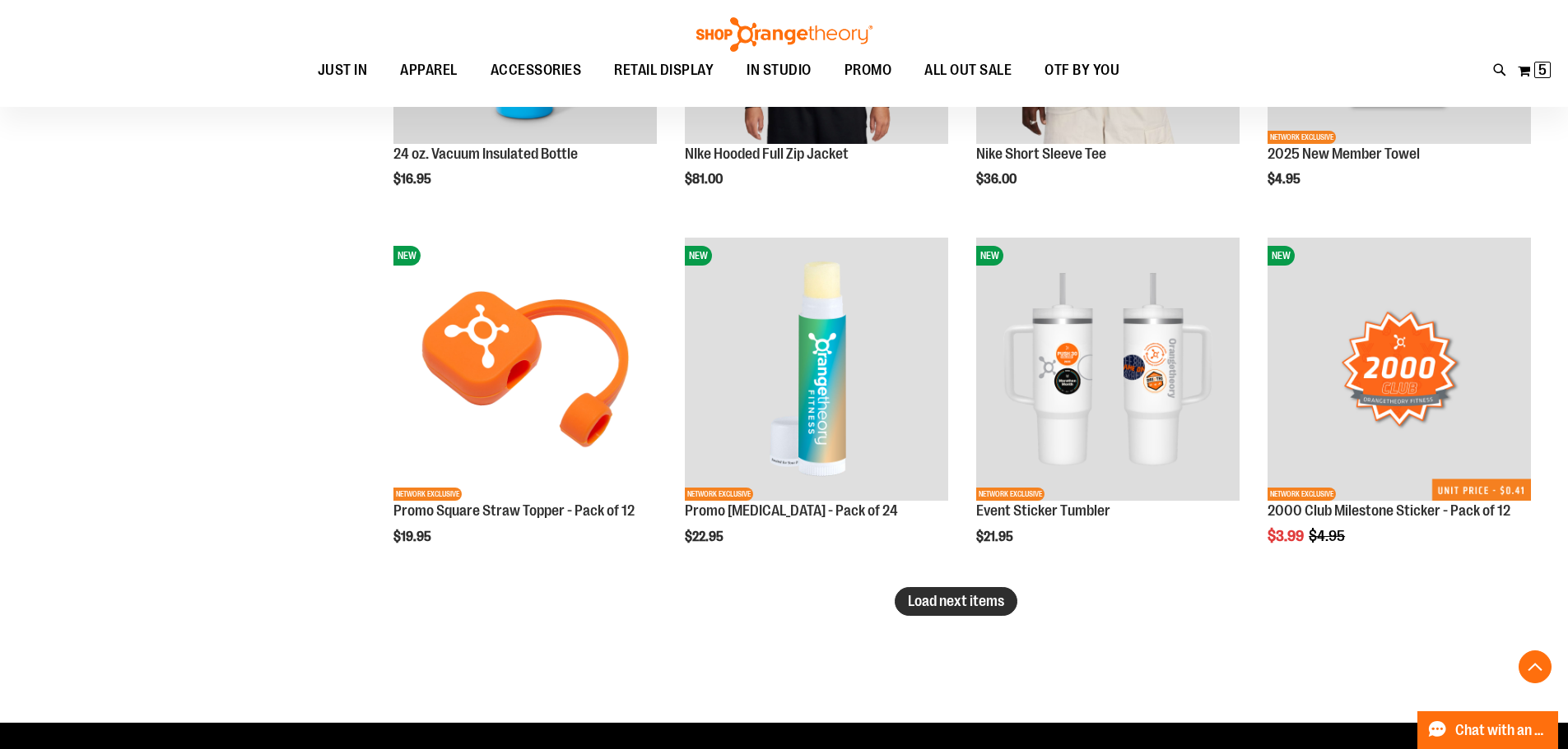
click at [1011, 606] on button "Load next items" at bounding box center [956, 602] width 123 height 29
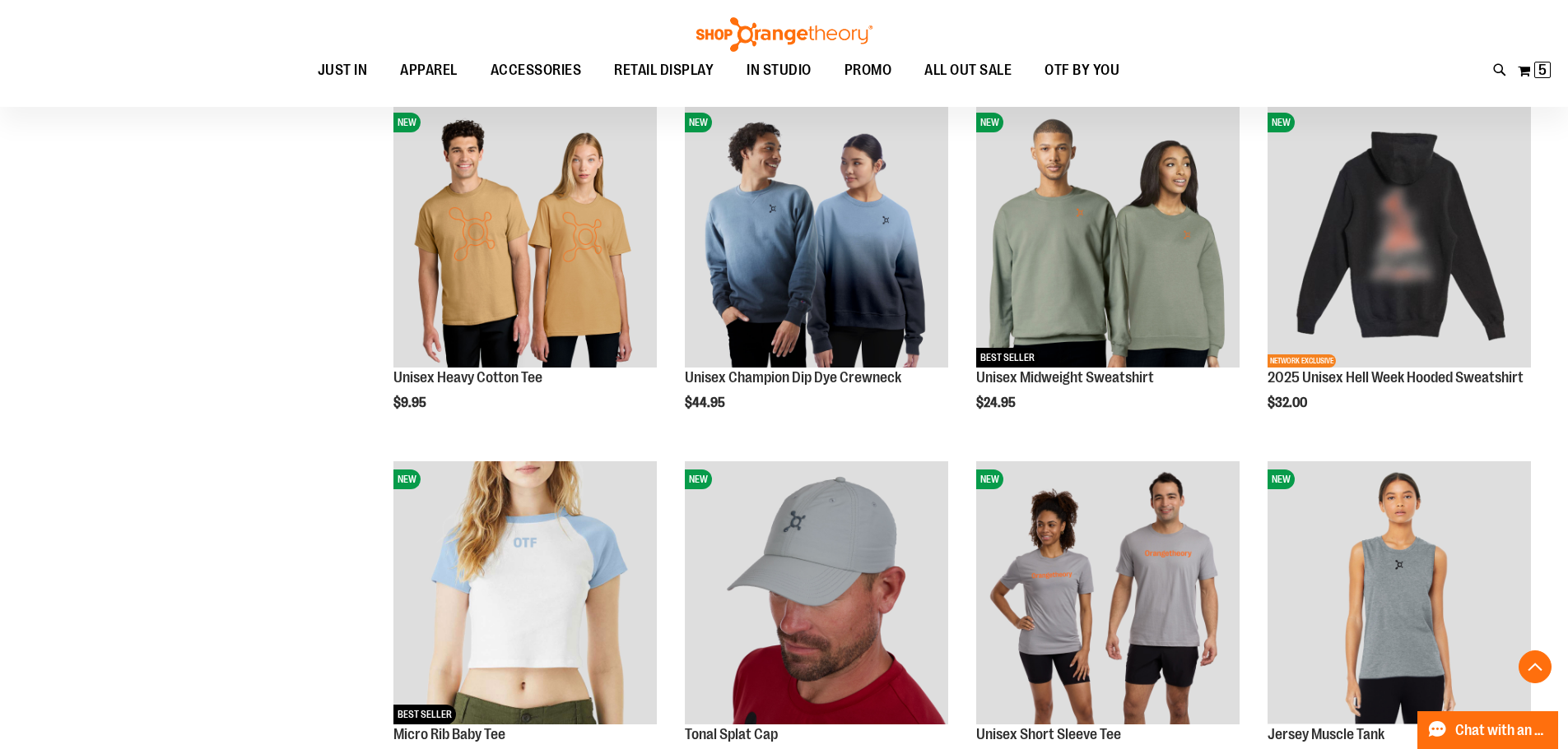
scroll to position [5017, 0]
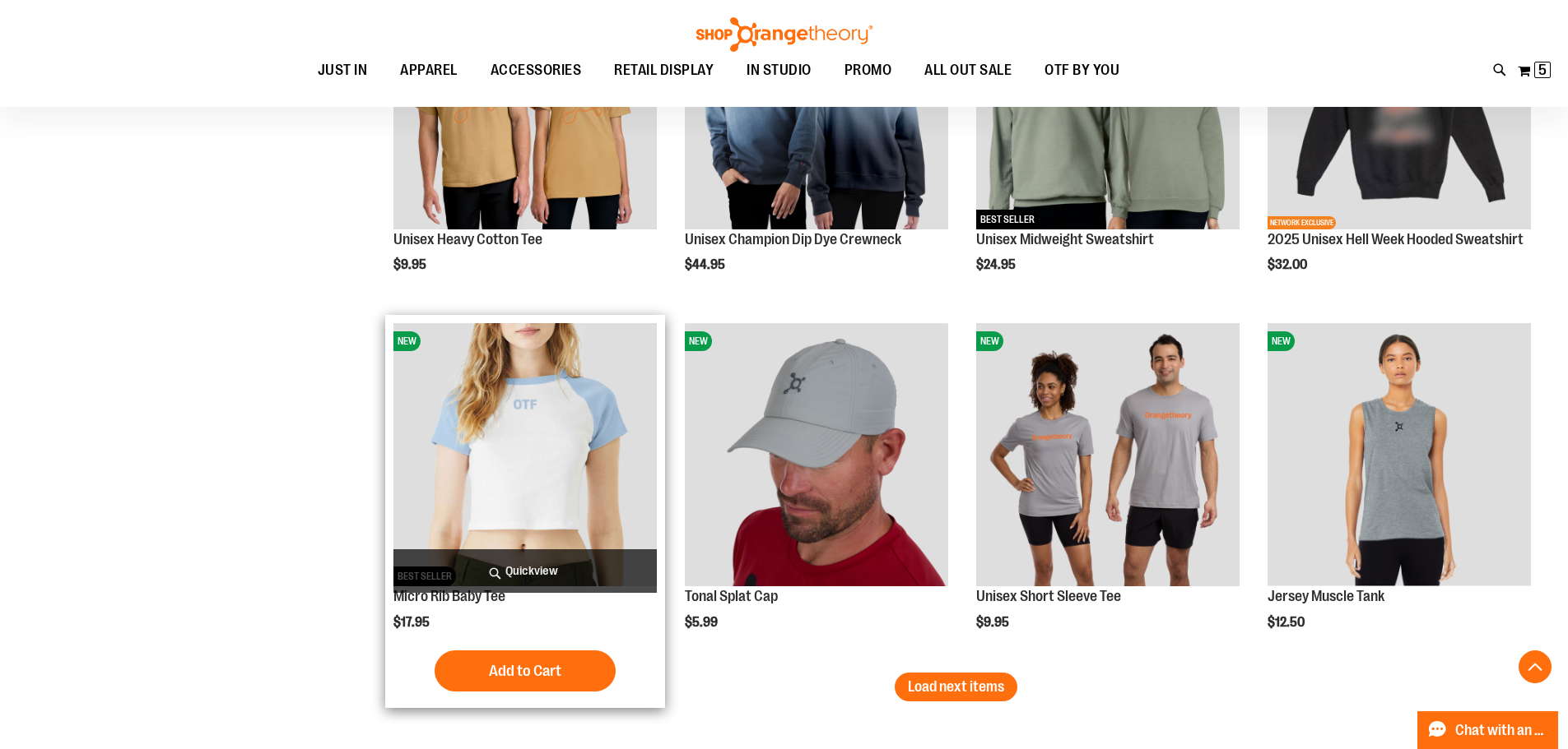
click at [533, 504] on img "product" at bounding box center [525, 455] width 263 height 263
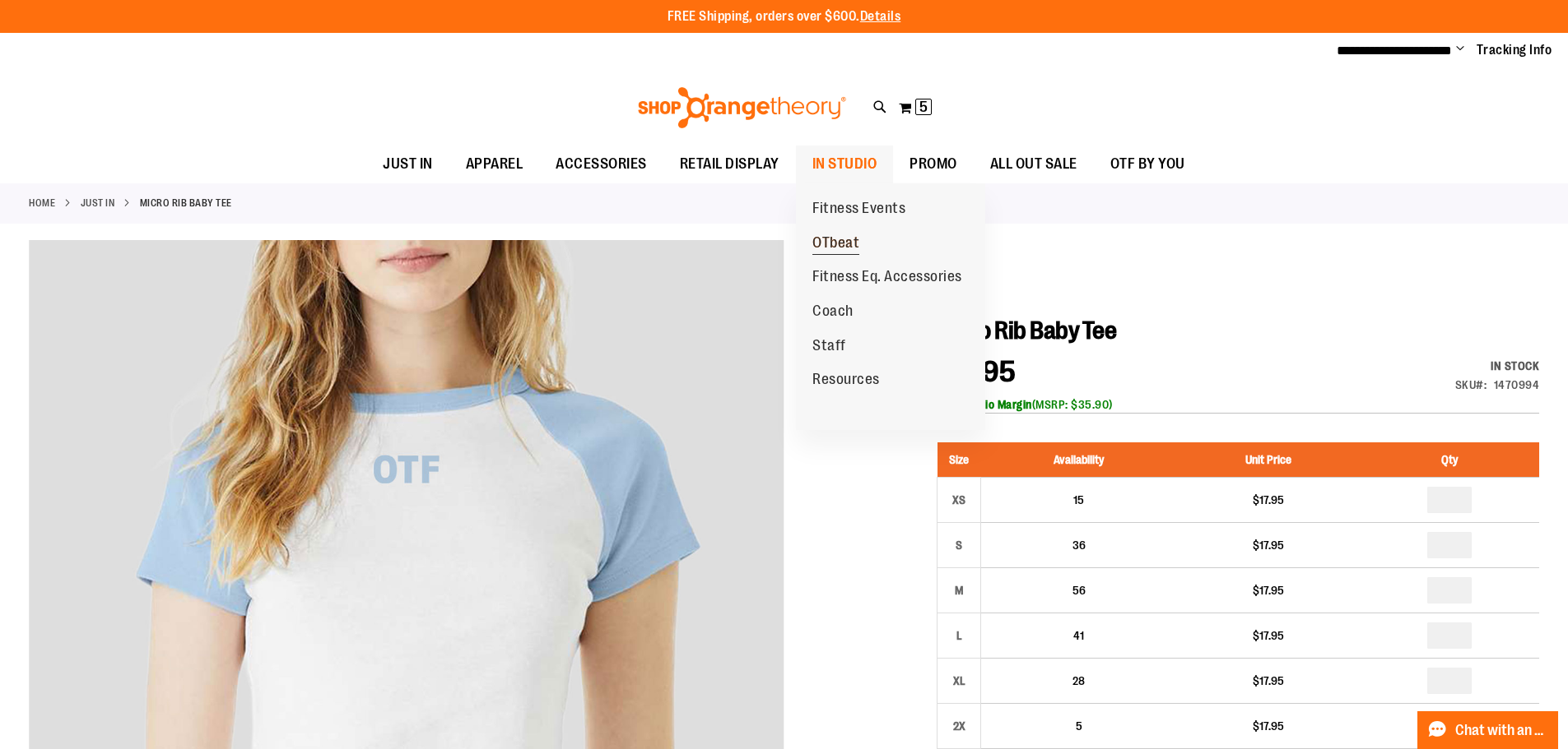
click at [845, 238] on span "OTbeat" at bounding box center [835, 244] width 47 height 20
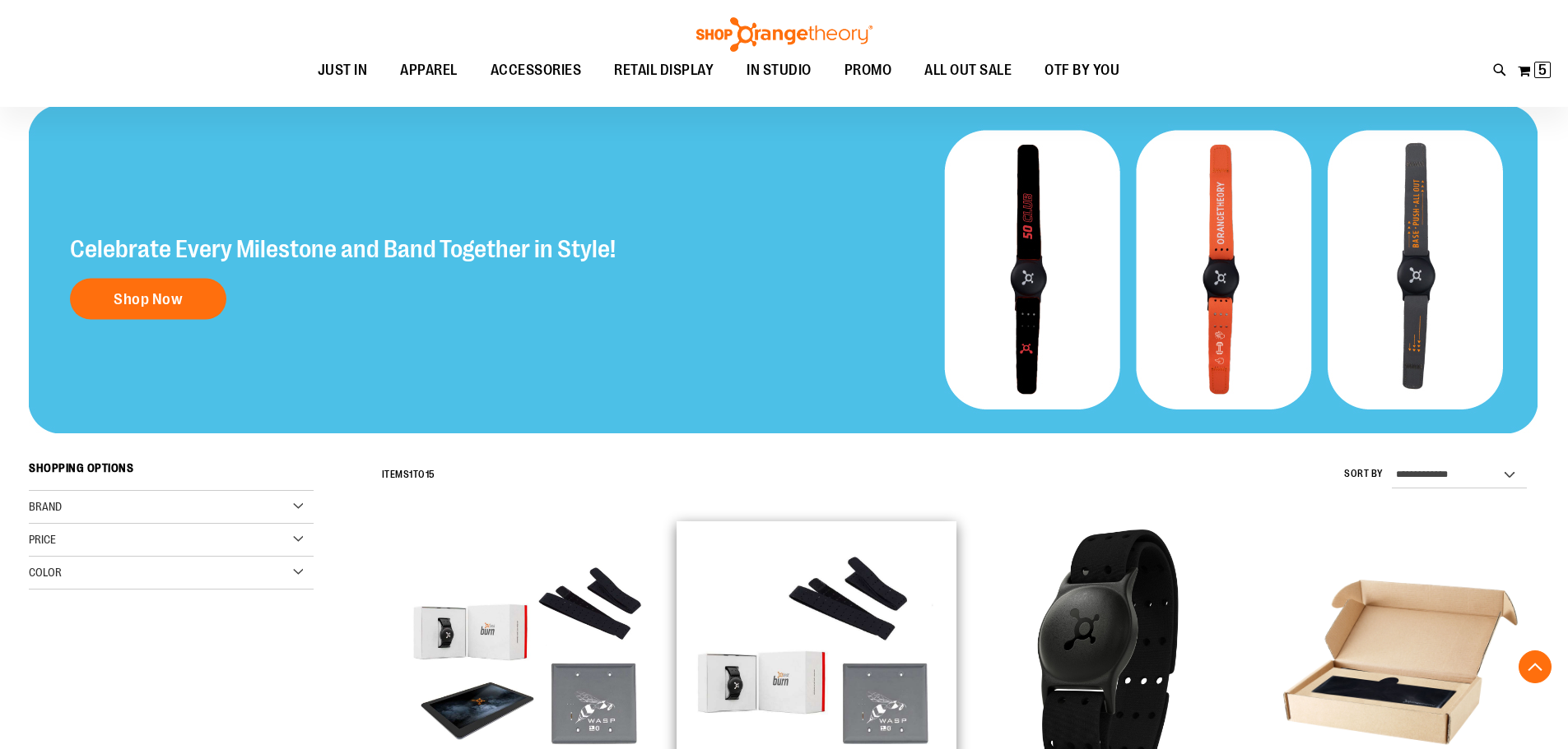
scroll to position [410, 0]
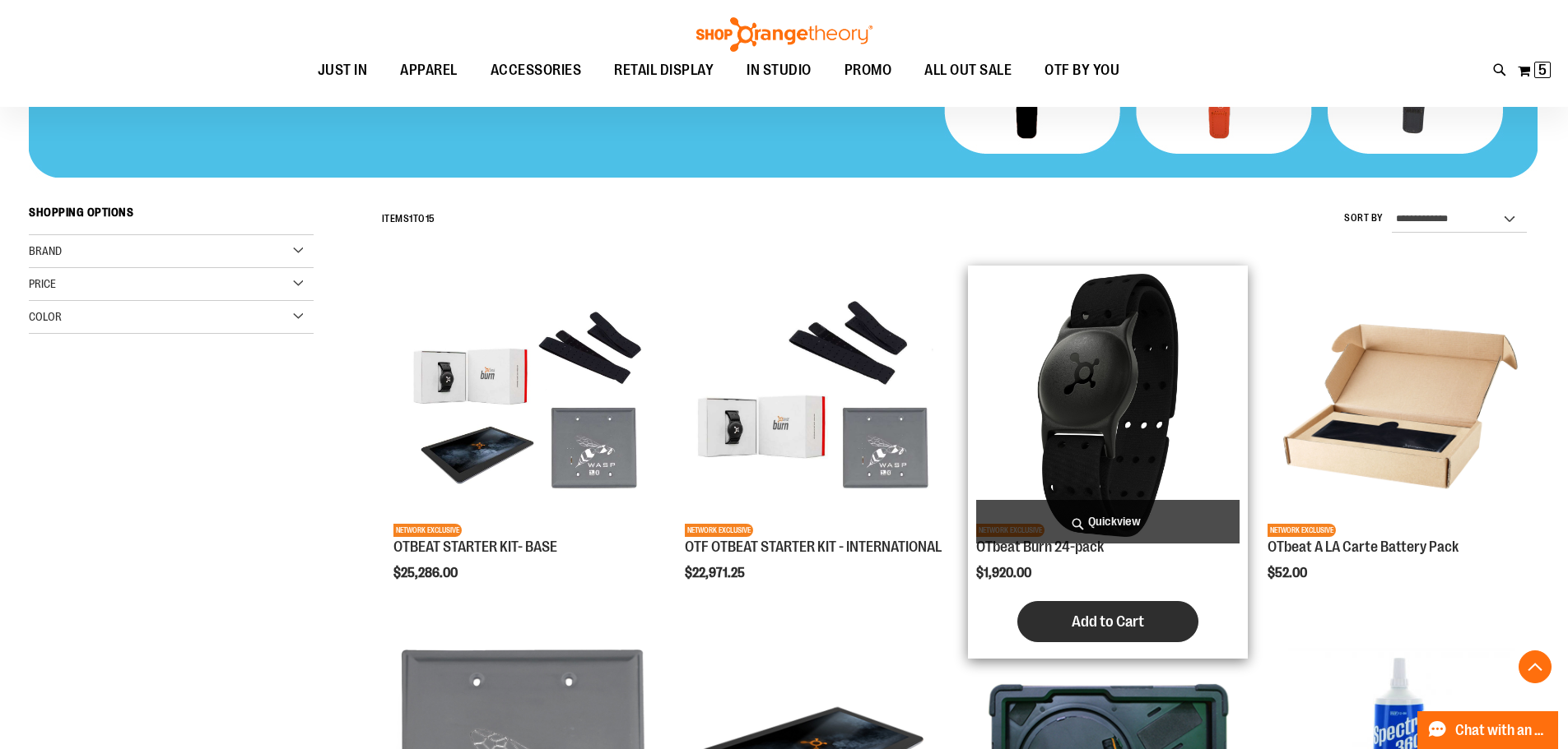
click at [1129, 631] on span "Add to Cart" at bounding box center [1107, 621] width 72 height 18
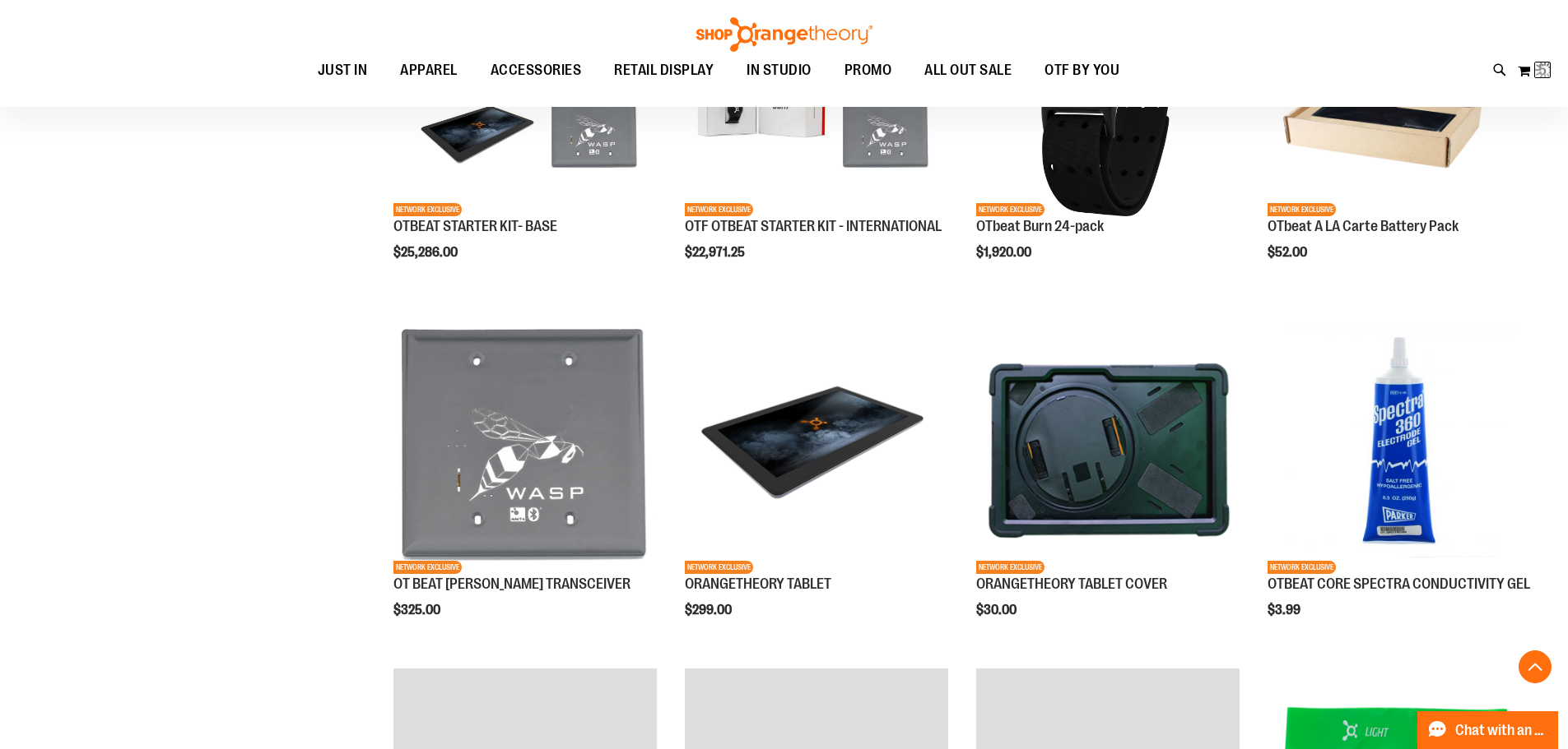
scroll to position [739, 0]
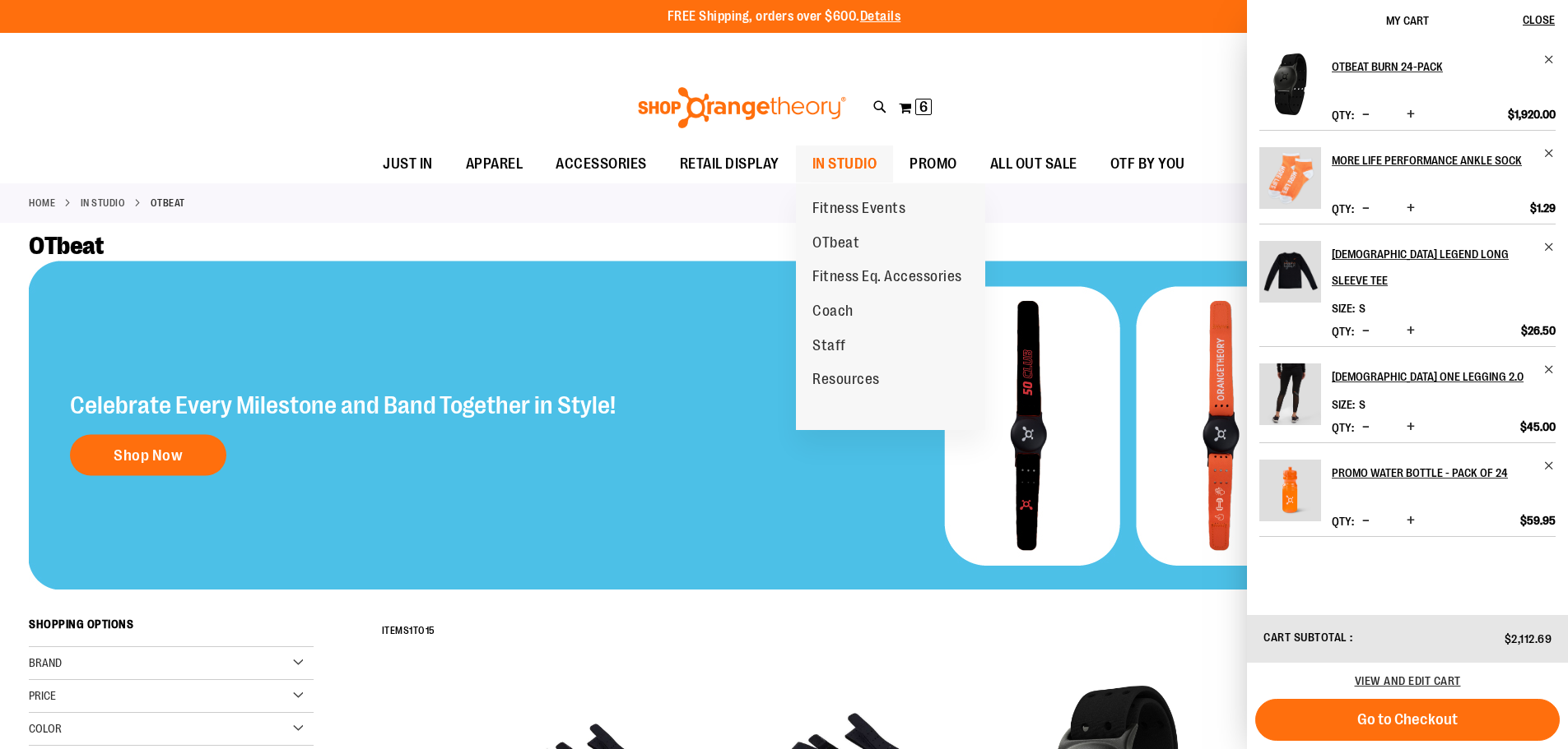
click at [875, 170] on span "IN STUDIO" at bounding box center [845, 164] width 65 height 37
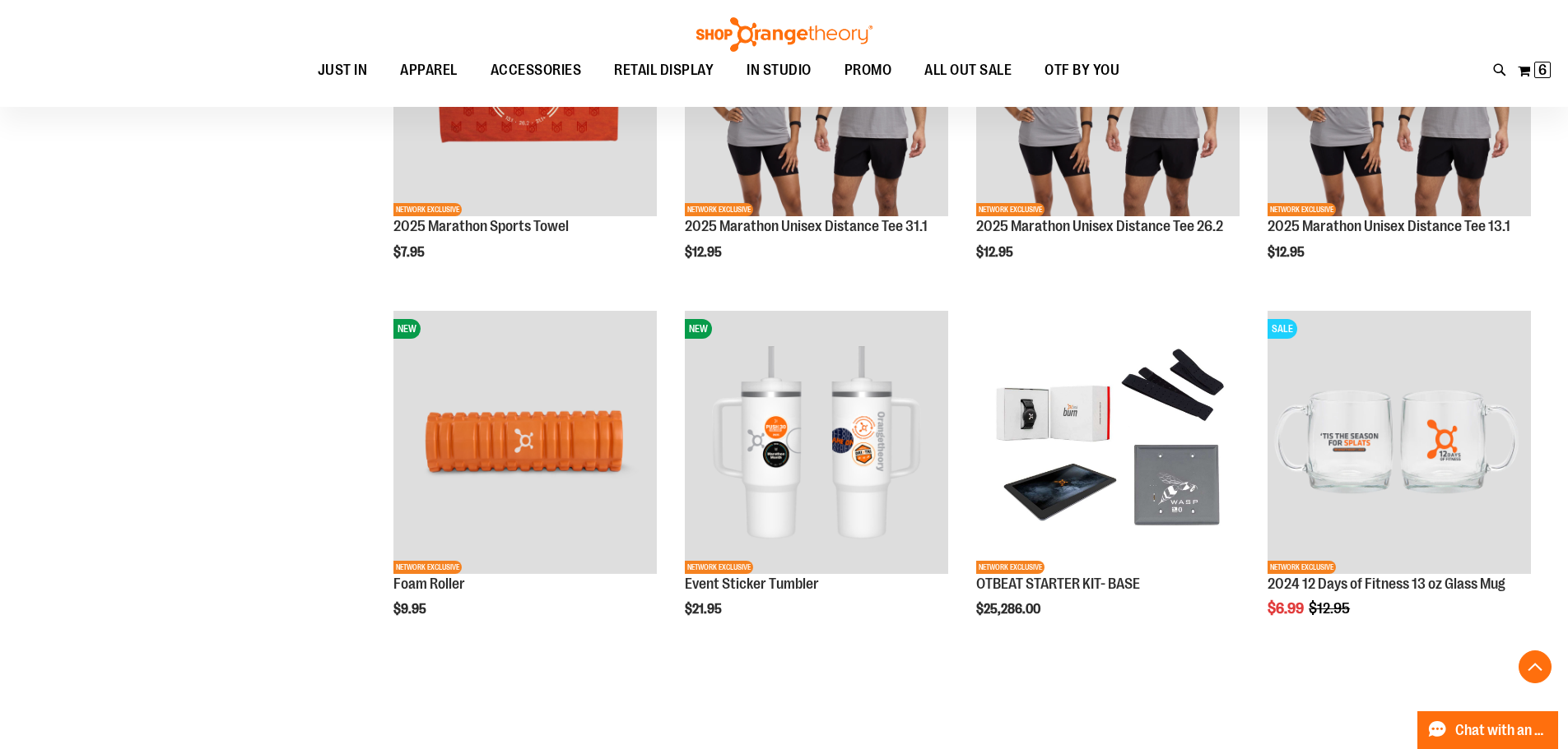
scroll to position [246, 0]
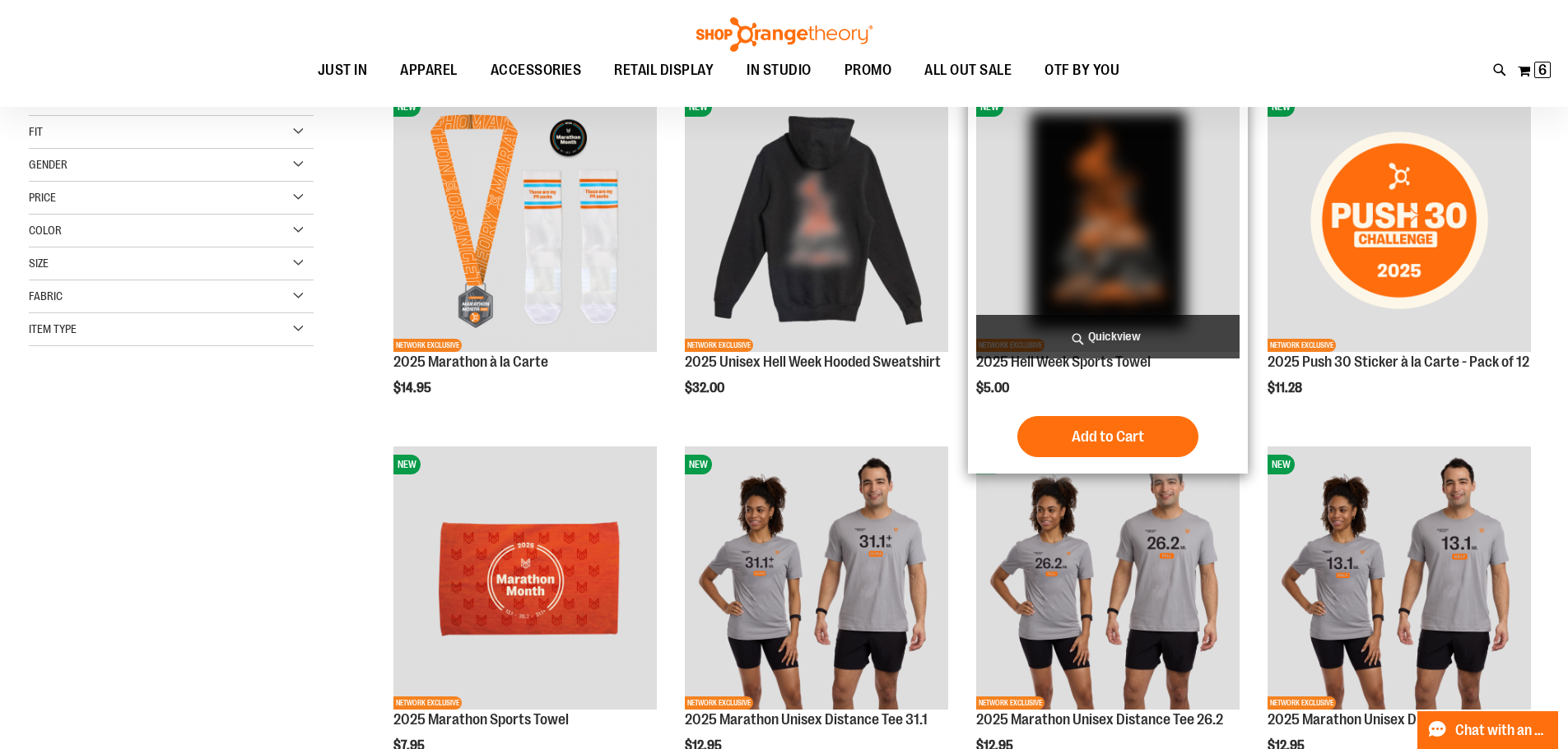
click at [1111, 255] on img "product" at bounding box center [1108, 221] width 263 height 263
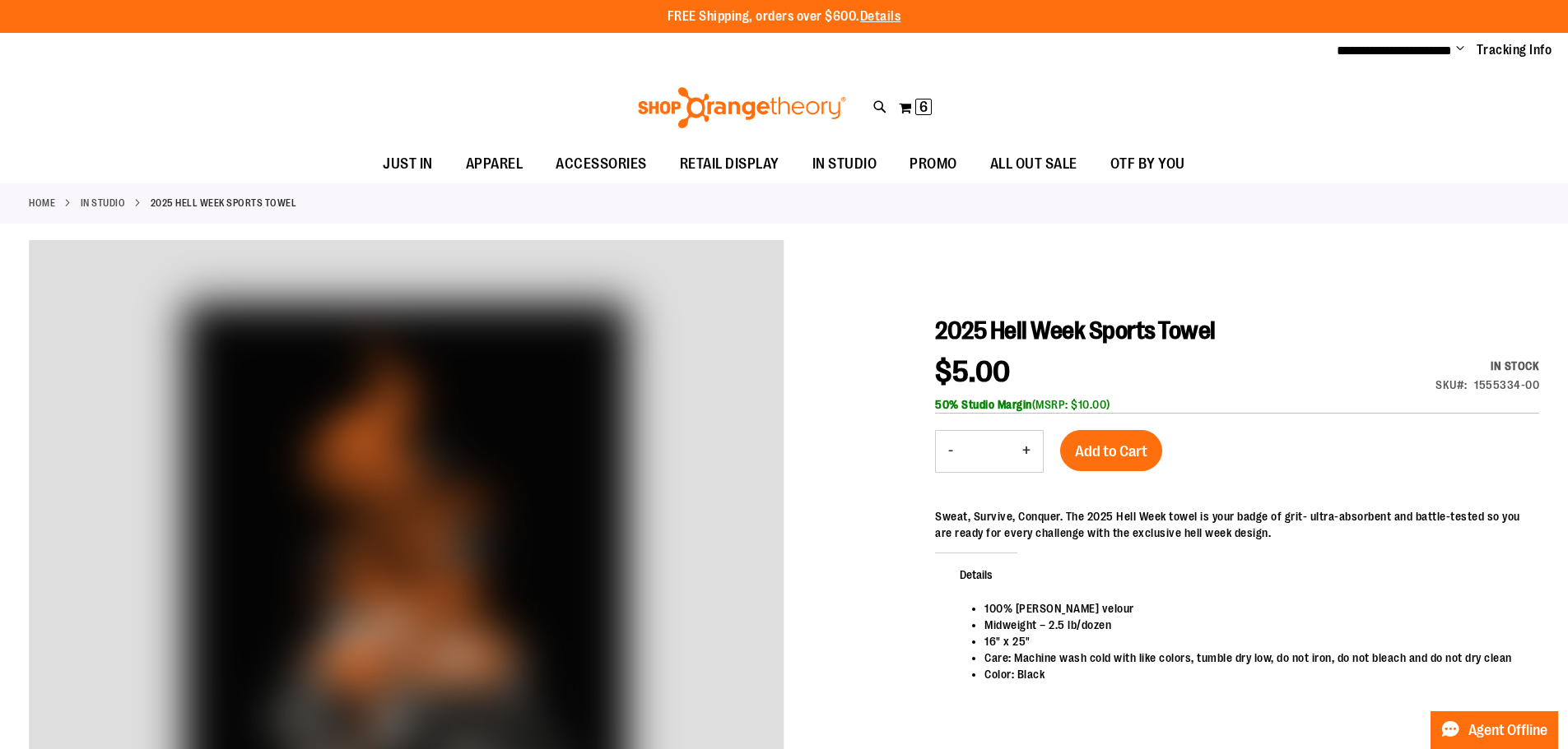
click at [1025, 447] on button "+" at bounding box center [1026, 451] width 33 height 41
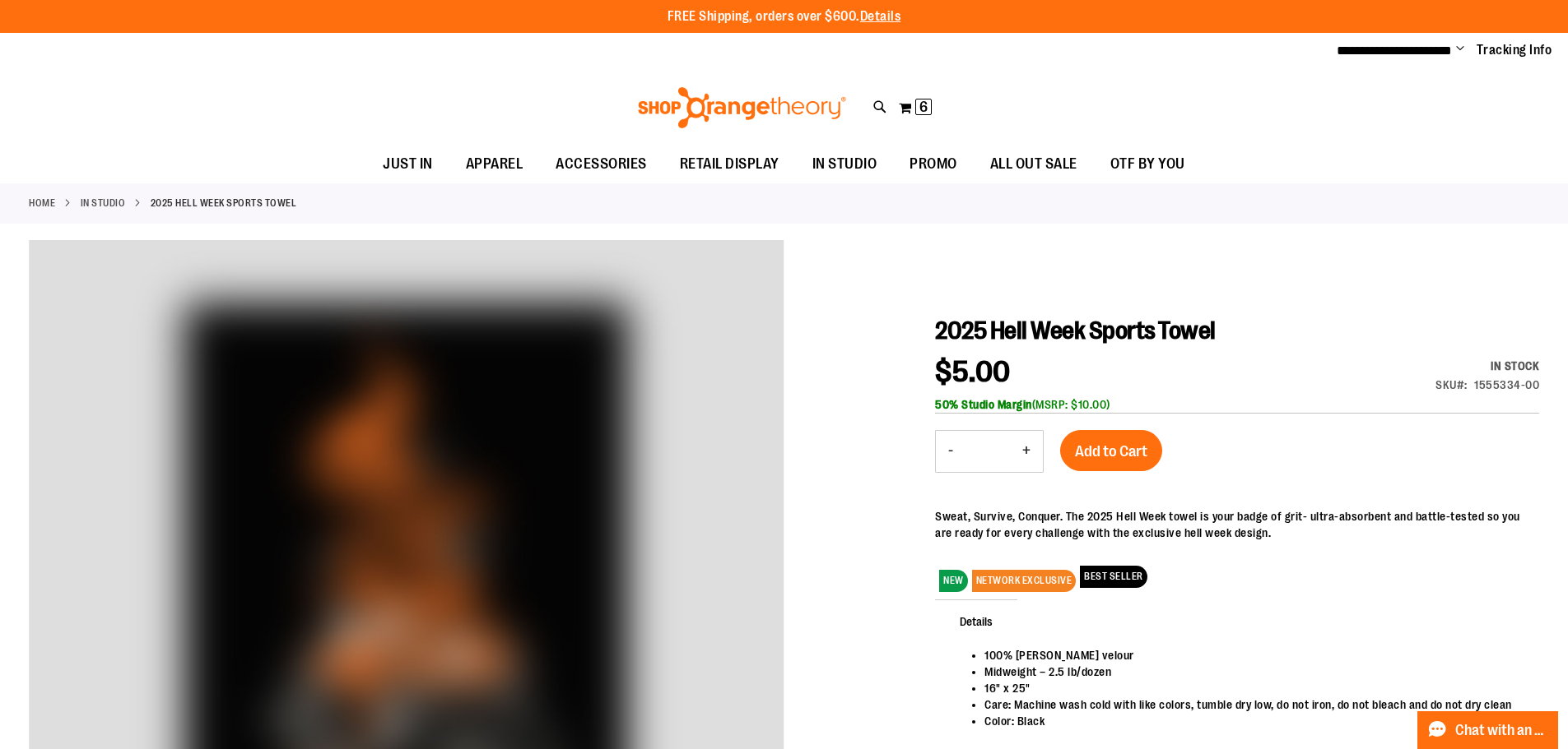
click at [1025, 447] on button "+" at bounding box center [1026, 451] width 33 height 41
click at [1022, 445] on button "+" at bounding box center [1026, 451] width 33 height 41
click at [1019, 445] on button "+" at bounding box center [1026, 451] width 33 height 41
click at [1019, 447] on button "+" at bounding box center [1026, 451] width 33 height 41
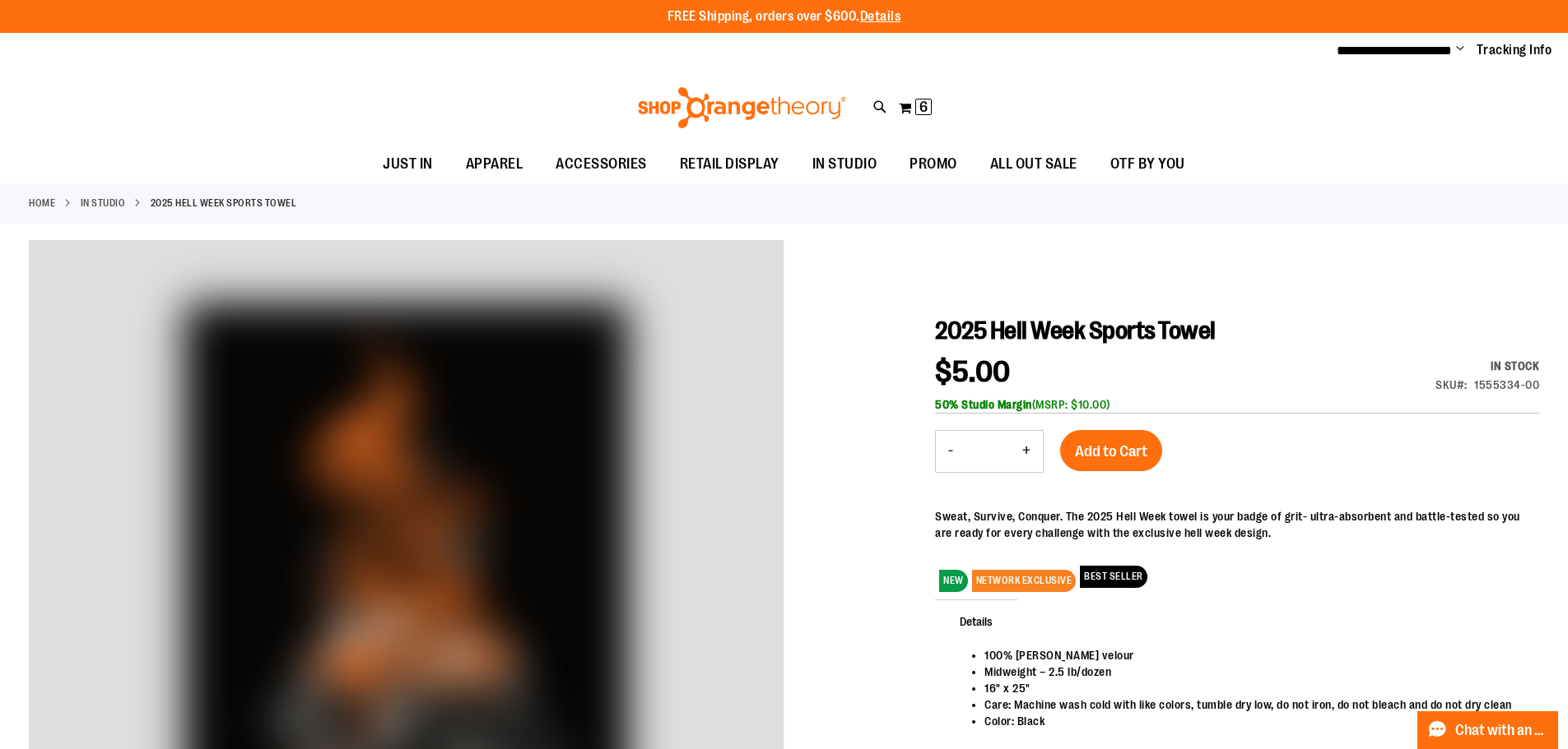
click at [1019, 447] on button "+" at bounding box center [1026, 451] width 33 height 41
type input "**"
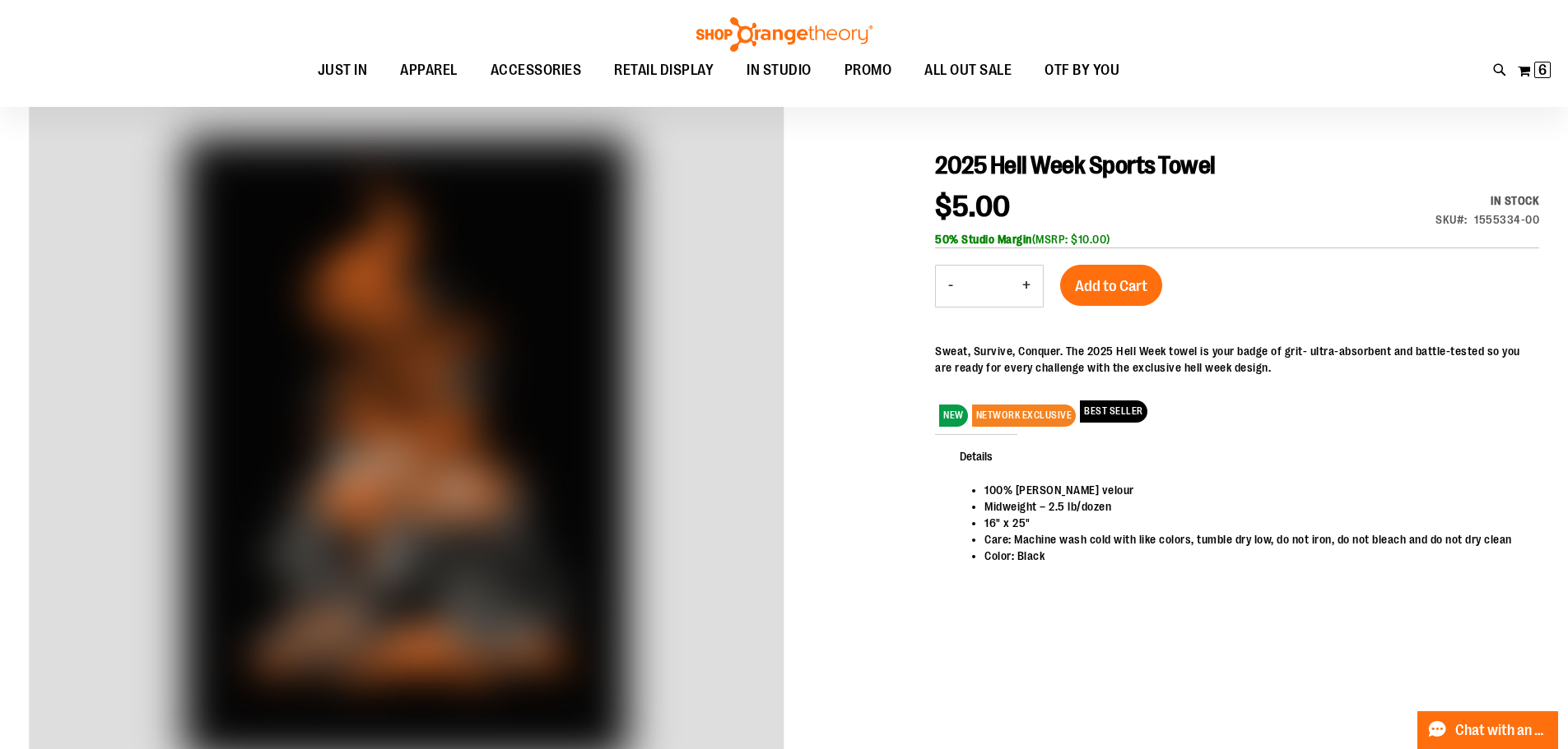
scroll to position [82, 0]
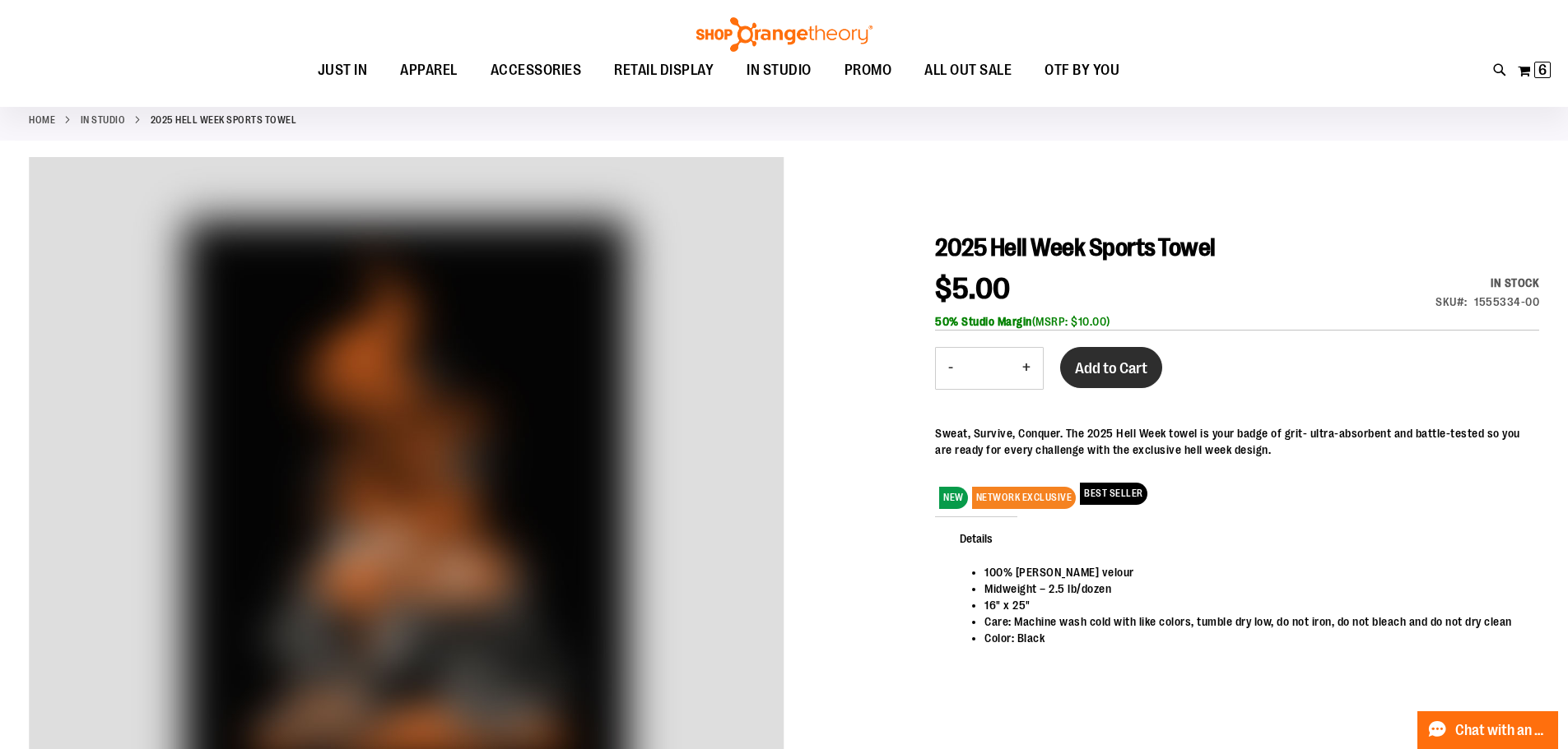
click at [1136, 366] on span "Add to Cart" at bounding box center [1111, 368] width 72 height 18
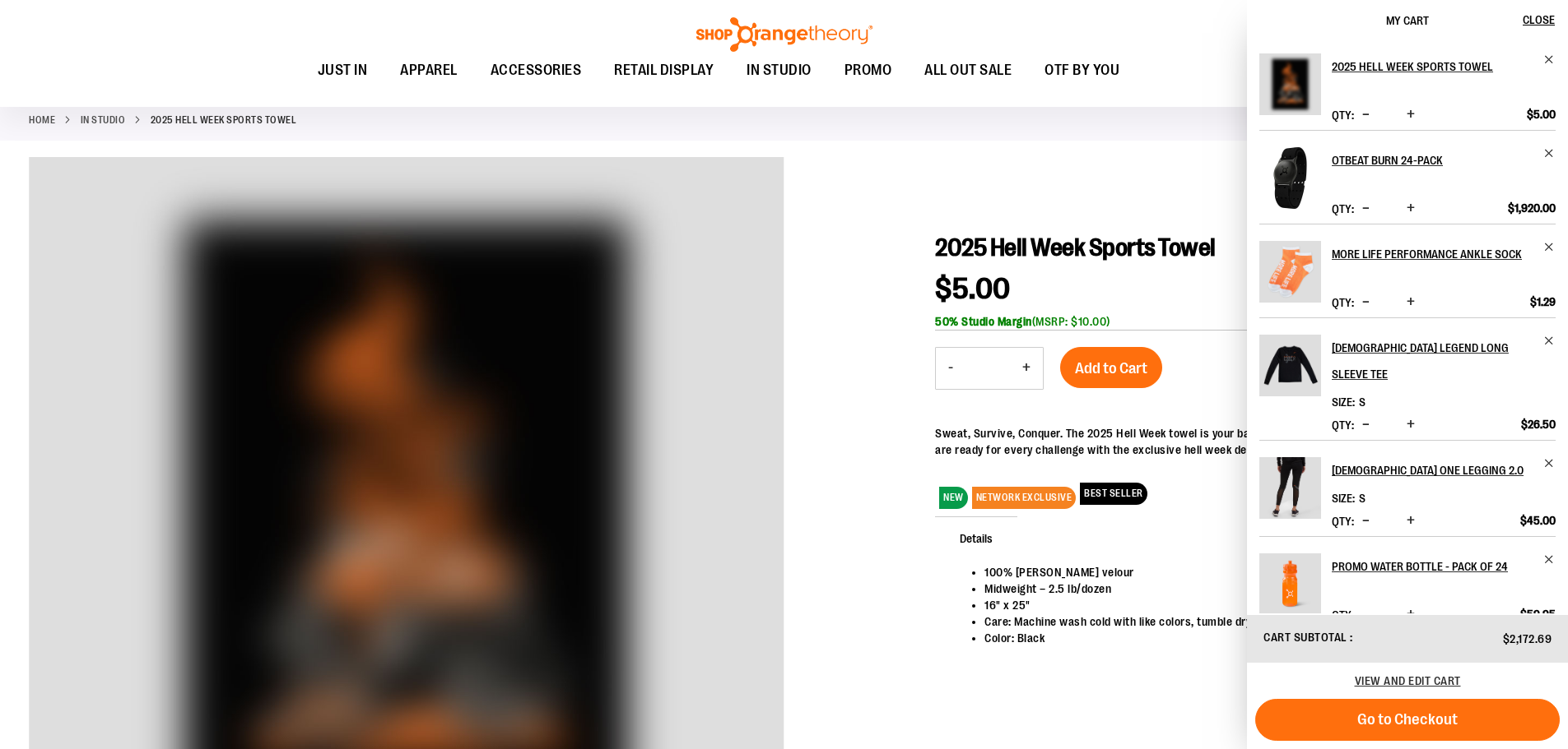
click at [851, 209] on div at bounding box center [784, 545] width 1510 height 776
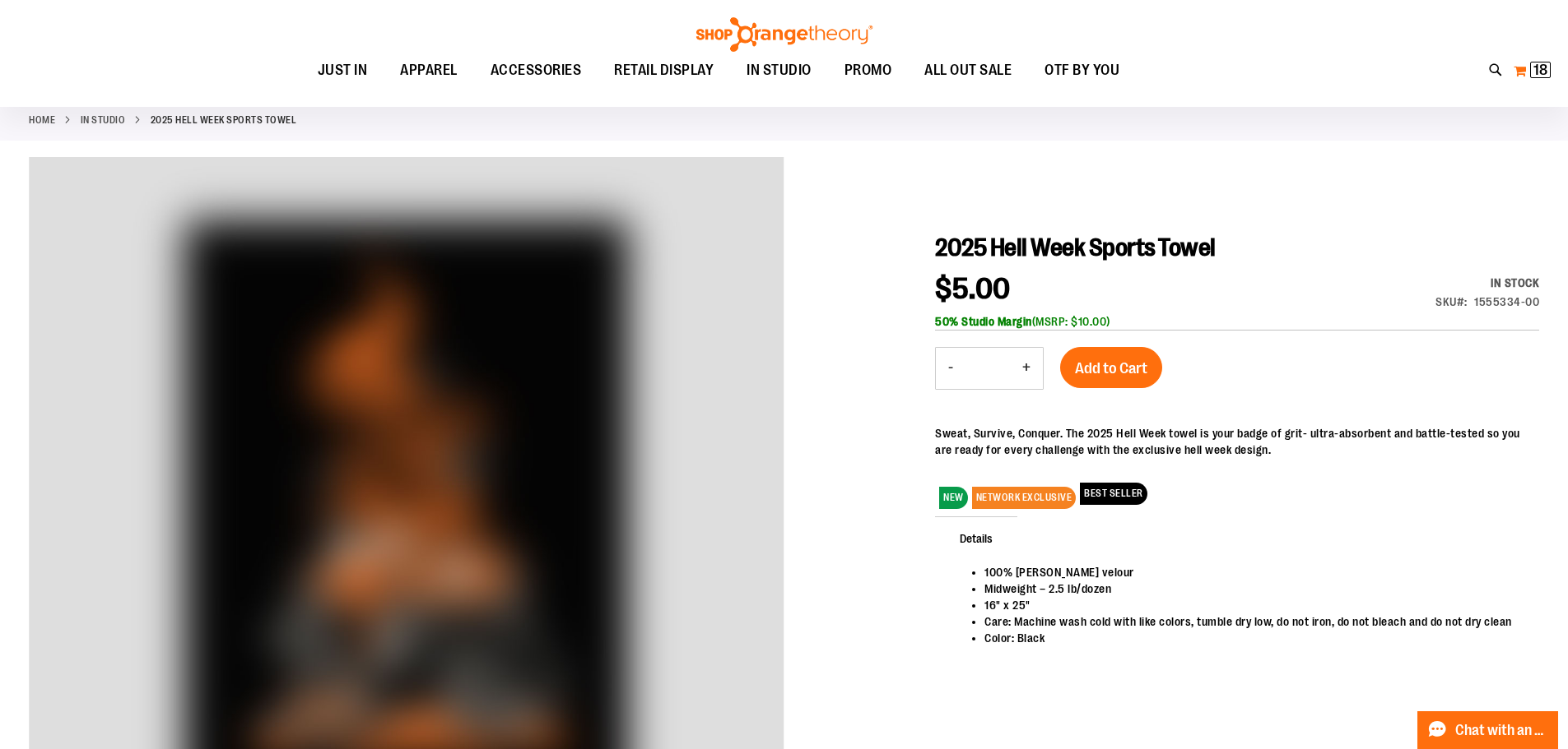
click at [1530, 71] on span "18 18 items" at bounding box center [1539, 69] width 20 height 16
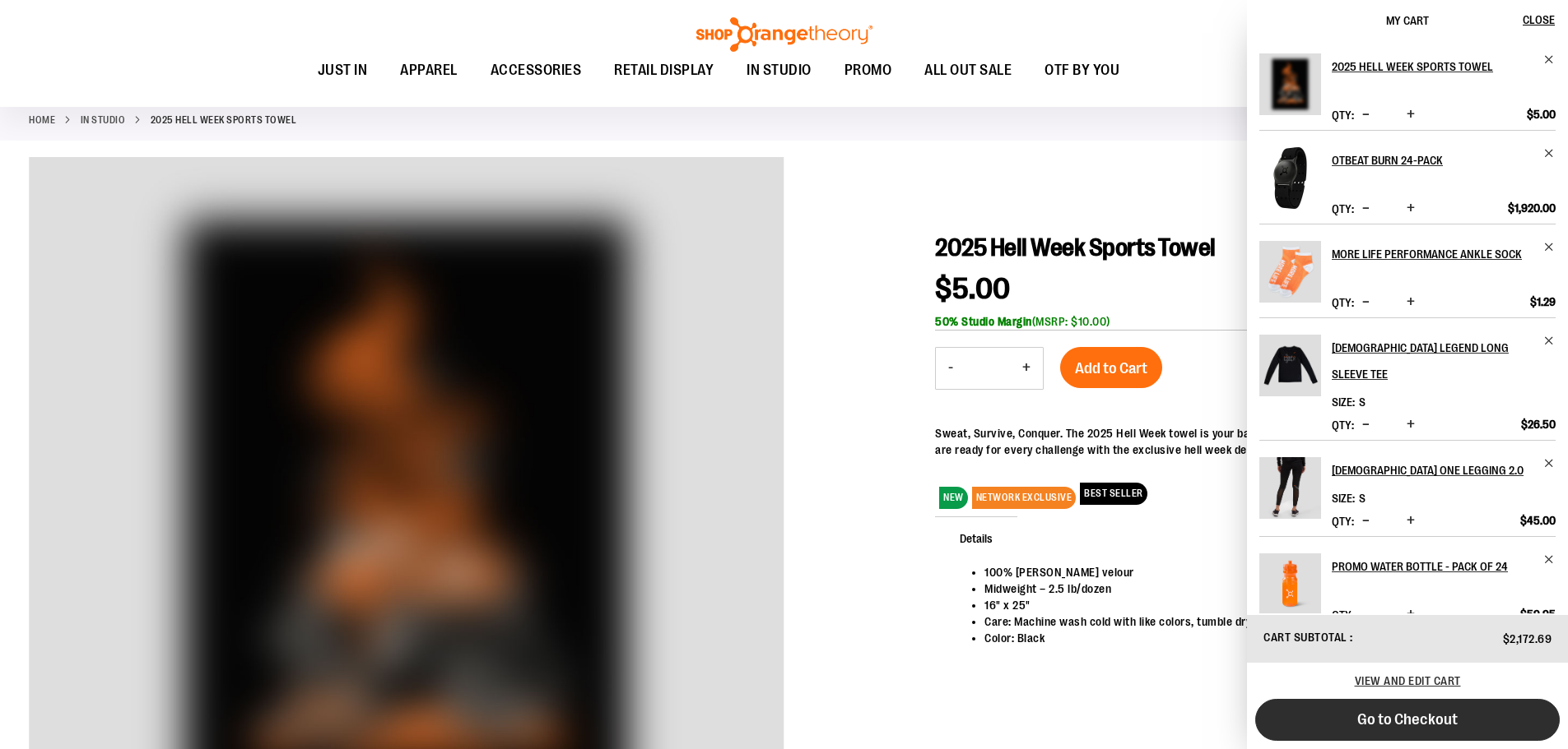
click at [1476, 723] on button "Go to Checkout" at bounding box center [1407, 720] width 305 height 42
